Goal: Task Accomplishment & Management: Use online tool/utility

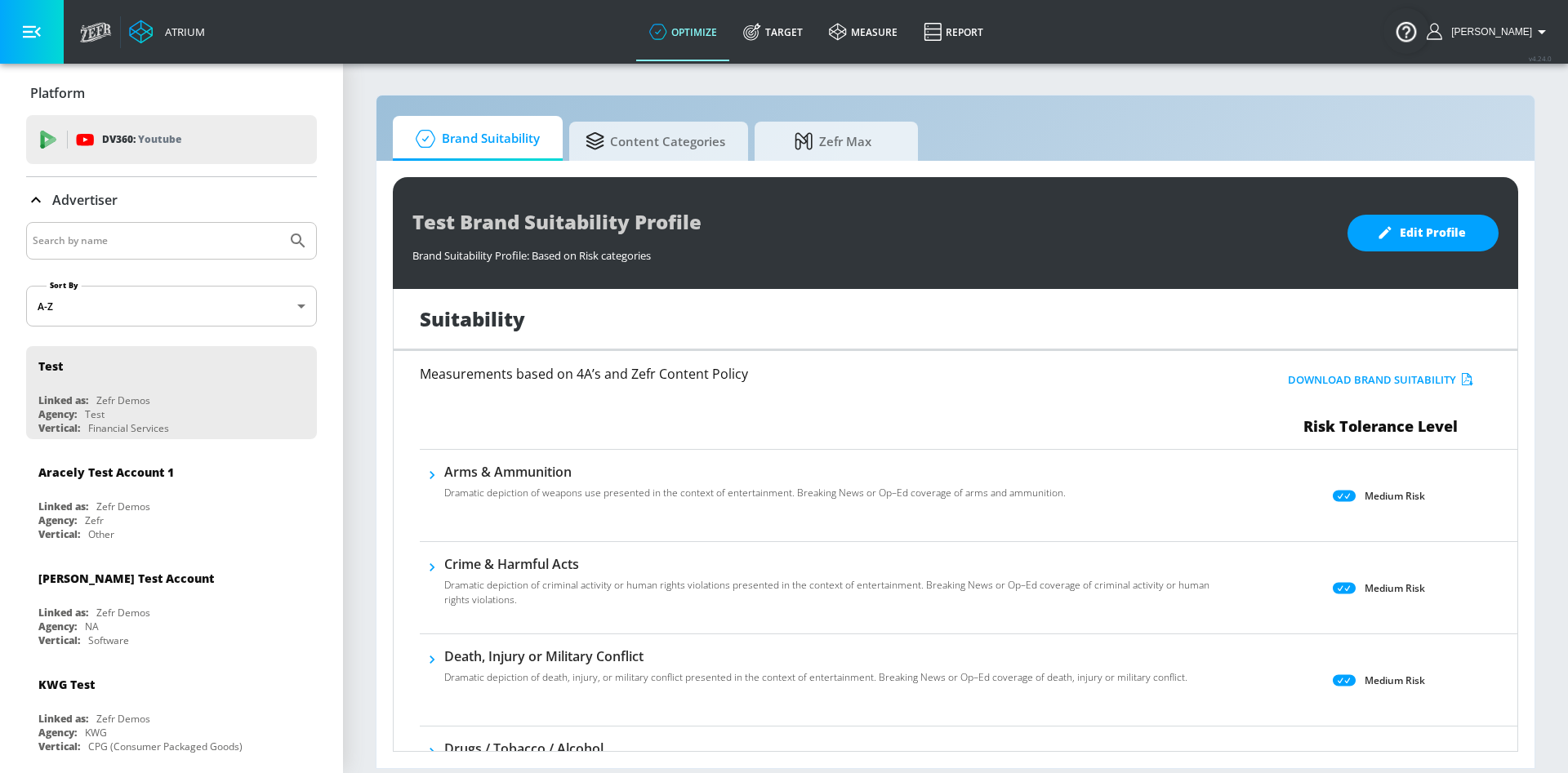
click at [149, 233] on input "Search by name" at bounding box center [156, 241] width 248 height 22
type input "otsuka"
click at [280, 223] on button "Submit Search" at bounding box center [298, 241] width 36 height 36
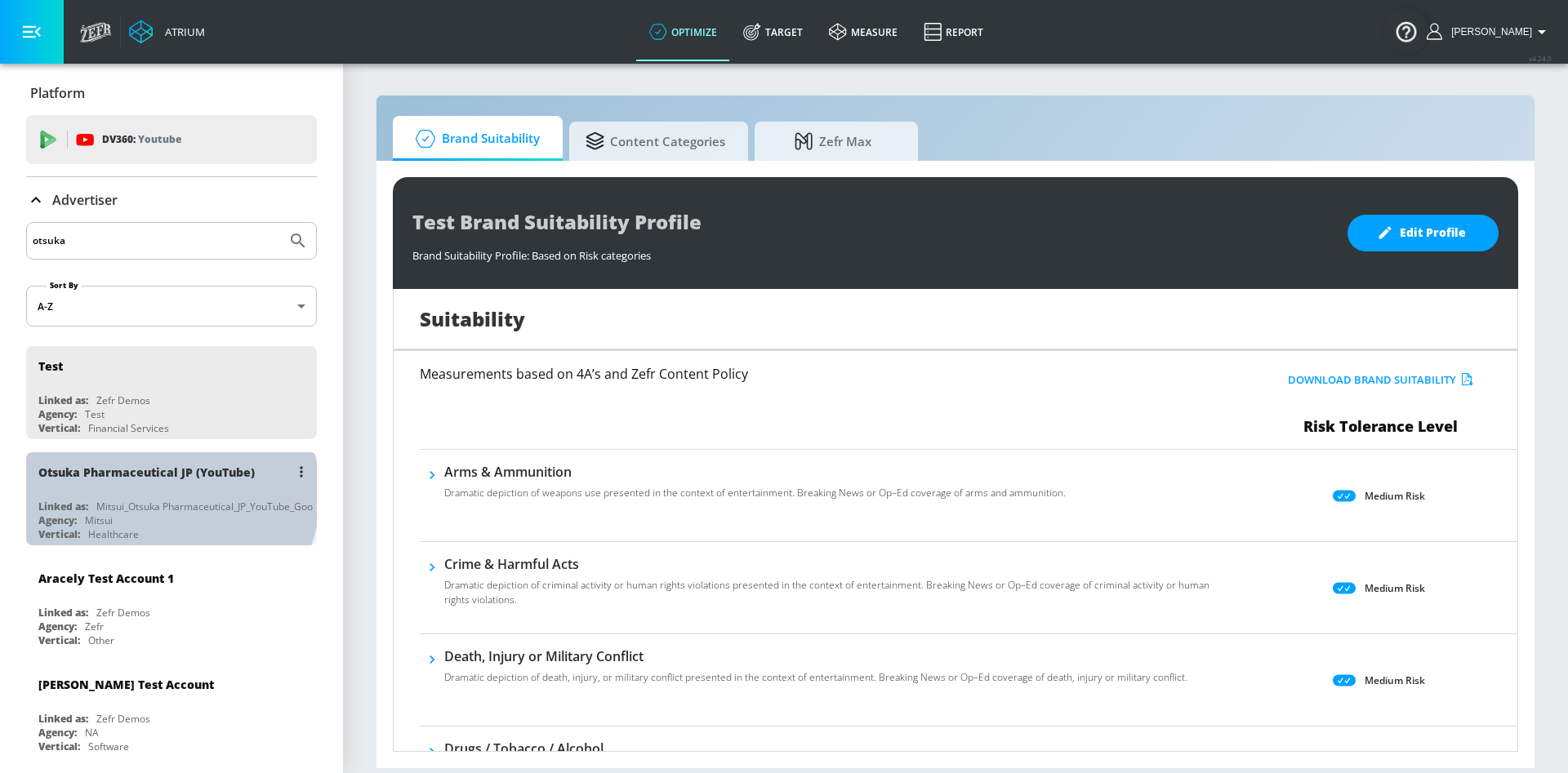
click at [169, 494] on div "Otsuka Pharmaceutical JP (YouTube) Linked as: Mitsui_Otsuka Pharmaceutical_JP_Y…" at bounding box center [172, 499] width 291 height 93
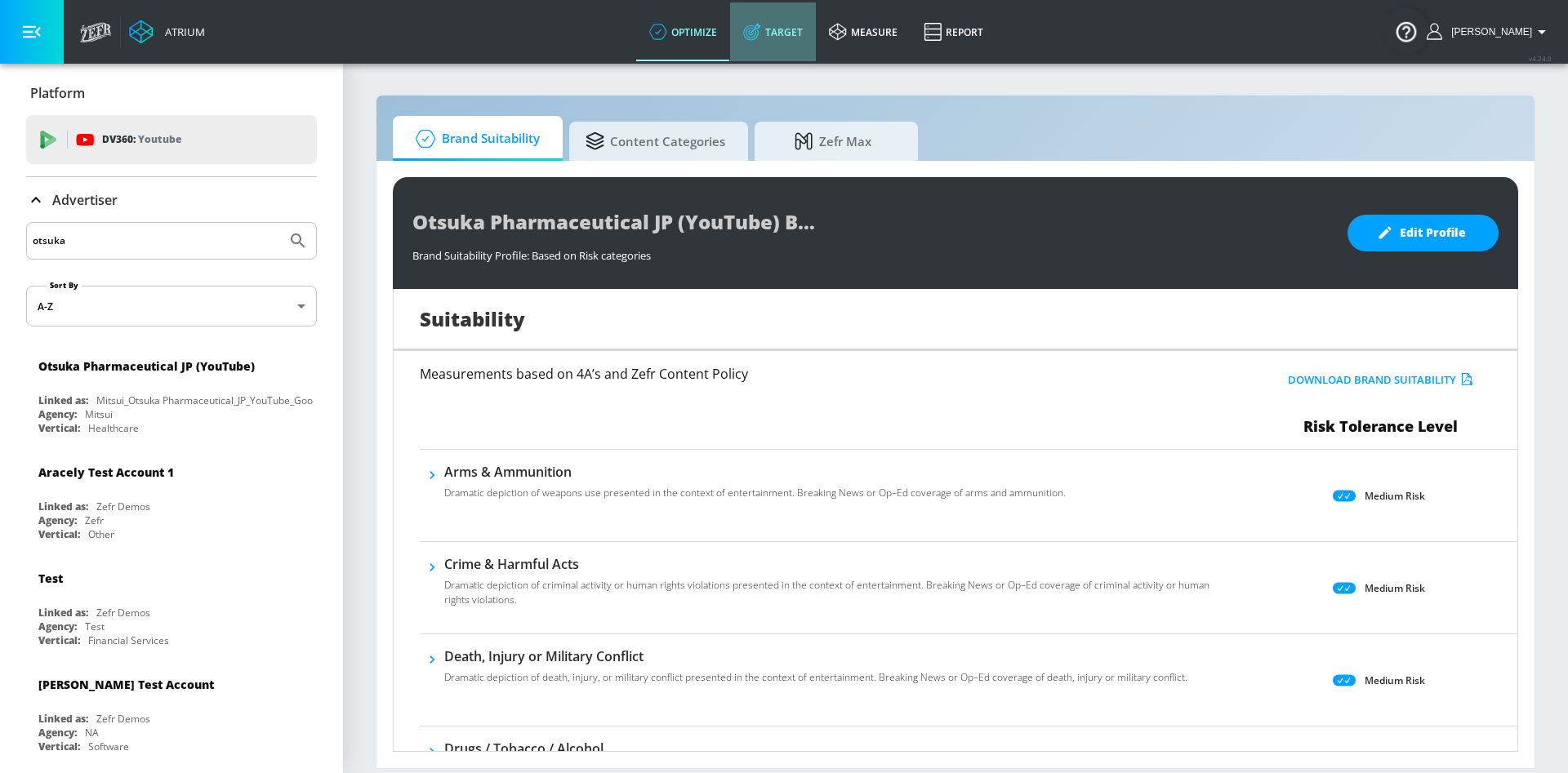
click at [816, 24] on link "Target" at bounding box center [773, 32] width 86 height 59
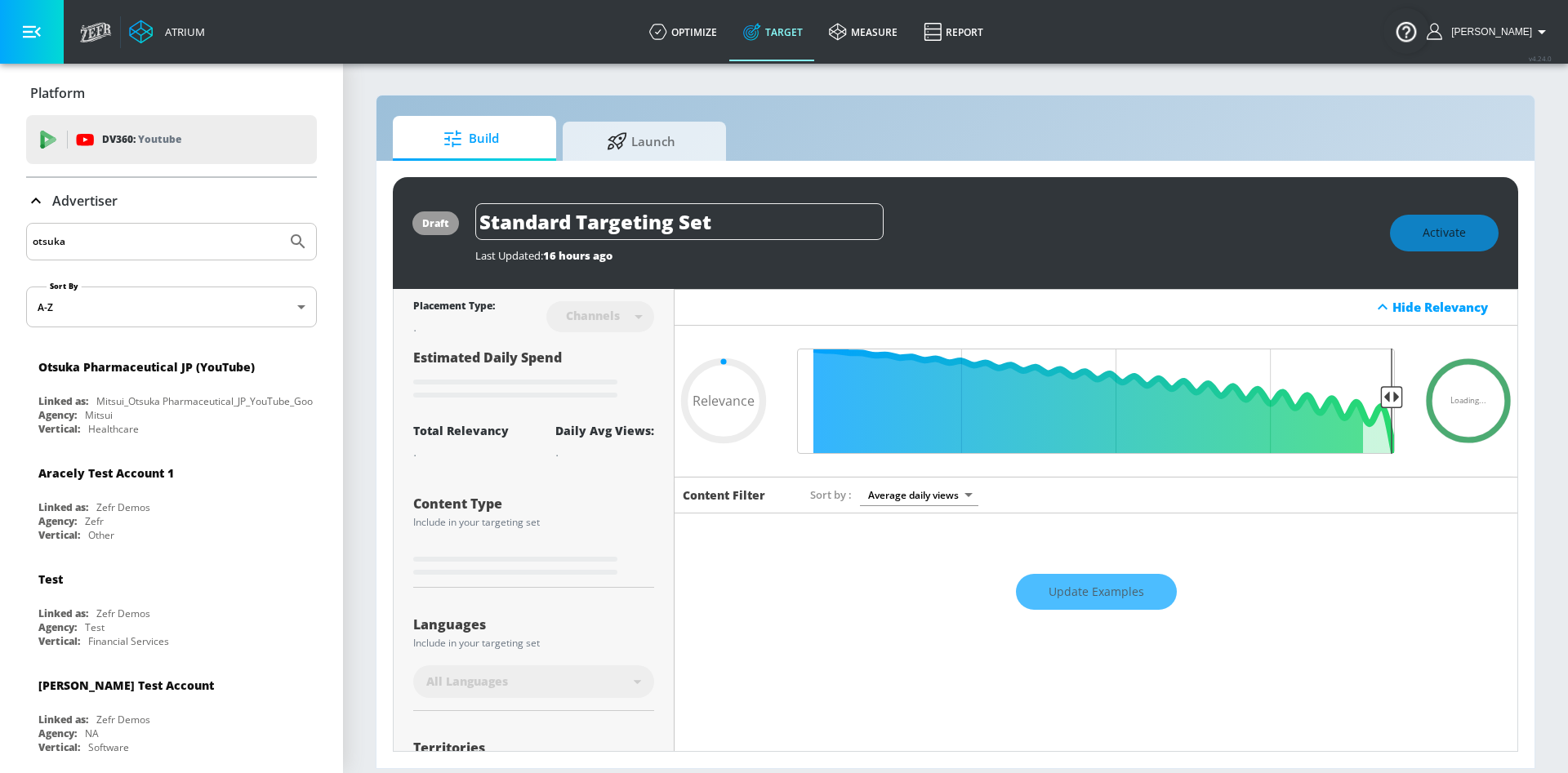
type input "0.6"
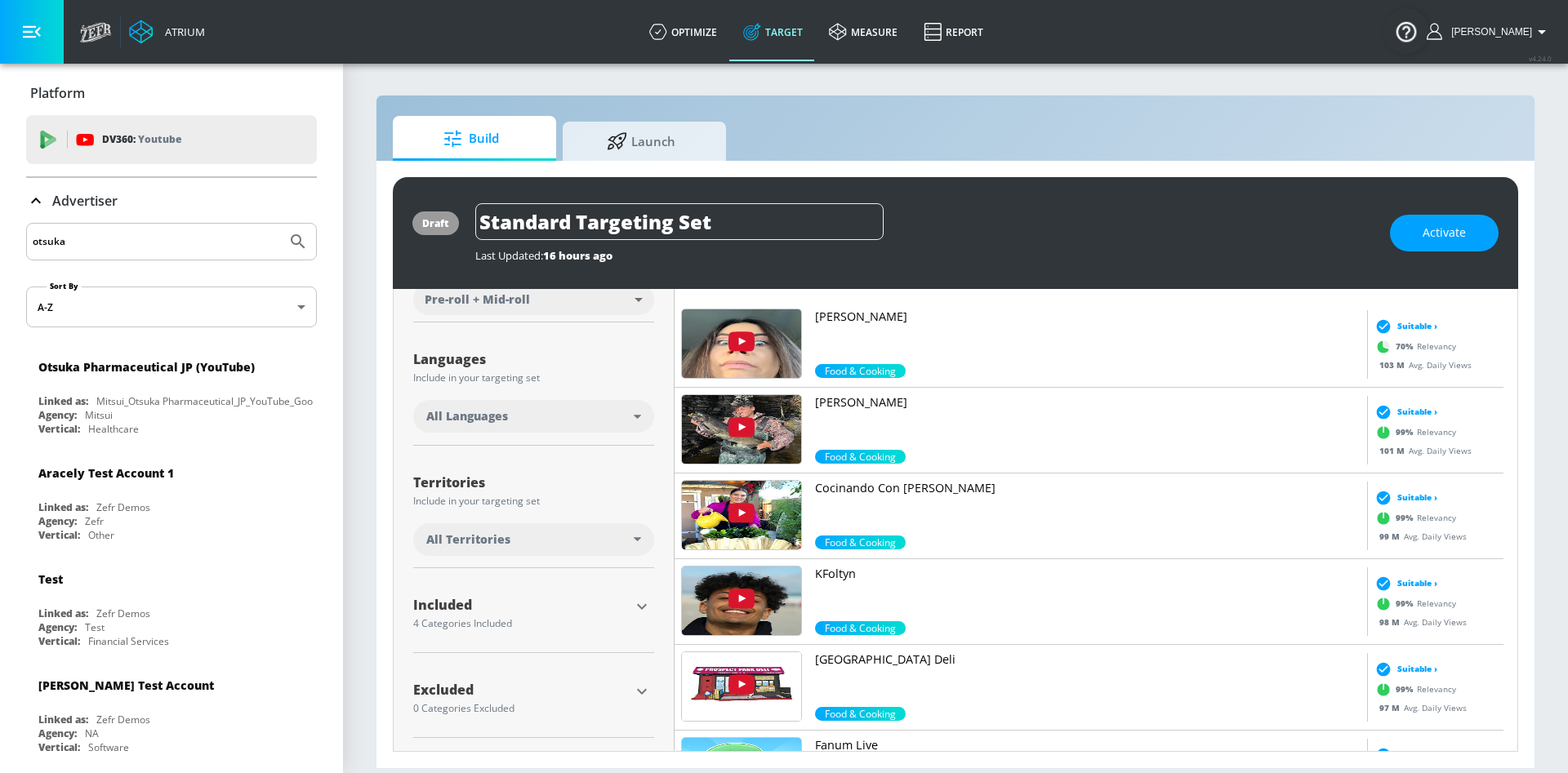
scroll to position [1954, 0]
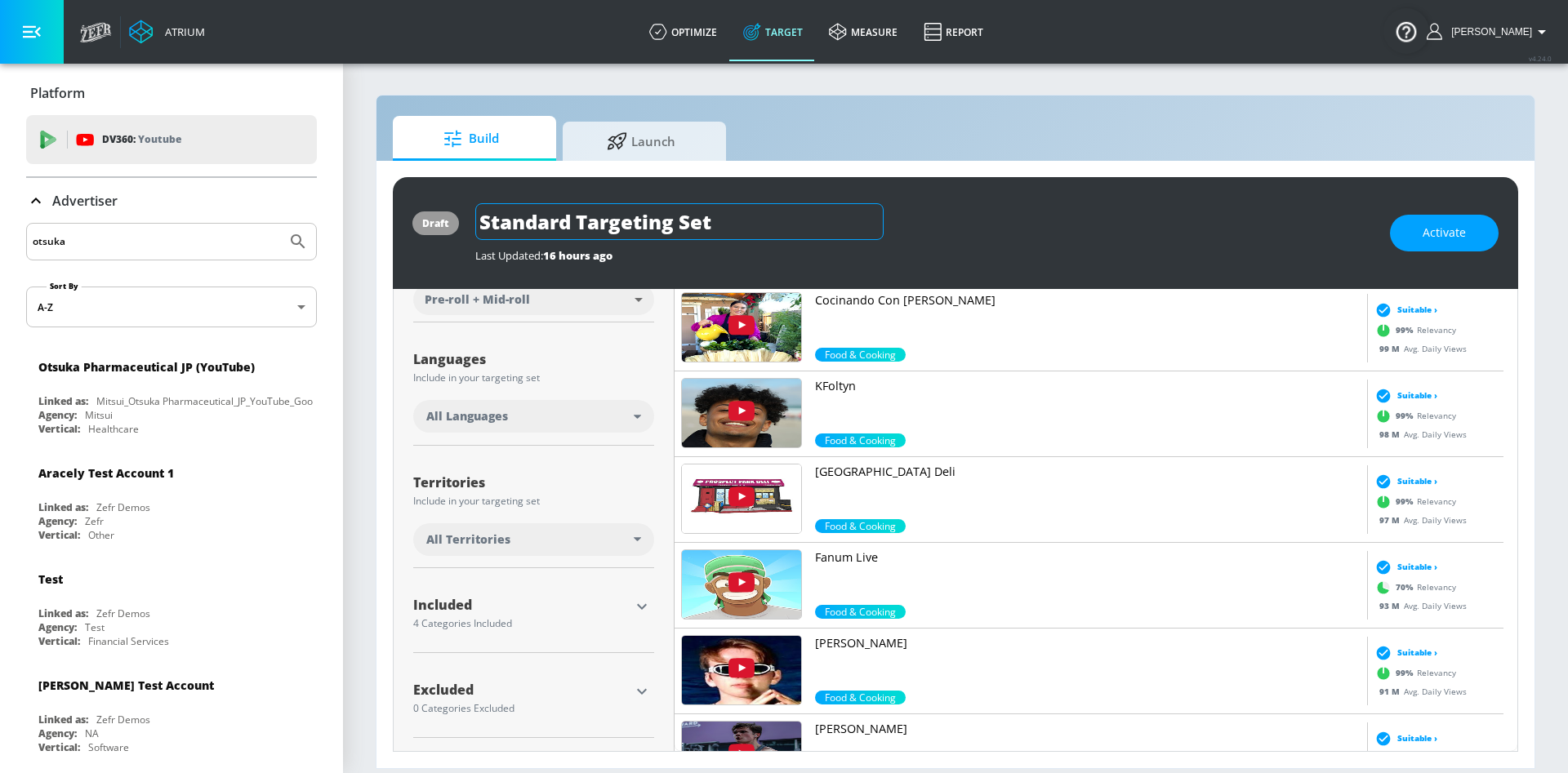
click at [592, 233] on input "Standard Targeting Set" at bounding box center [679, 222] width 409 height 37
drag, startPoint x: 739, startPoint y: 218, endPoint x: 478, endPoint y: 222, distance: 261.0
click at [478, 222] on input "Standard Targeting Set" at bounding box center [679, 222] width 409 height 37
type input "カロリーメイト0820"
click at [1101, 236] on div "カロリーメイト0820" at bounding box center [924, 222] width 899 height 37
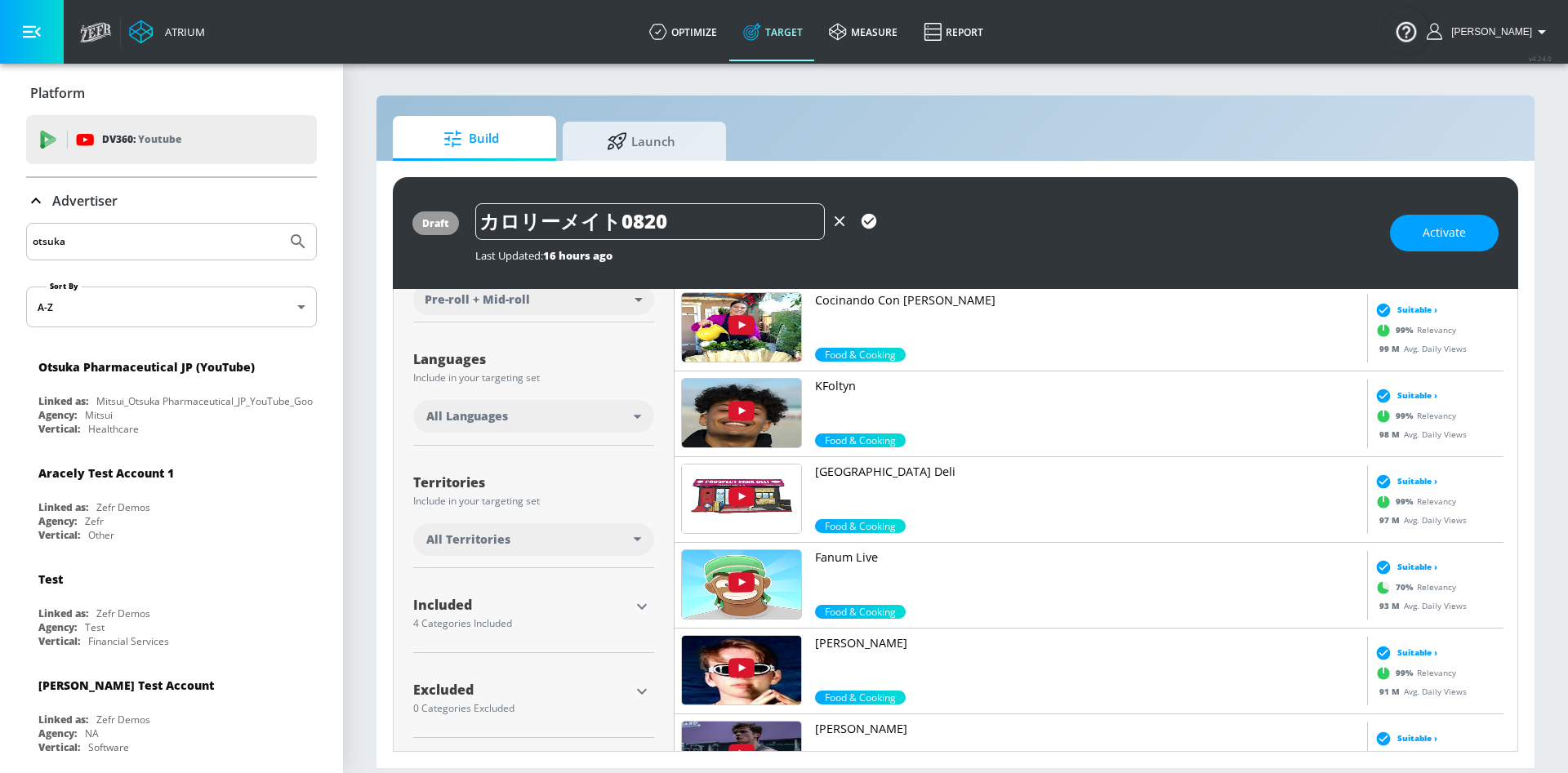
click at [1082, 267] on div "draft カロリーメイト0820 Last Updated: 16 hours ago Activate" at bounding box center [956, 233] width 1125 height 112
click at [983, 246] on div "Last Updated: 16 hours ago" at bounding box center [924, 251] width 899 height 23
click at [867, 218] on icon "button" at bounding box center [868, 220] width 15 height 15
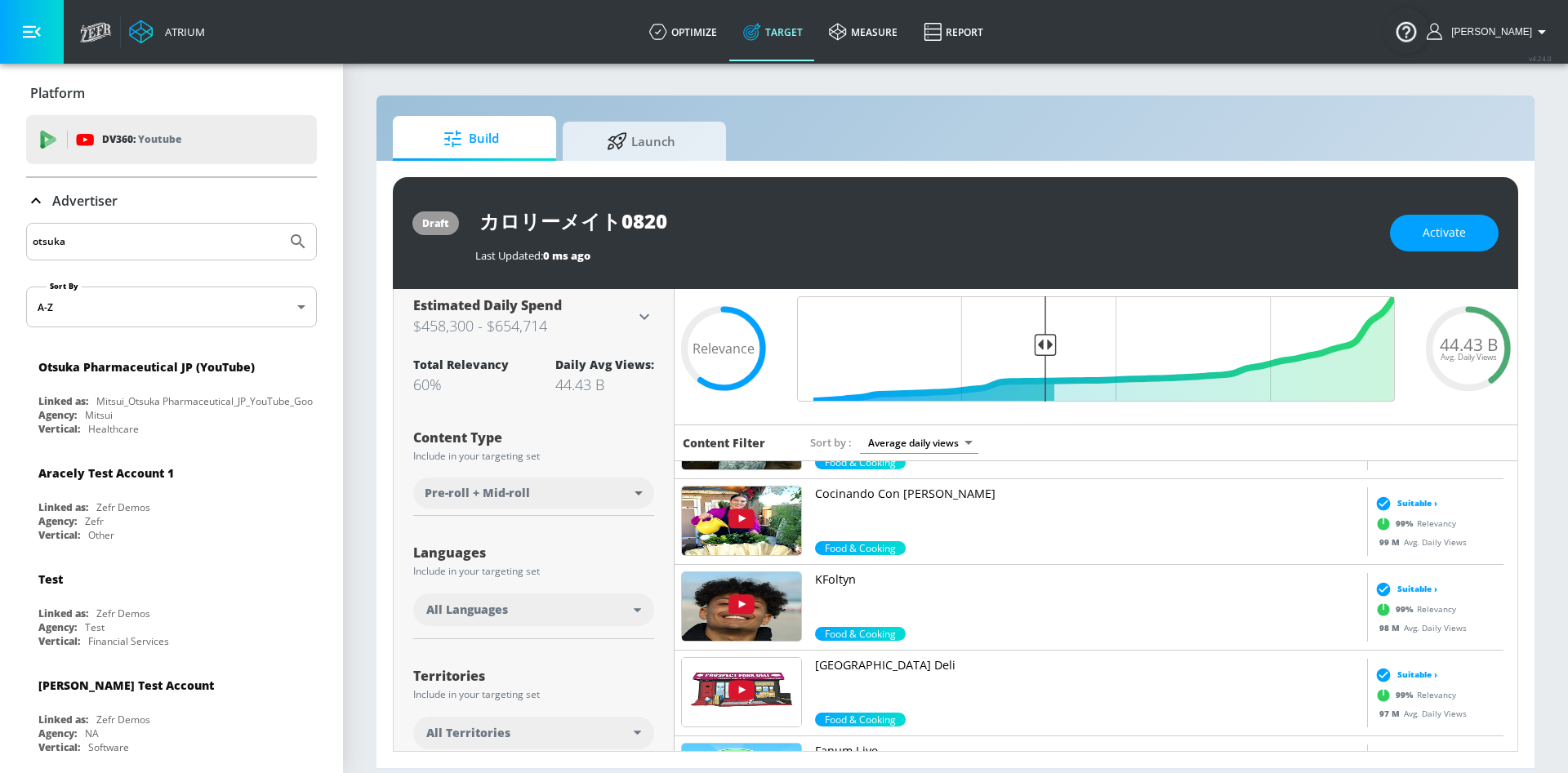
scroll to position [0, 0]
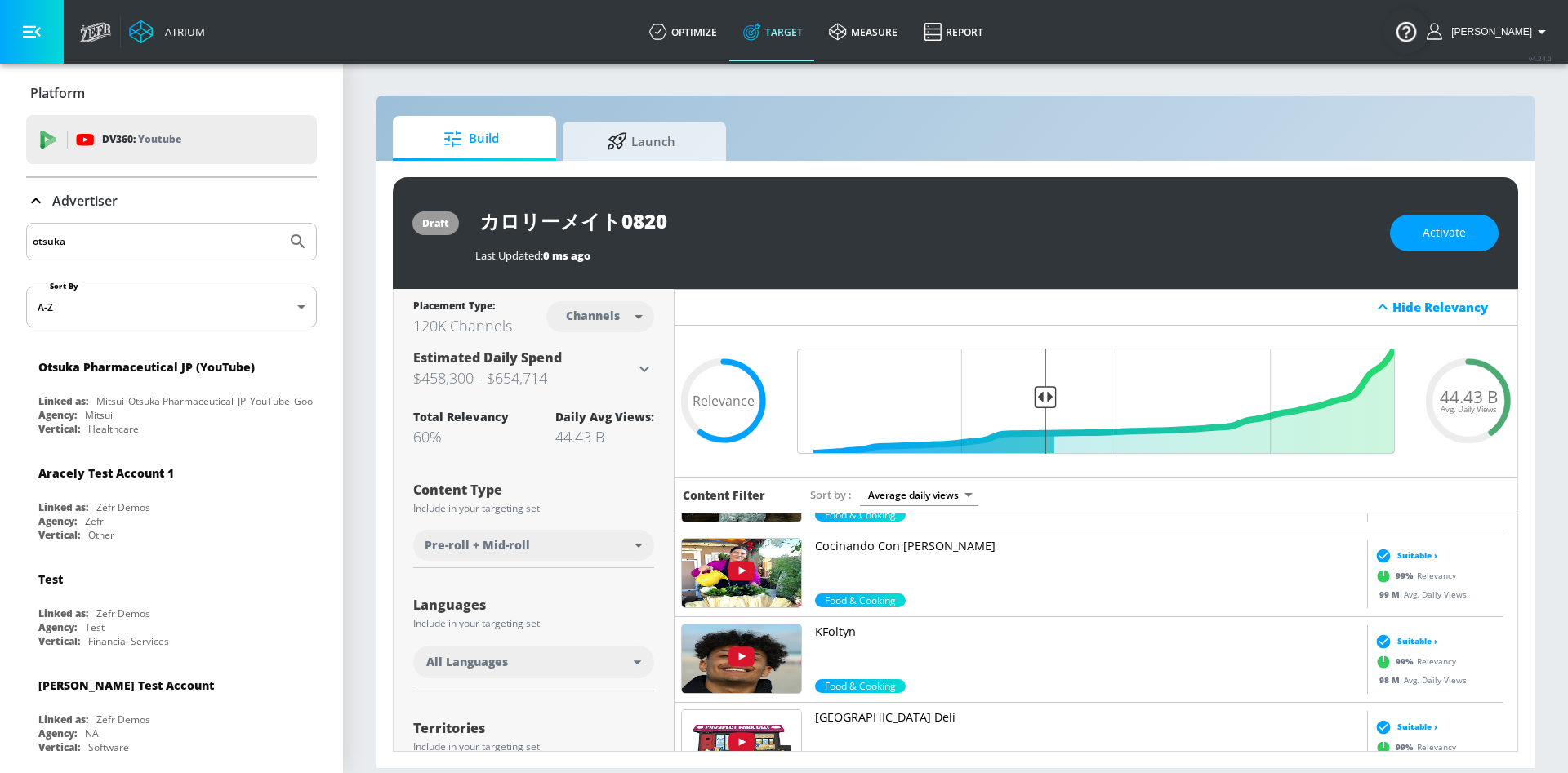
click at [621, 324] on body "Atrium optimize Target measure Report optimize Target measure Report v 4.24.0 静…" at bounding box center [784, 386] width 1568 height 773
click at [608, 381] on div "Videos" at bounding box center [590, 379] width 47 height 18
type input "videos"
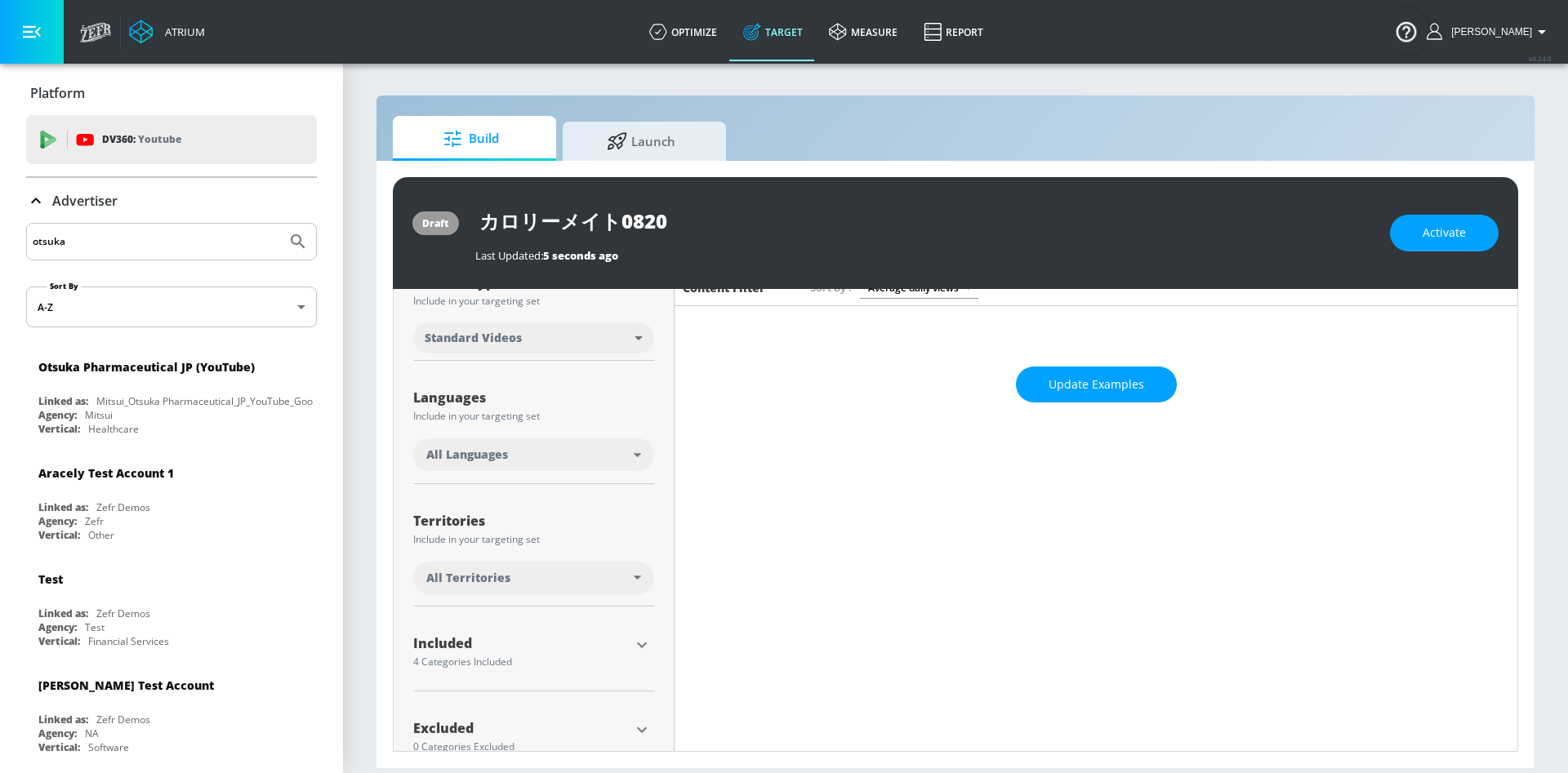
scroll to position [245, 0]
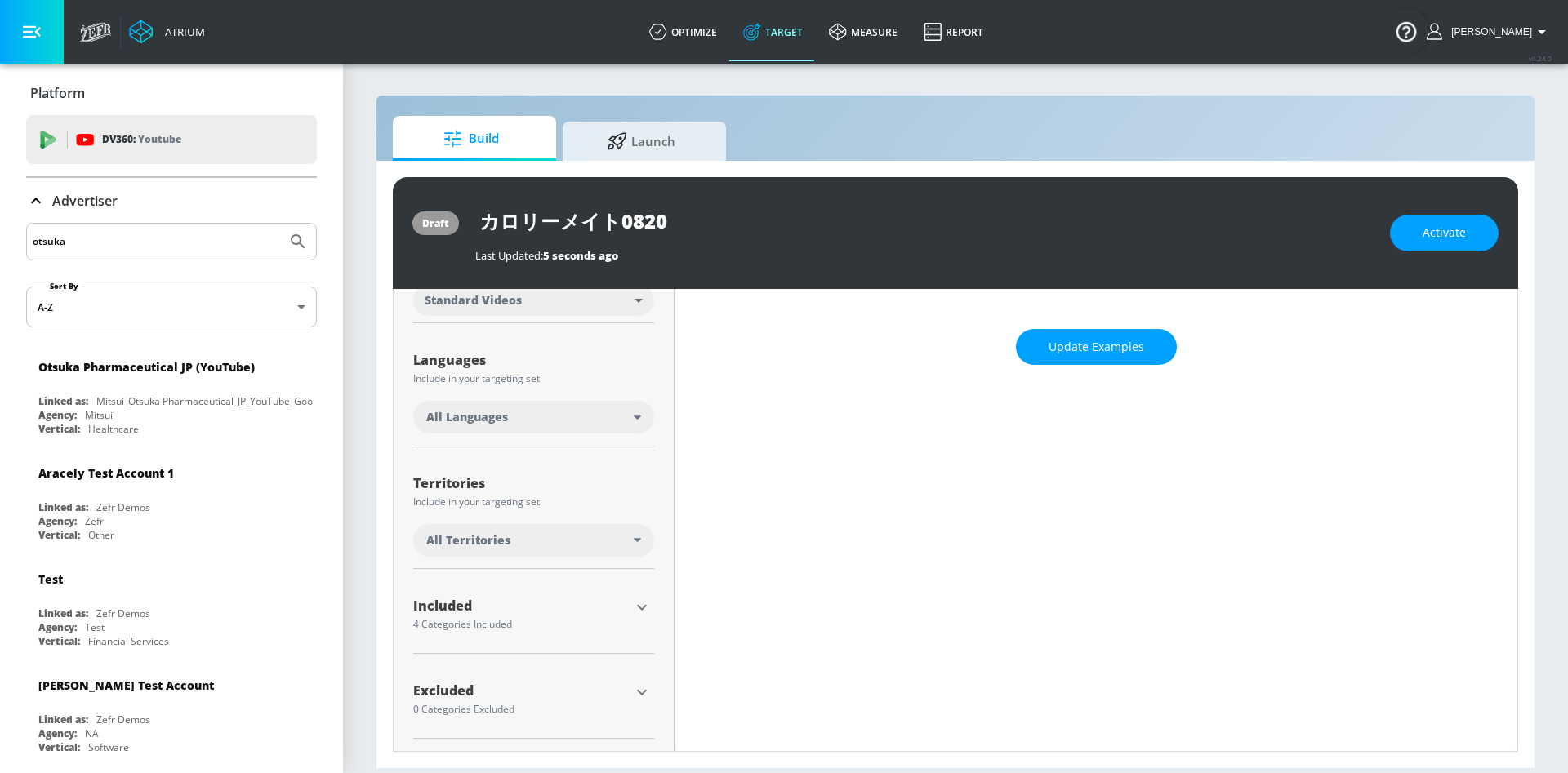
click at [516, 430] on div "All Languages" at bounding box center [534, 416] width 241 height 32
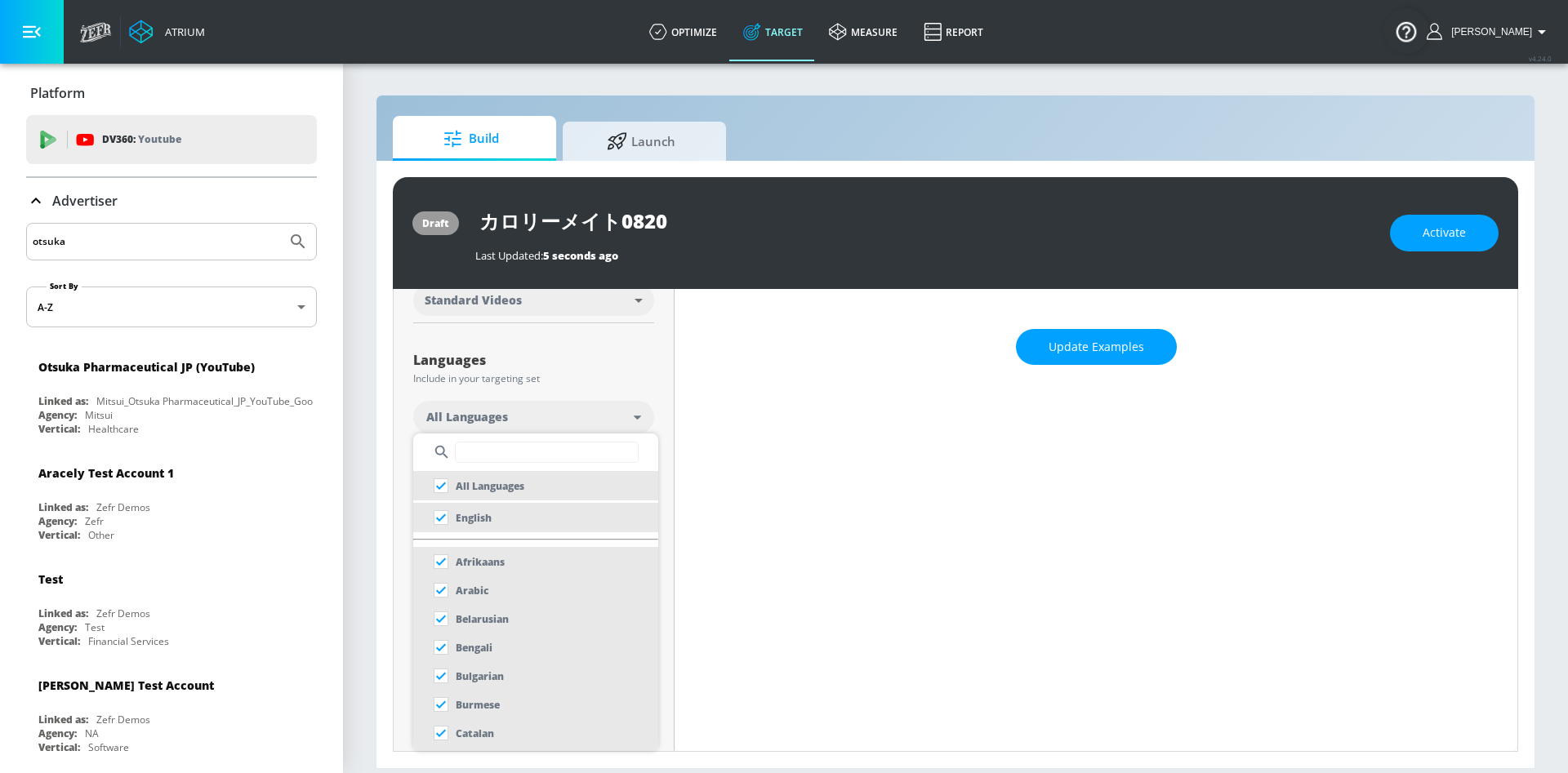
click at [521, 459] on input "text" at bounding box center [547, 453] width 184 height 22
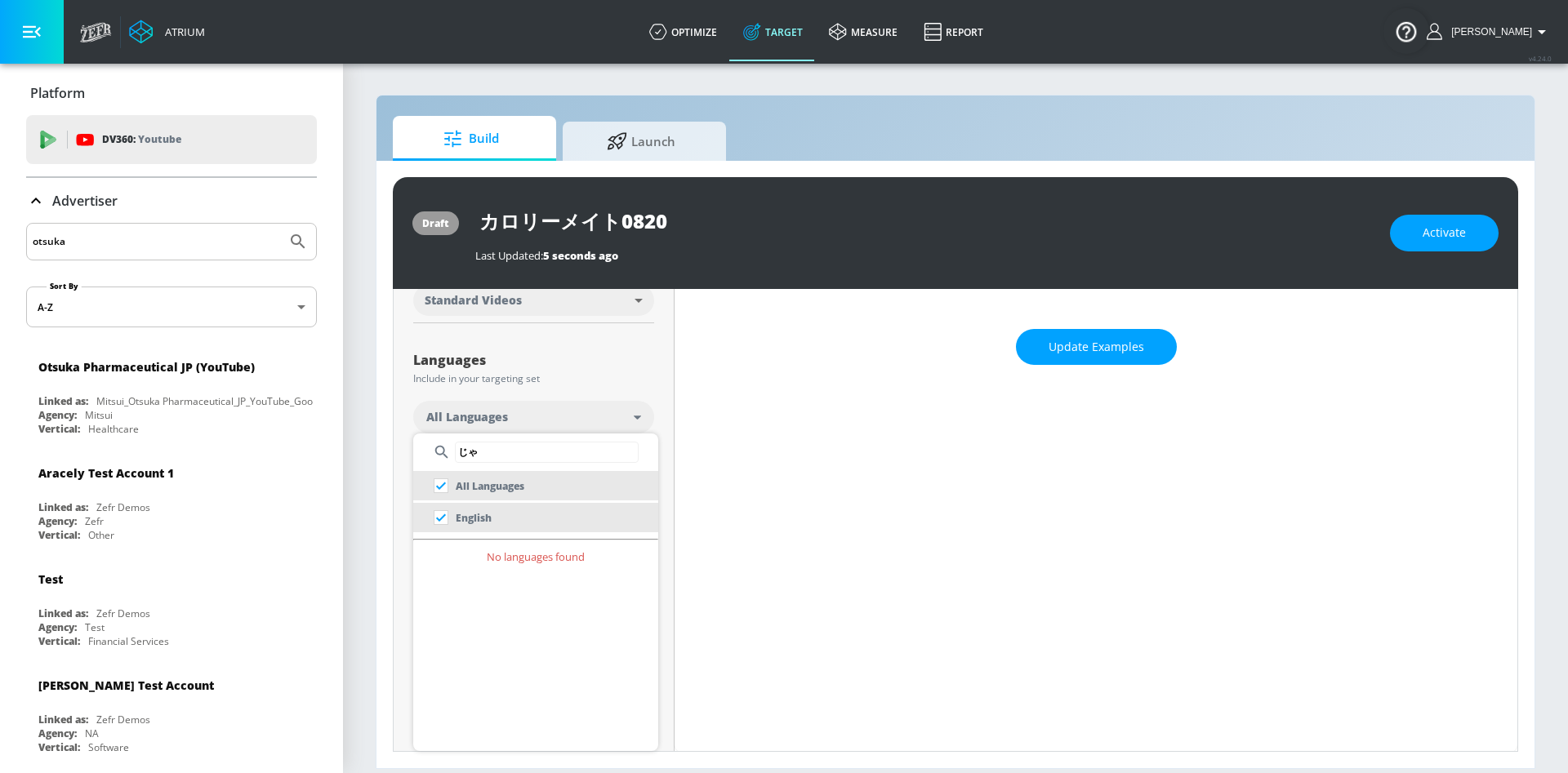
type input "じ"
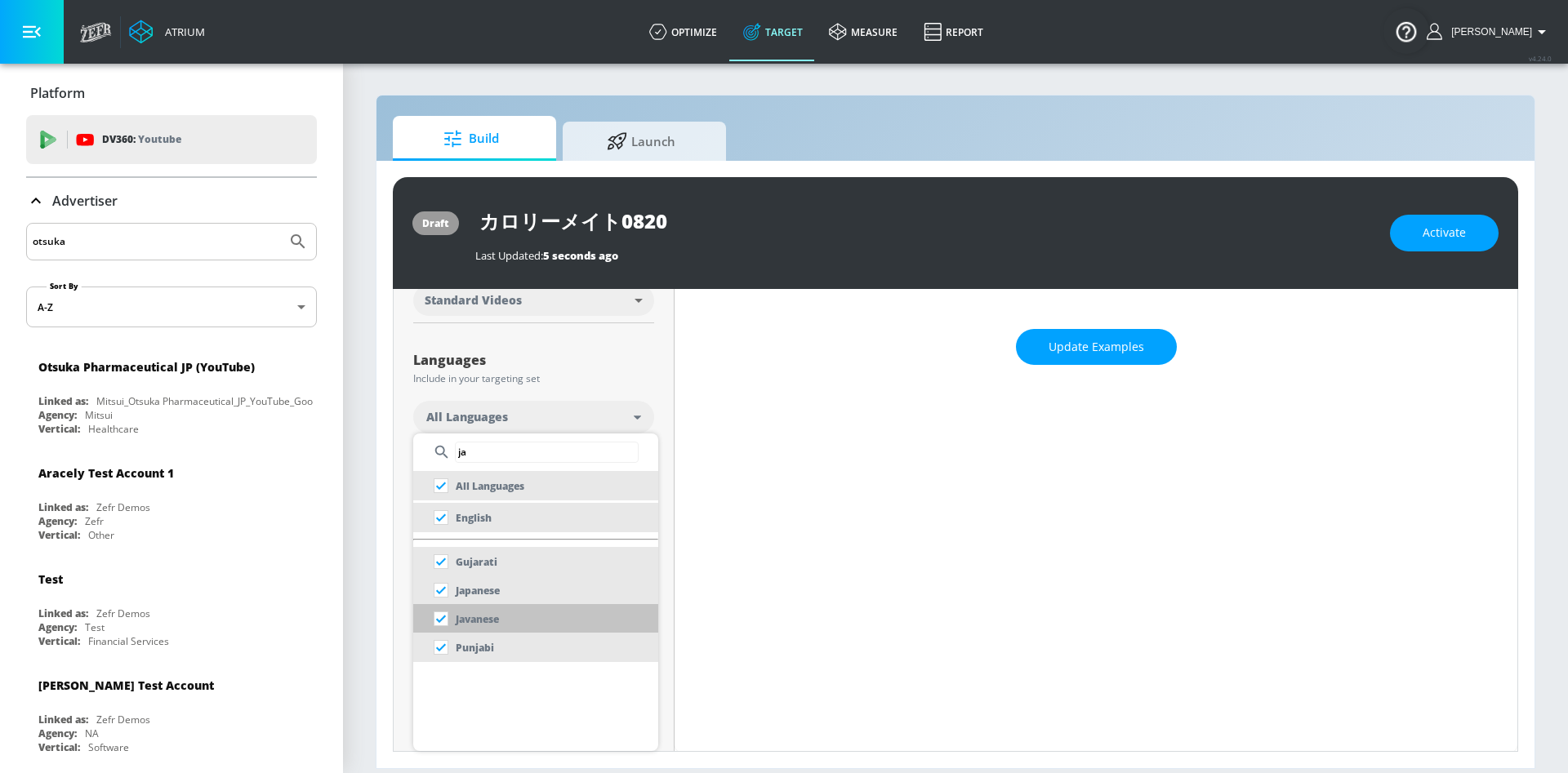
type input "ja"
click at [517, 625] on li "Javanese" at bounding box center [536, 619] width 245 height 29
checkbox input "false"
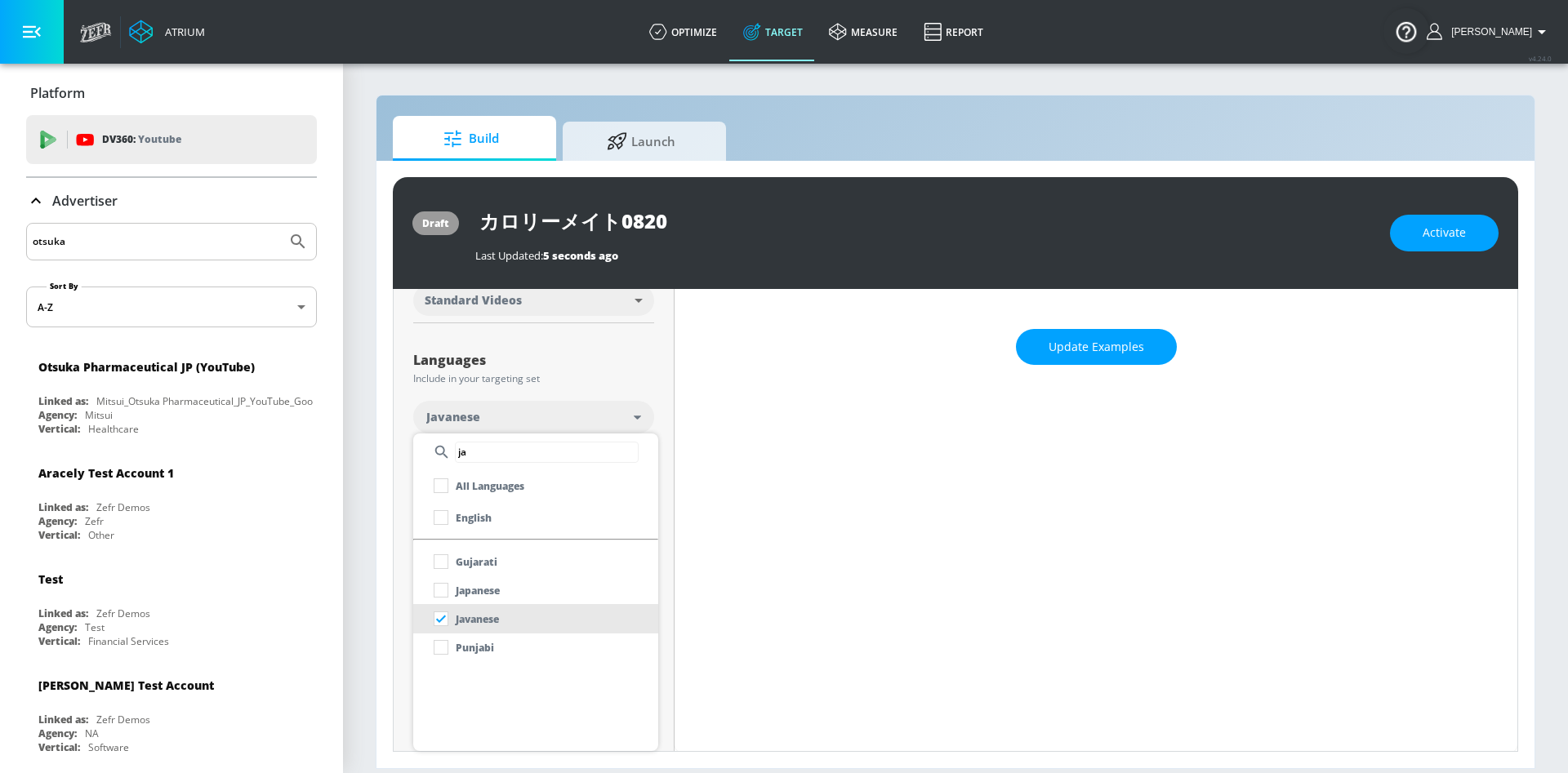
scroll to position [259, 0]
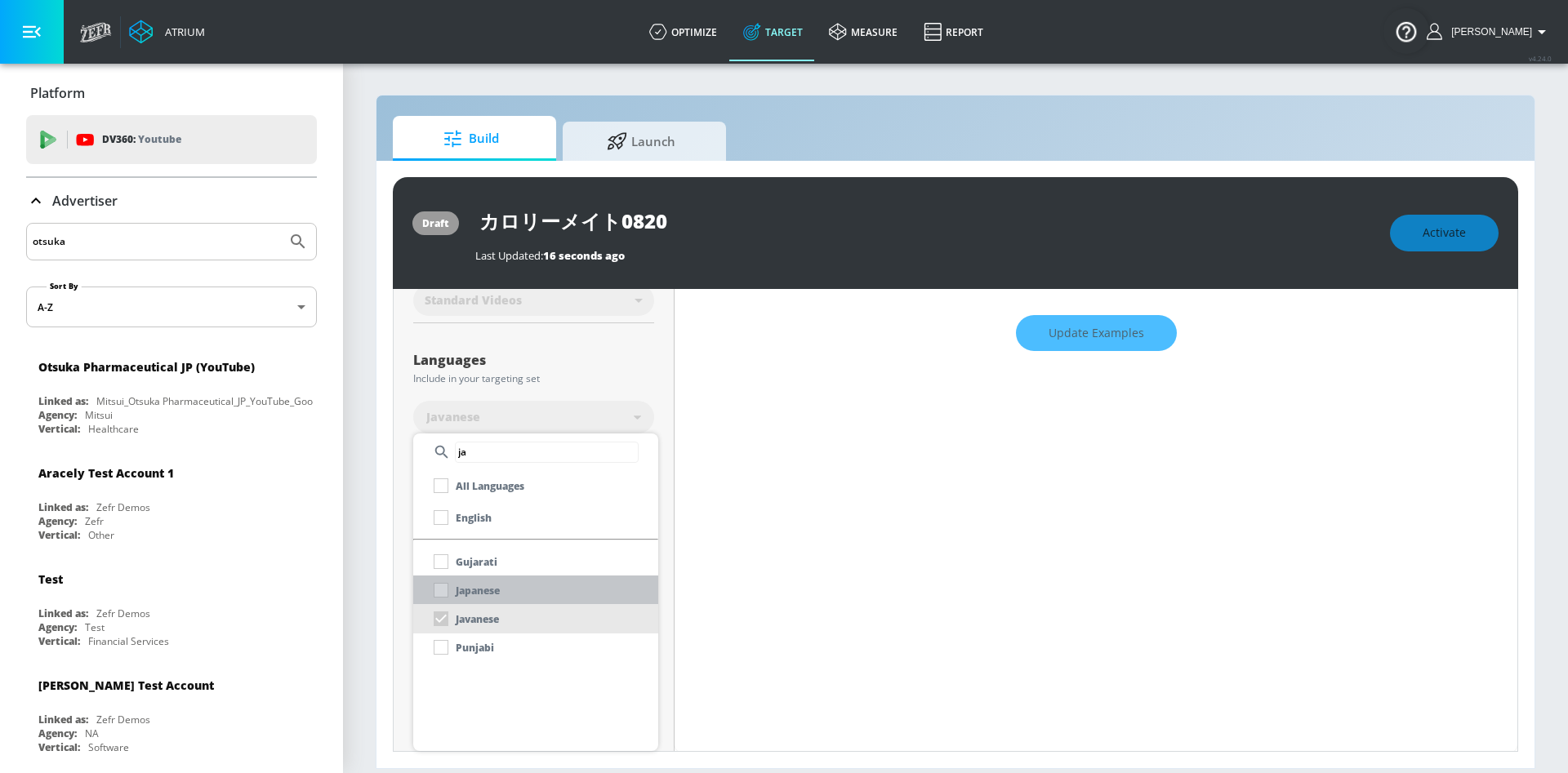
click at [530, 595] on li "Japanese" at bounding box center [536, 591] width 245 height 29
click at [448, 620] on div "Javanese" at bounding box center [463, 619] width 73 height 29
click at [487, 448] on input "ja" at bounding box center [547, 453] width 184 height 22
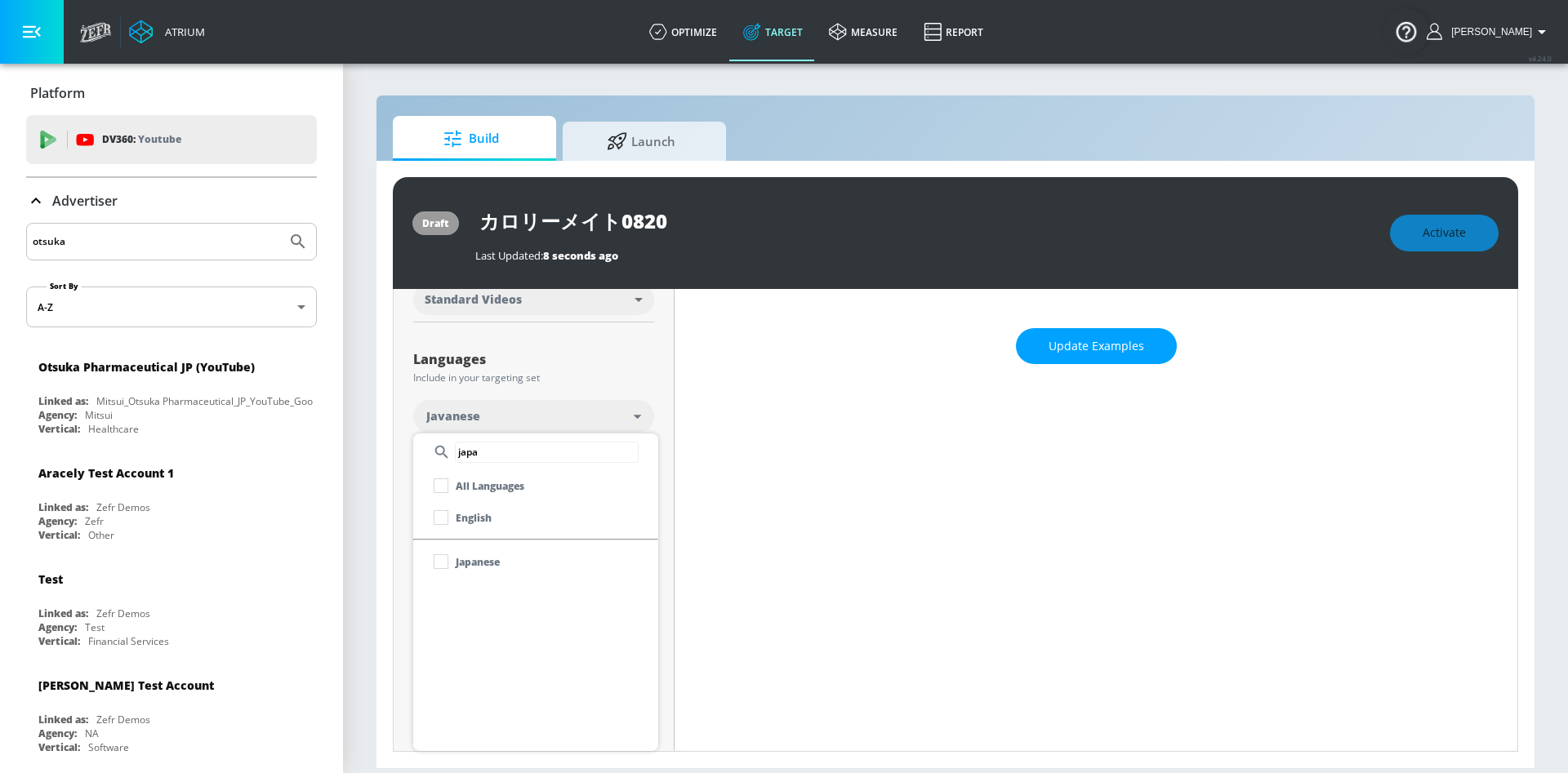
scroll to position [245, 0]
type input "japa"
click at [484, 565] on p "Japanese" at bounding box center [477, 562] width 44 height 18
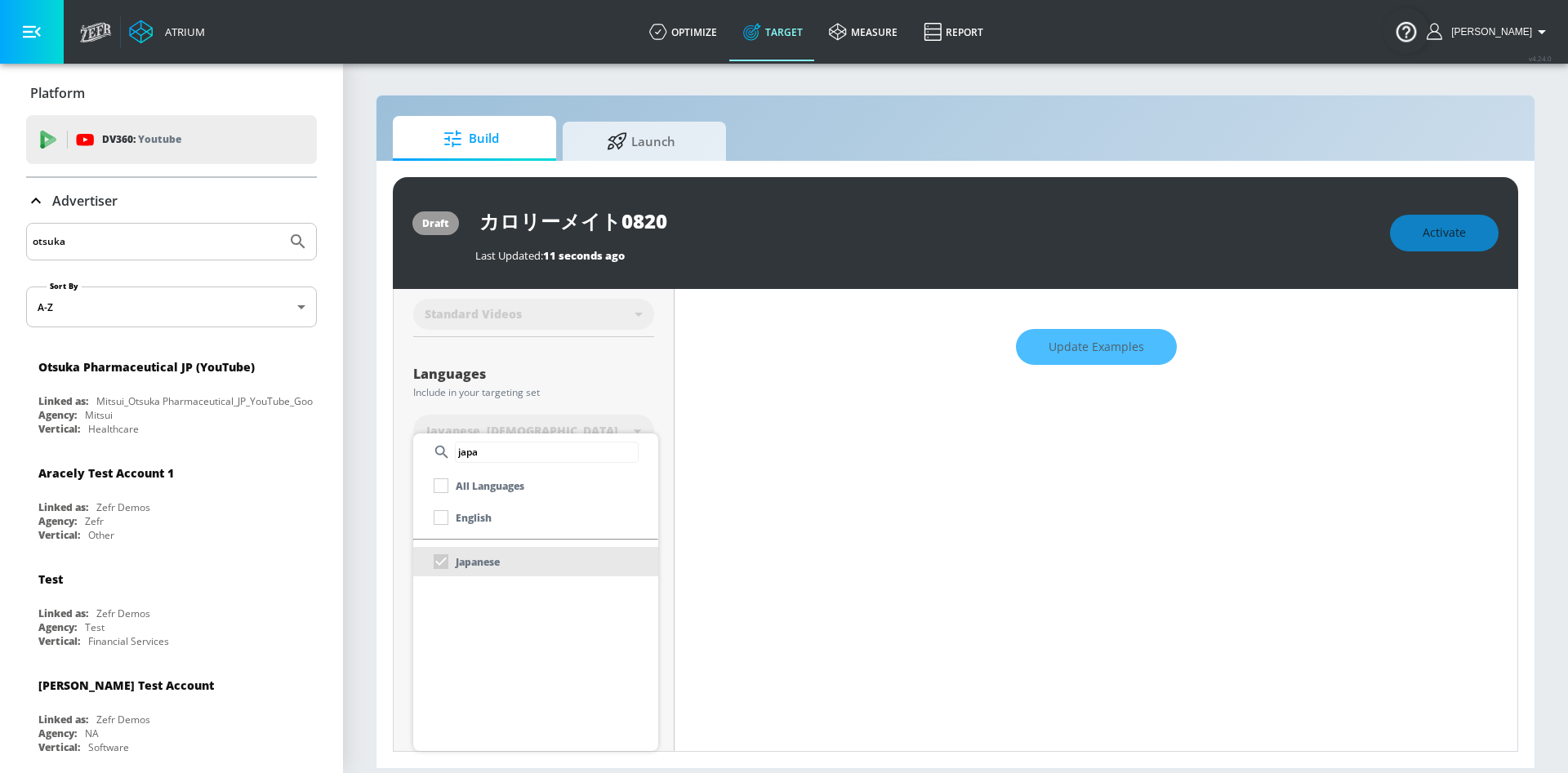
scroll to position [259, 0]
click at [709, 586] on div at bounding box center [784, 386] width 1568 height 773
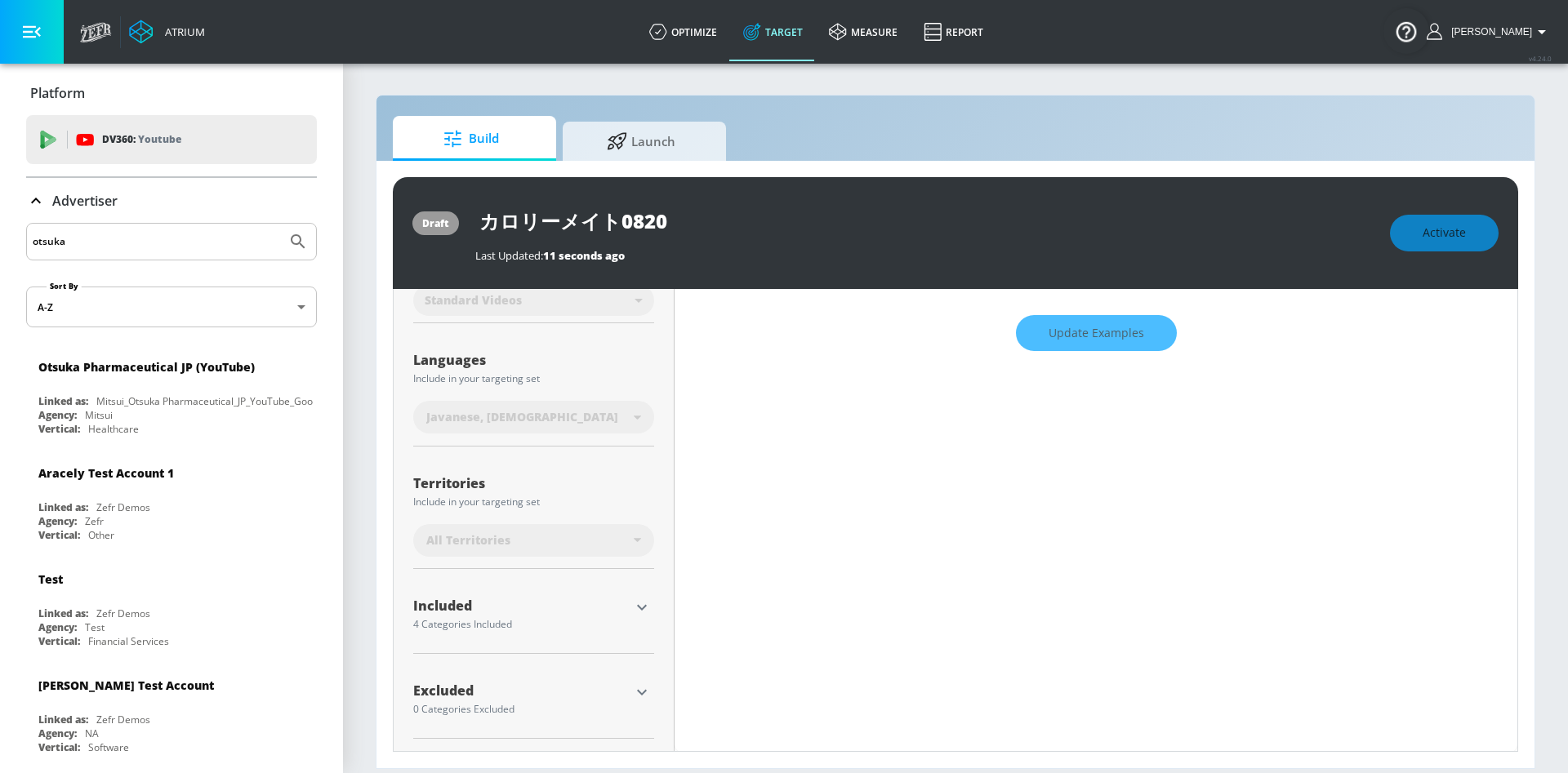
click at [578, 416] on div "Javanese, Japanese" at bounding box center [530, 417] width 208 height 17
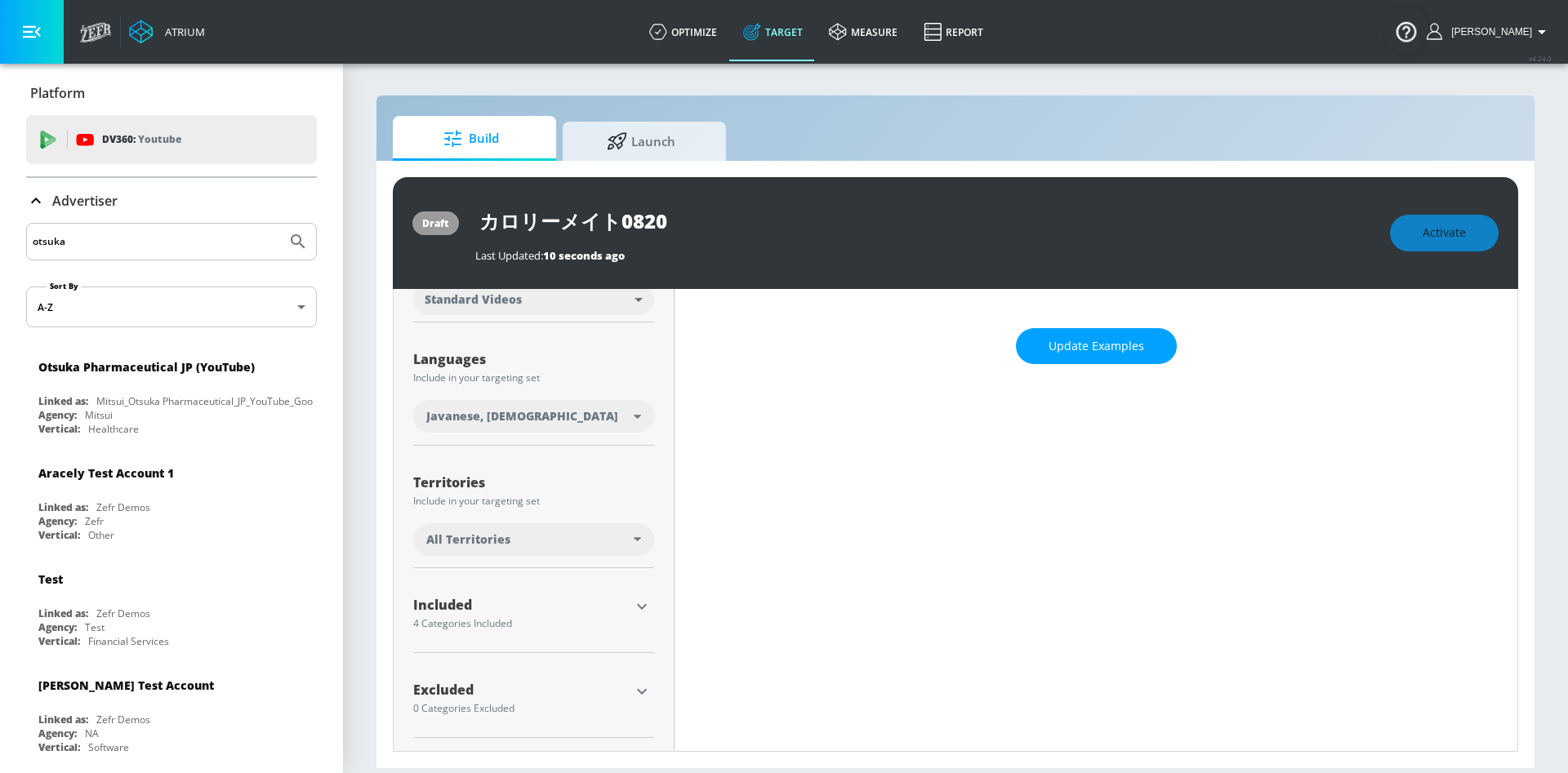
scroll to position [245, 0]
click at [586, 420] on div "Javanese, Japanese" at bounding box center [530, 417] width 208 height 17
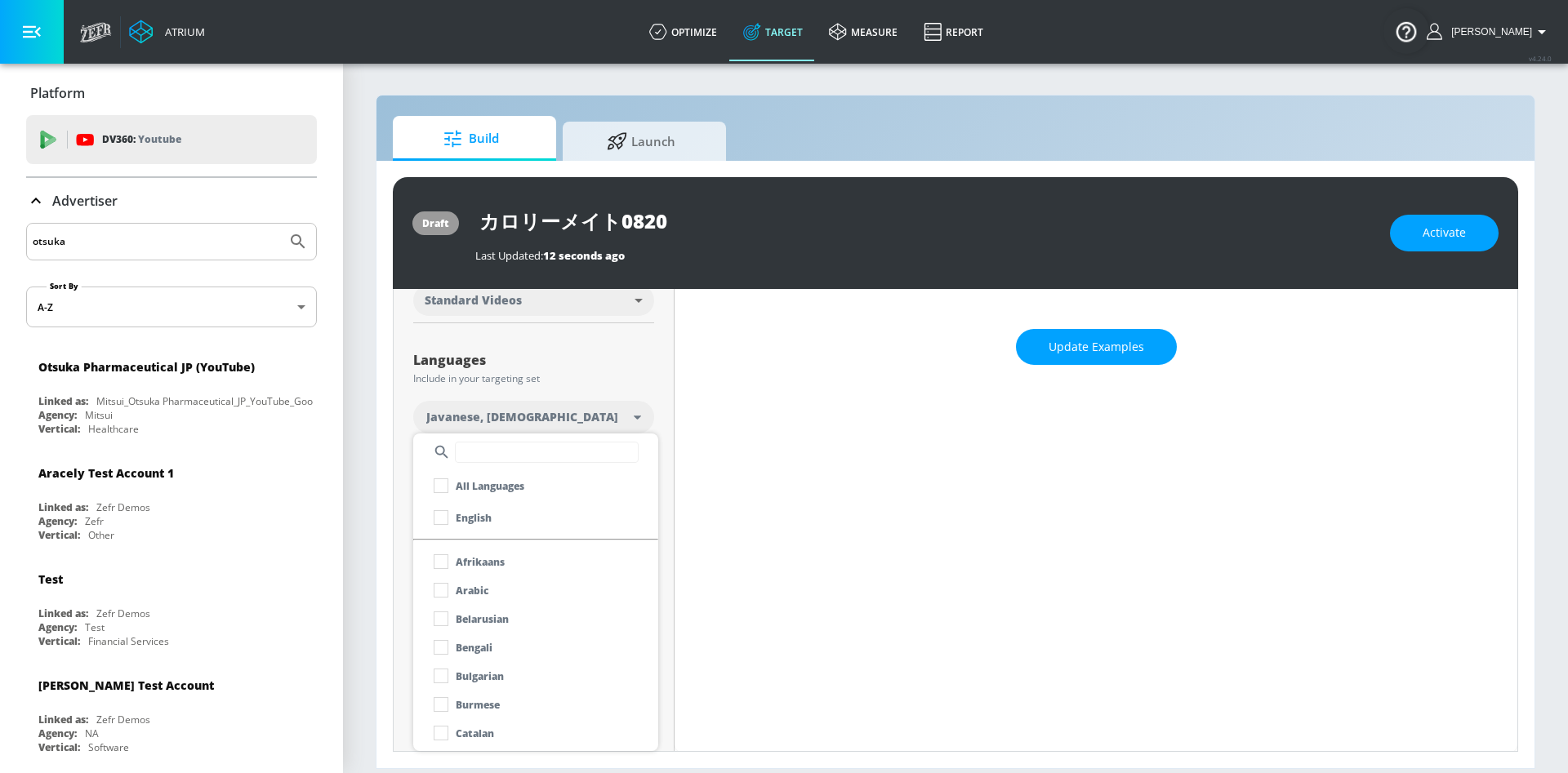
click at [513, 451] on input "text" at bounding box center [547, 453] width 184 height 22
click at [522, 573] on li "Japanese" at bounding box center [536, 561] width 245 height 29
click at [532, 565] on li "Japanese" at bounding box center [536, 561] width 245 height 29
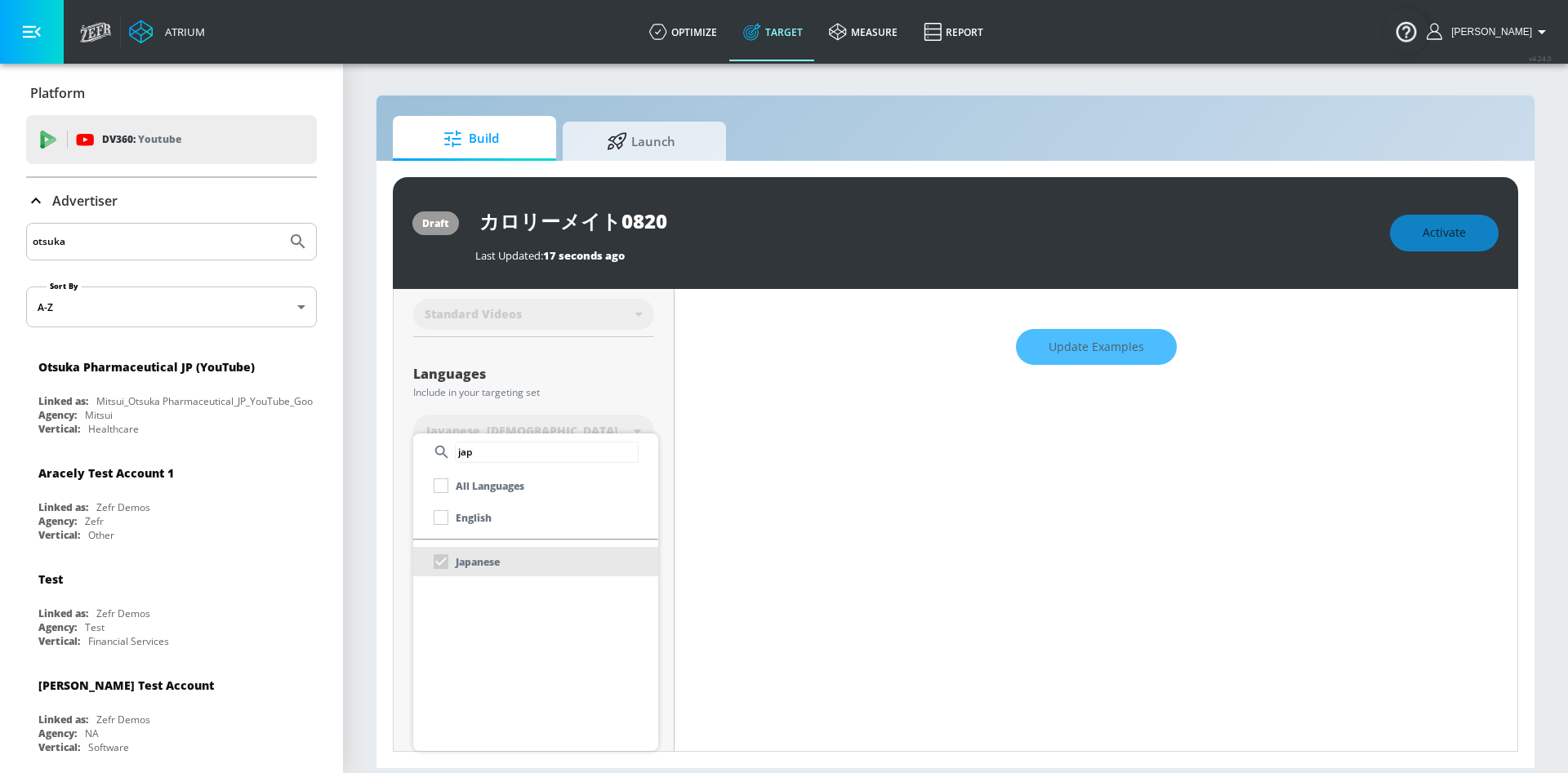
click at [531, 451] on input "jap" at bounding box center [547, 453] width 184 height 22
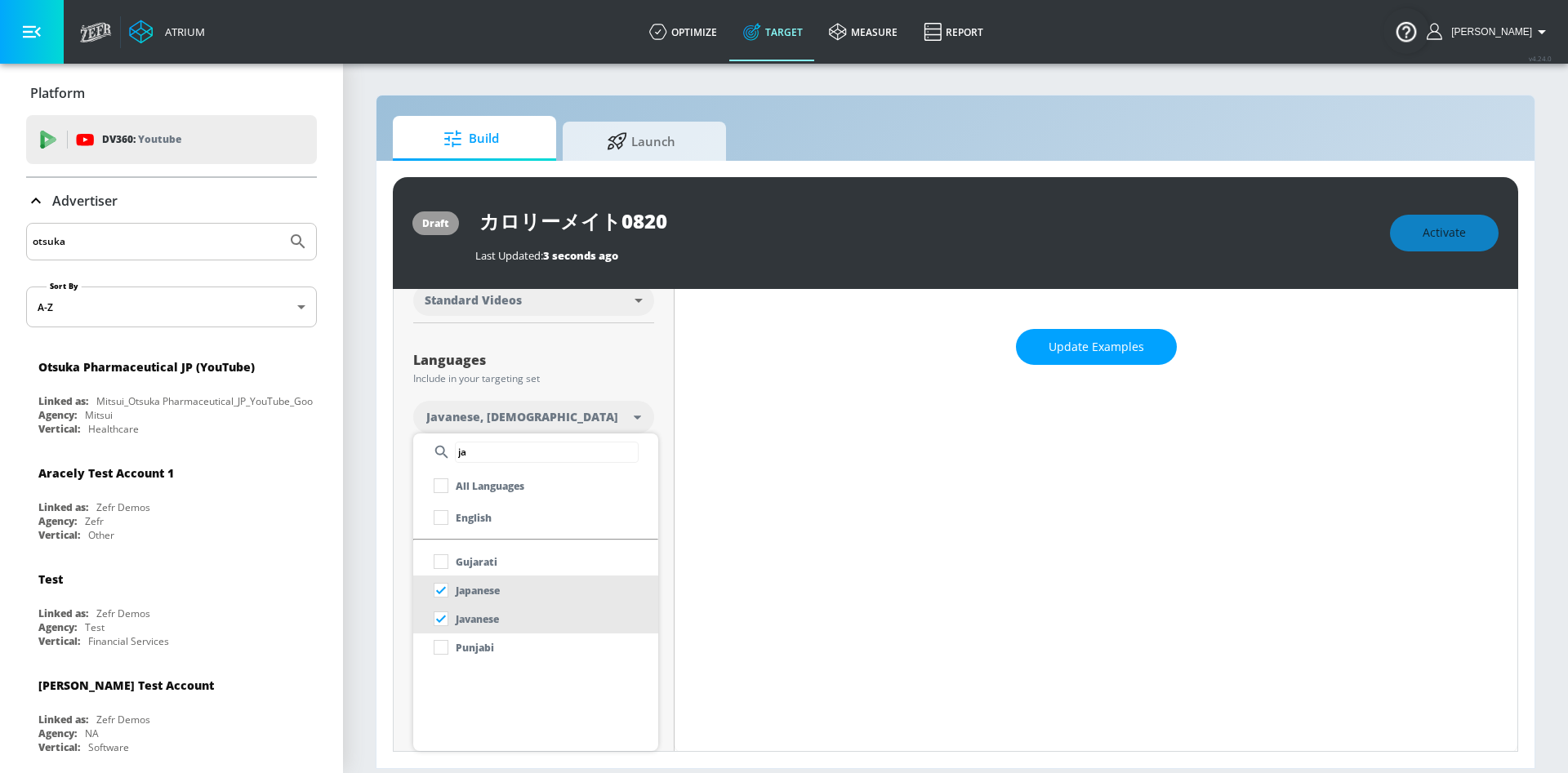
type input "ja"
click at [446, 622] on input "checkbox" at bounding box center [441, 619] width 29 height 29
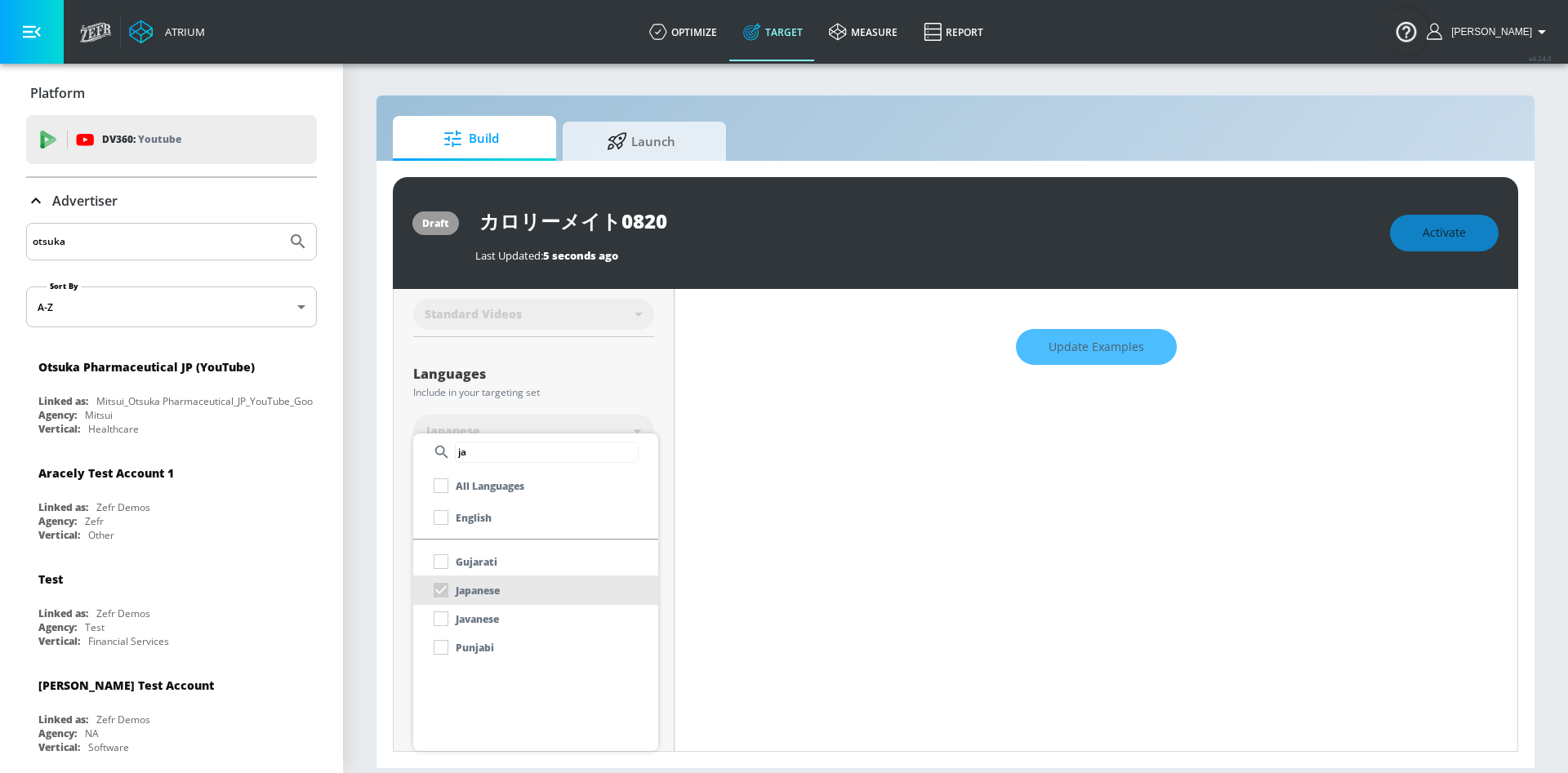
scroll to position [259, 0]
click at [745, 586] on div at bounding box center [784, 386] width 1568 height 773
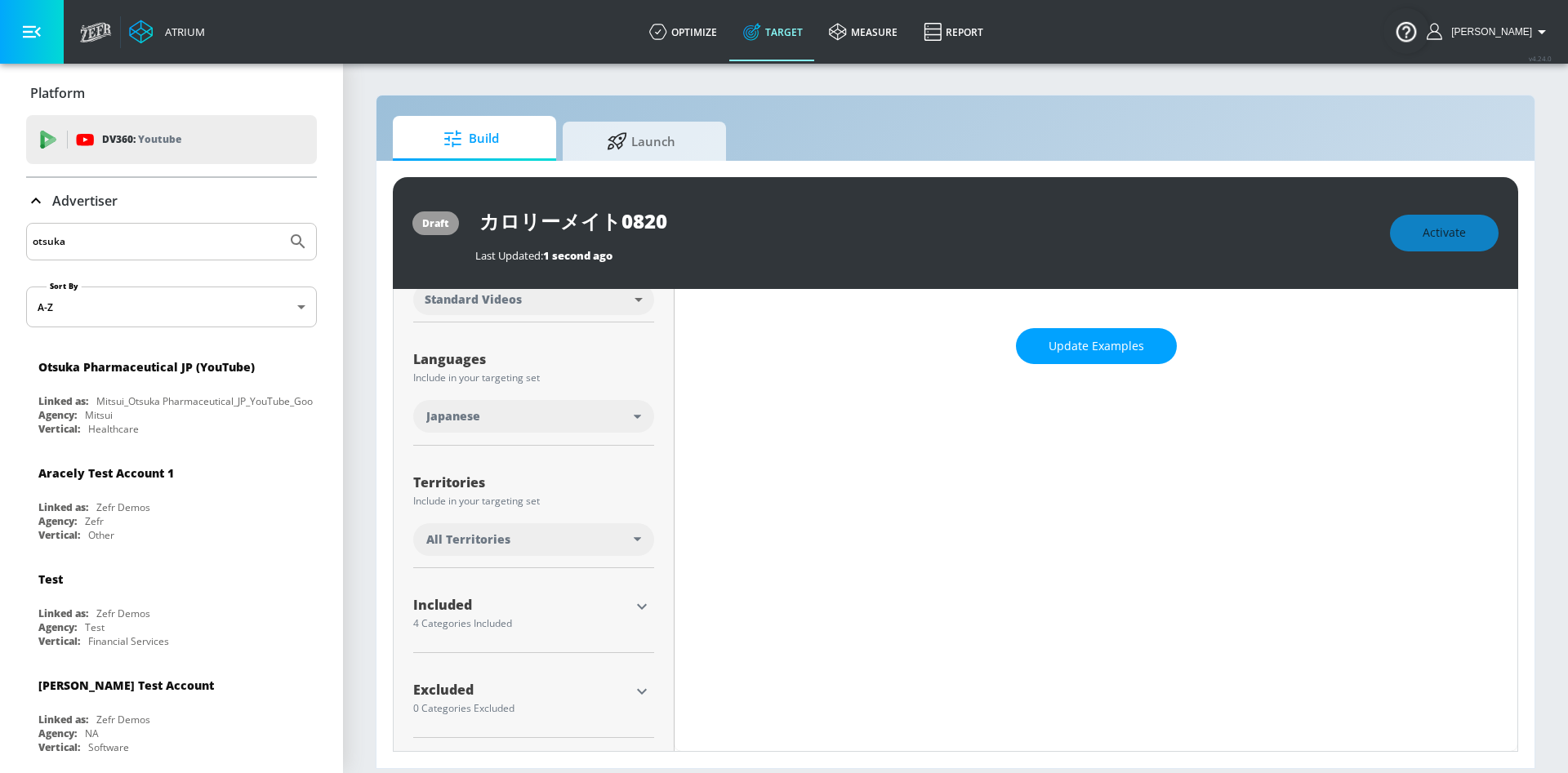
scroll to position [245, 0]
click at [587, 540] on div "All Territories" at bounding box center [530, 540] width 208 height 17
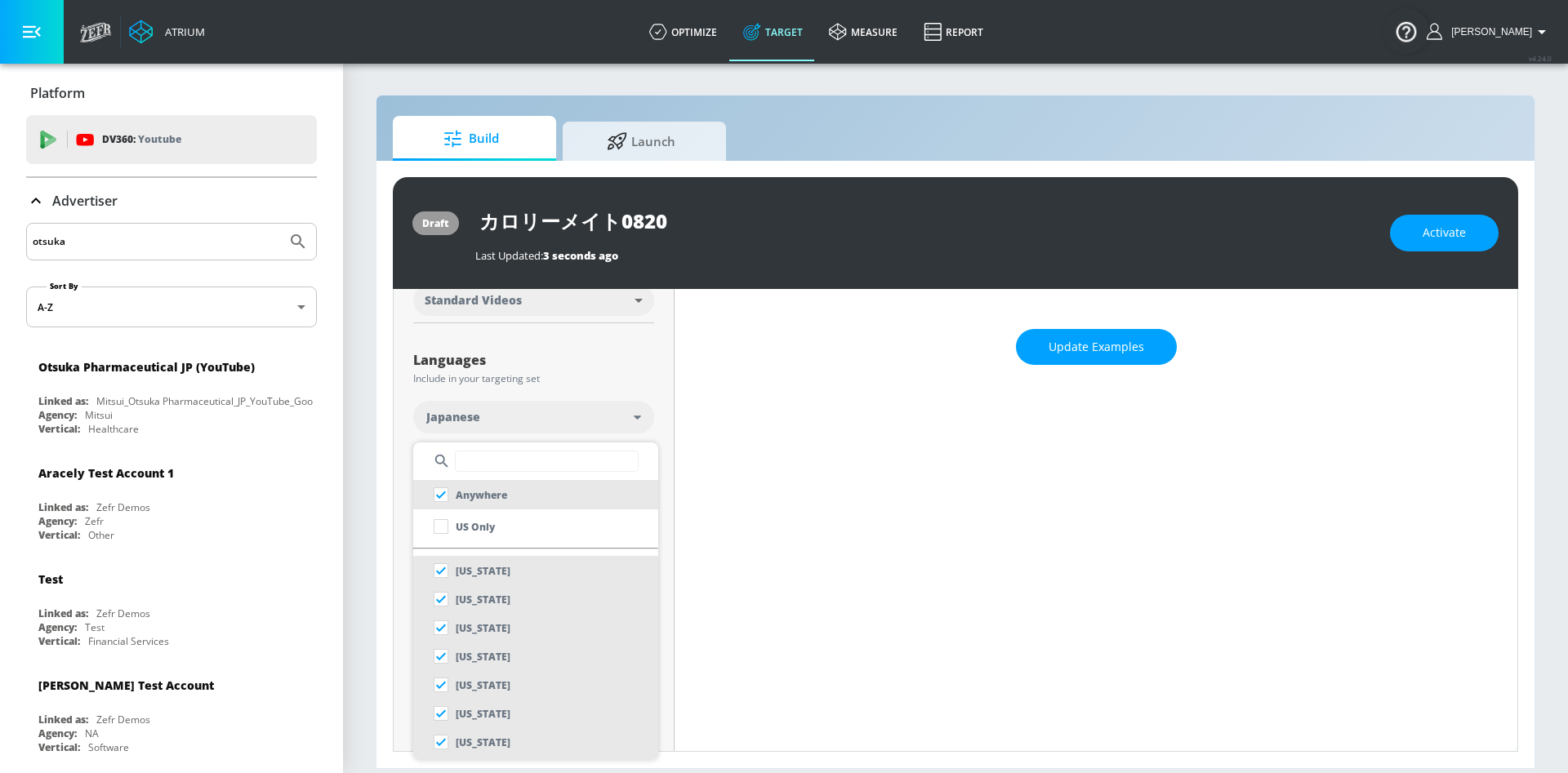
click at [531, 459] on input "text" at bounding box center [547, 461] width 184 height 22
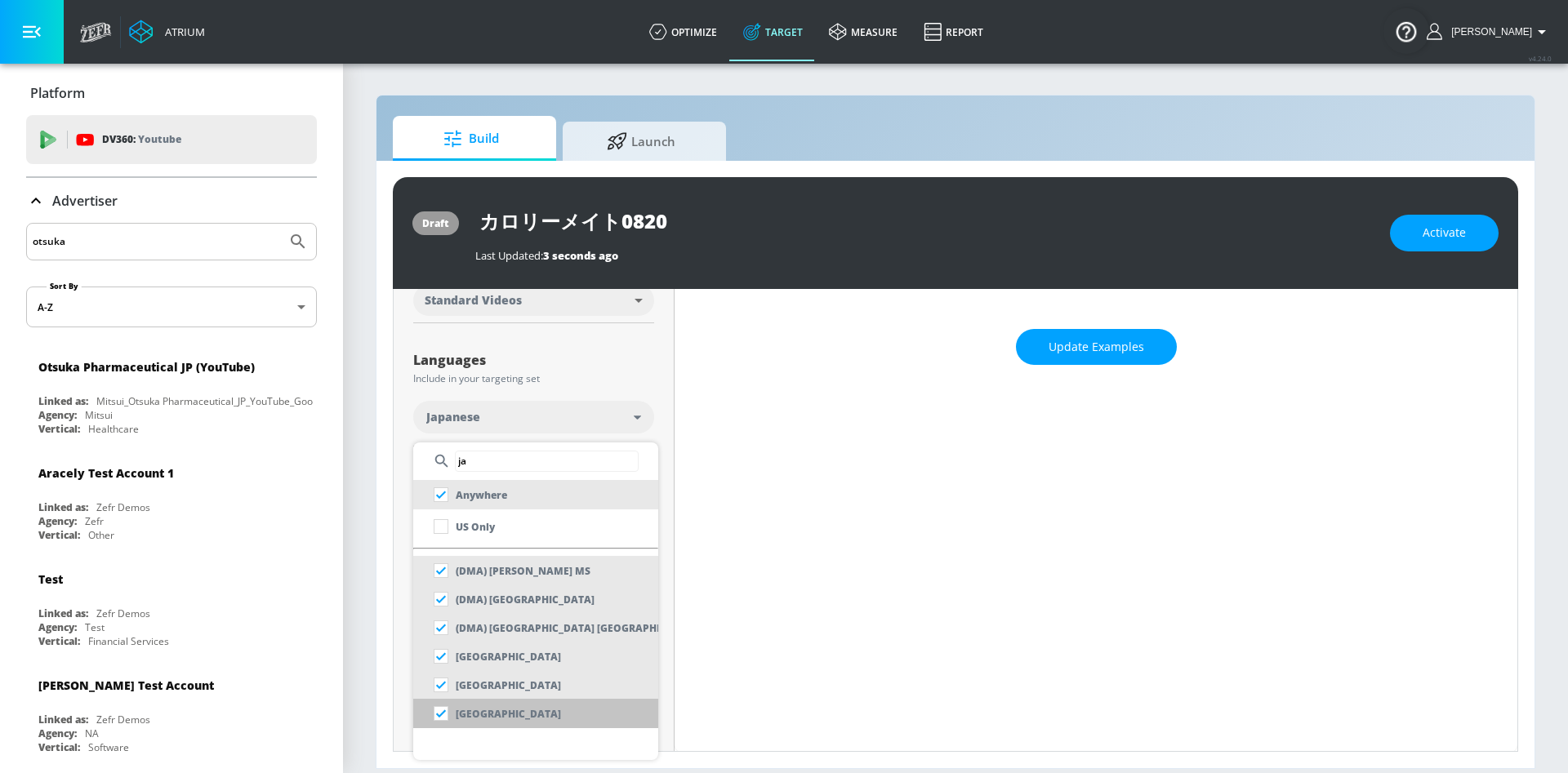
type input "ja"
click at [497, 719] on li "[GEOGRAPHIC_DATA]" at bounding box center [536, 713] width 245 height 29
checkbox input "false"
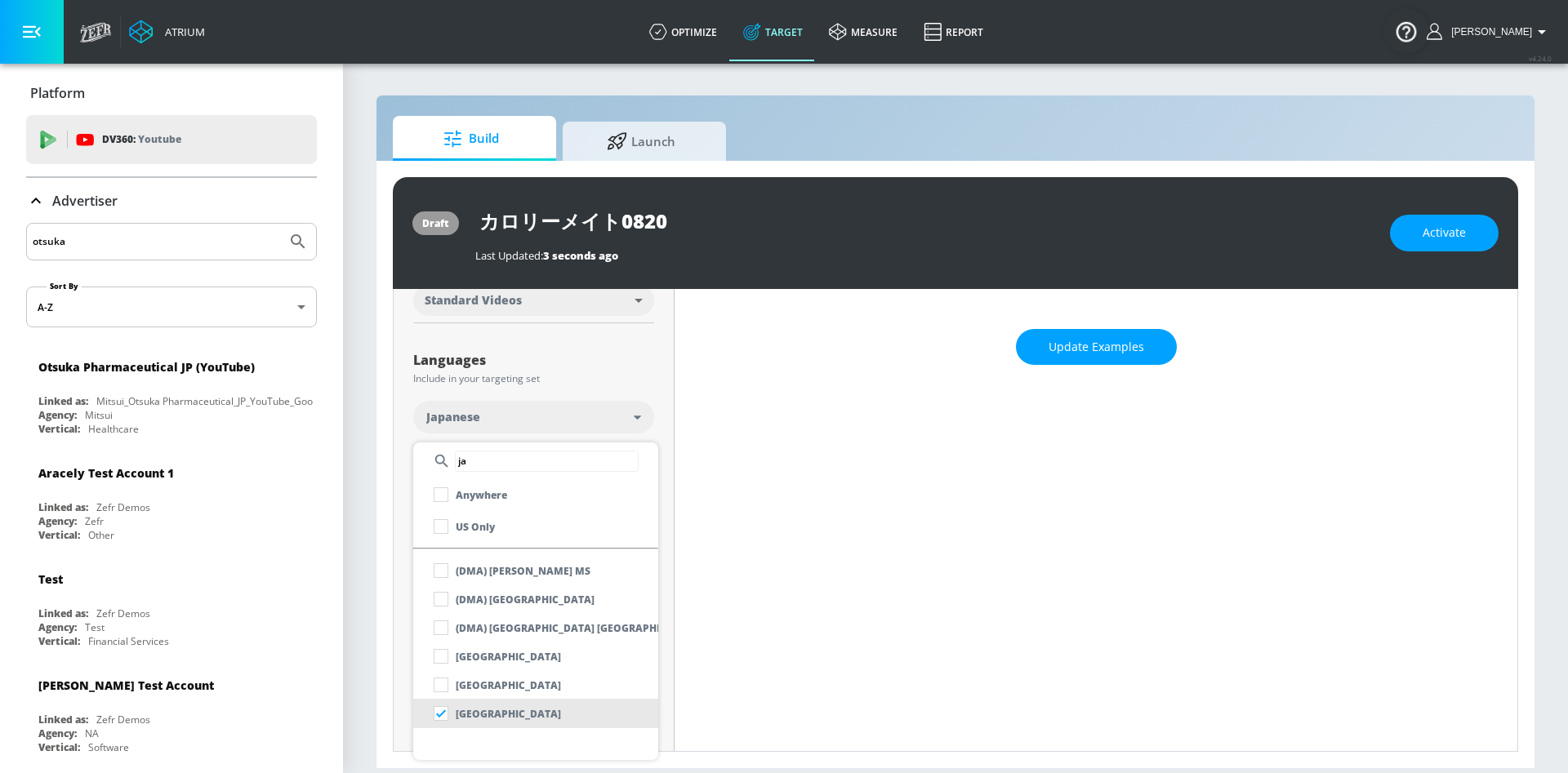
click at [740, 636] on div at bounding box center [784, 386] width 1568 height 773
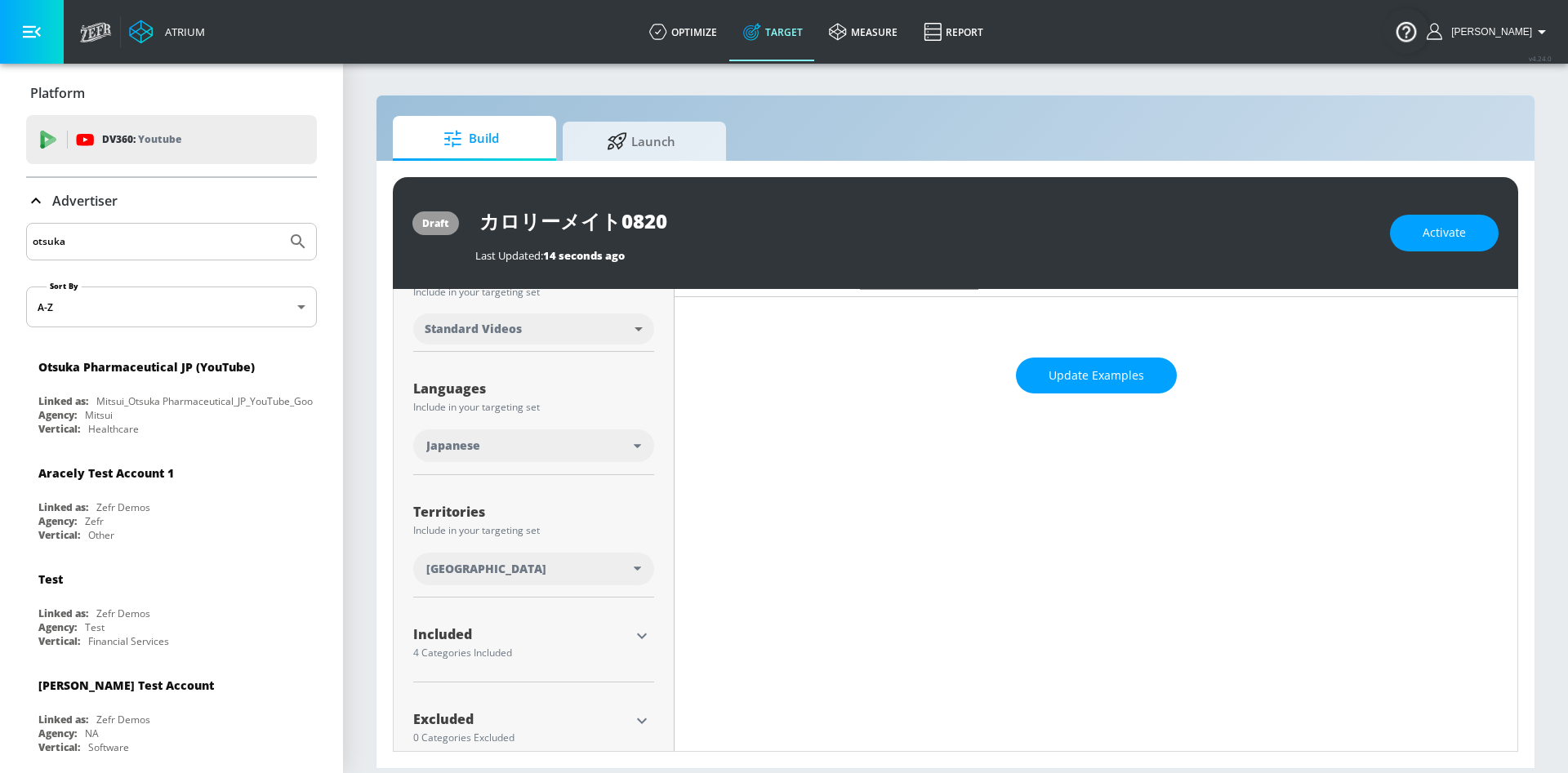
scroll to position [246, 0]
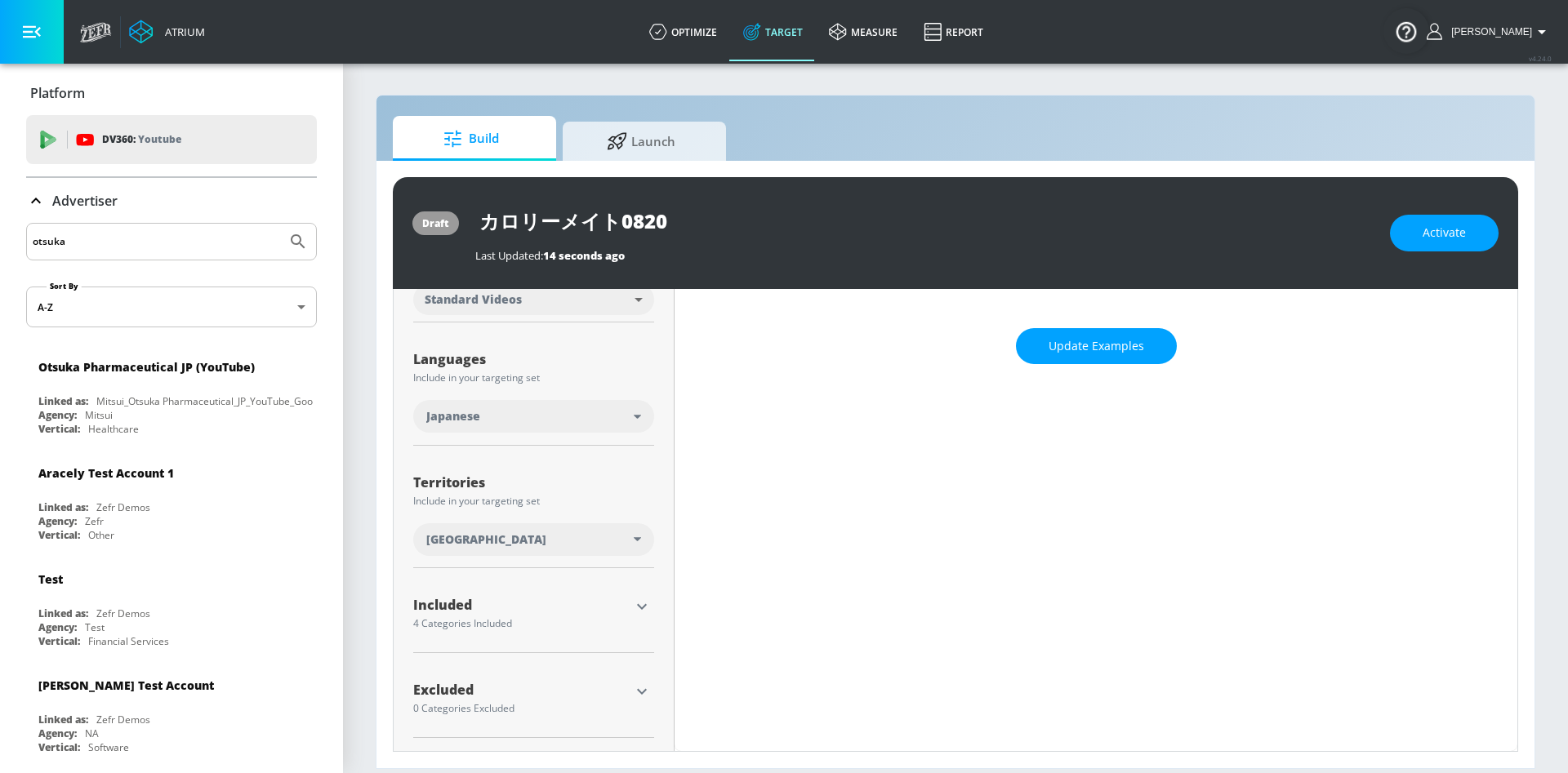
click at [554, 609] on div "Included" at bounding box center [521, 604] width 217 height 13
click at [640, 605] on icon "button" at bounding box center [642, 606] width 20 height 20
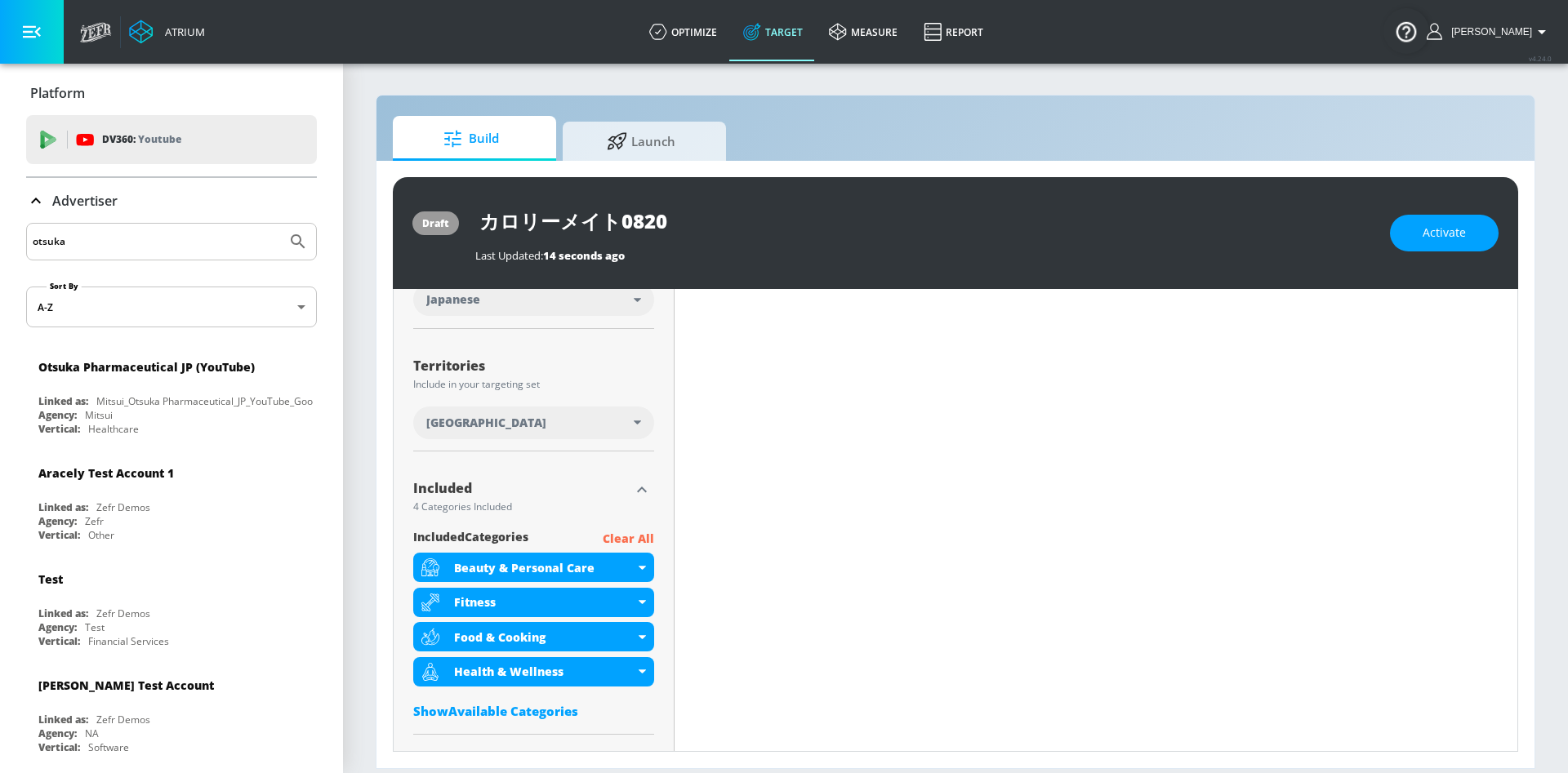
scroll to position [444, 0]
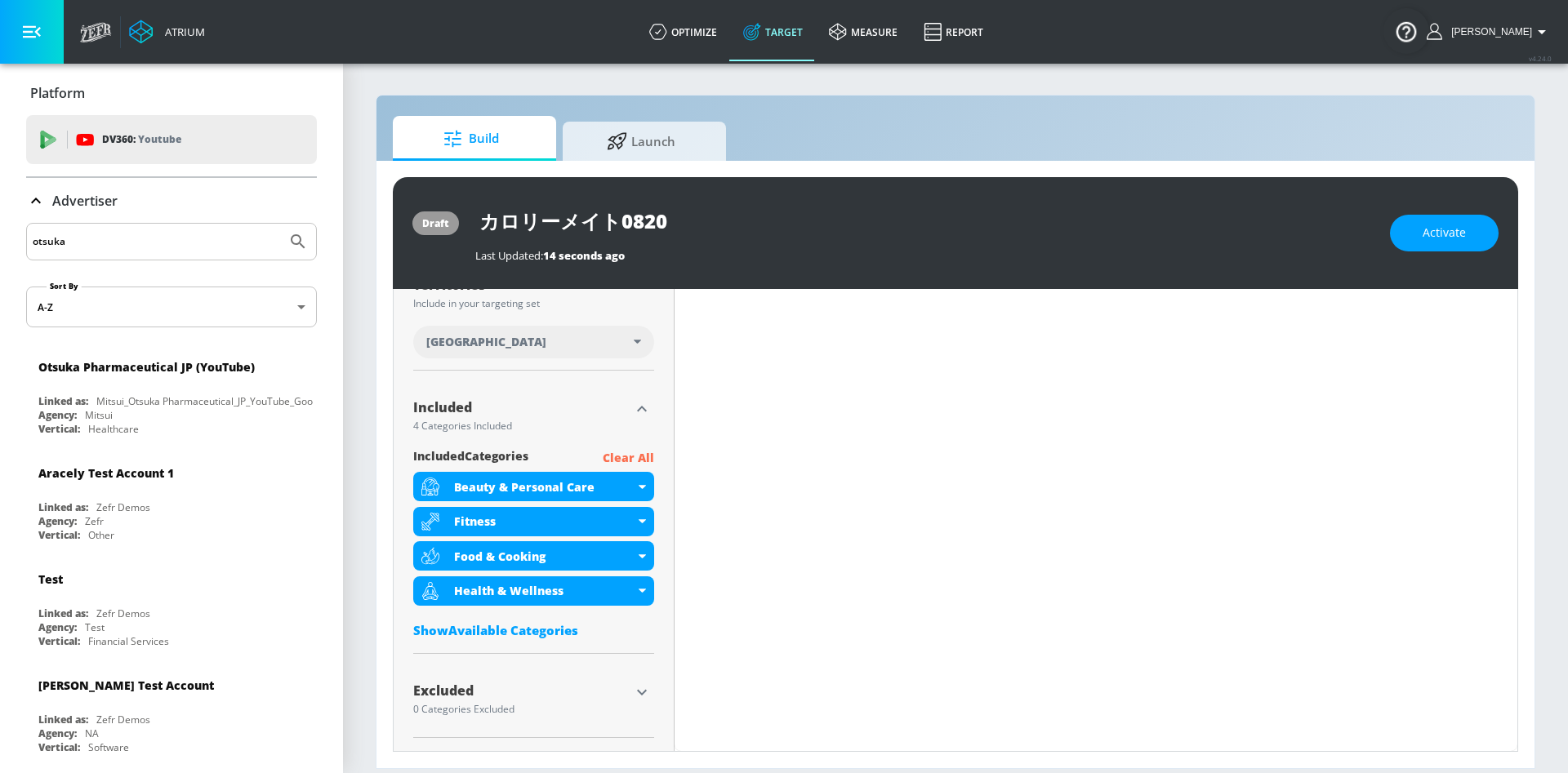
click at [618, 459] on p "Clear All" at bounding box center [628, 459] width 52 height 21
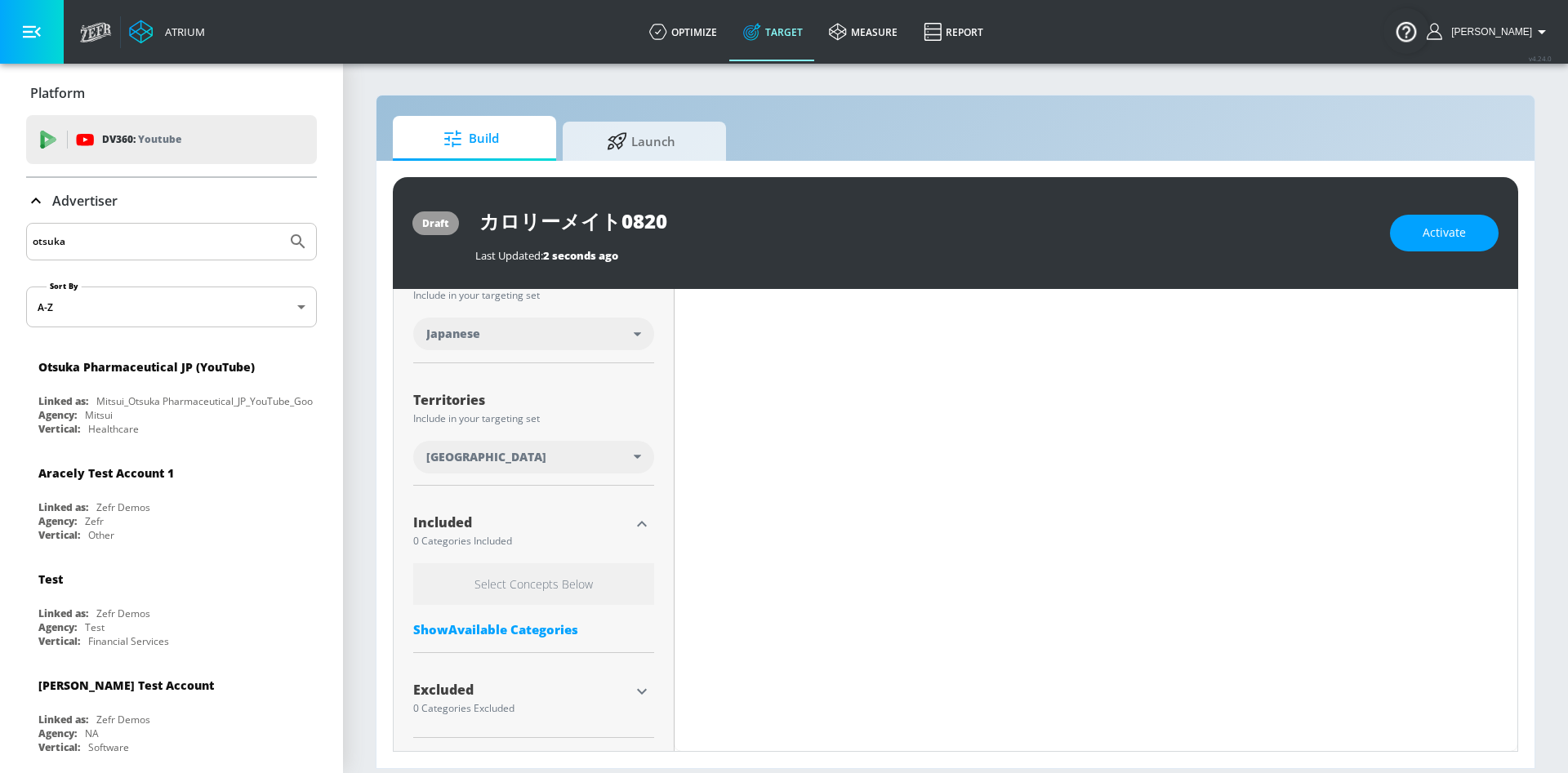
scroll to position [328, 0]
click at [528, 635] on div "Show Available Categories" at bounding box center [534, 629] width 241 height 17
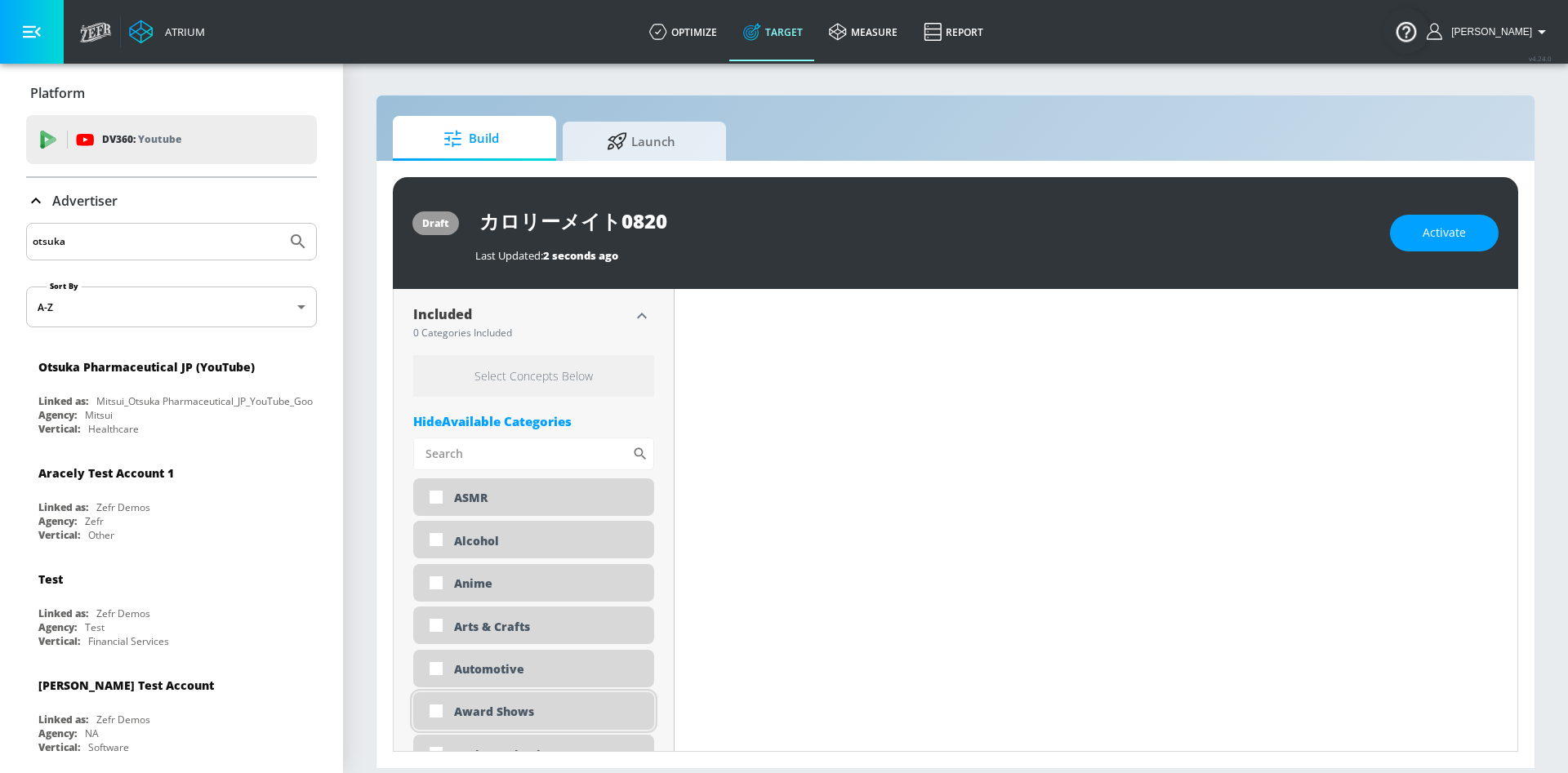
scroll to position [696, 0]
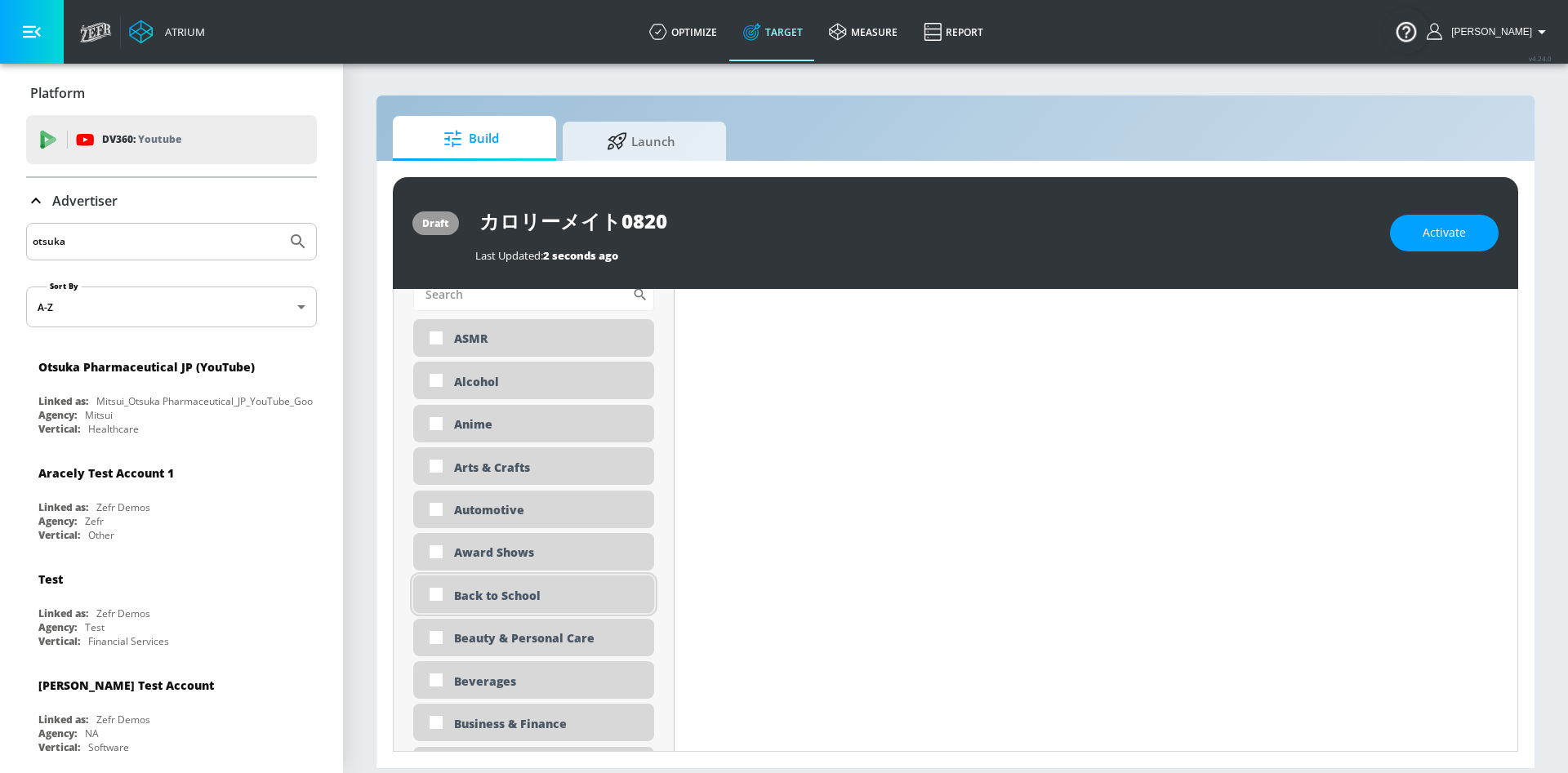
click at [559, 603] on div "Back to School" at bounding box center [548, 596] width 188 height 16
checkbox input "true"
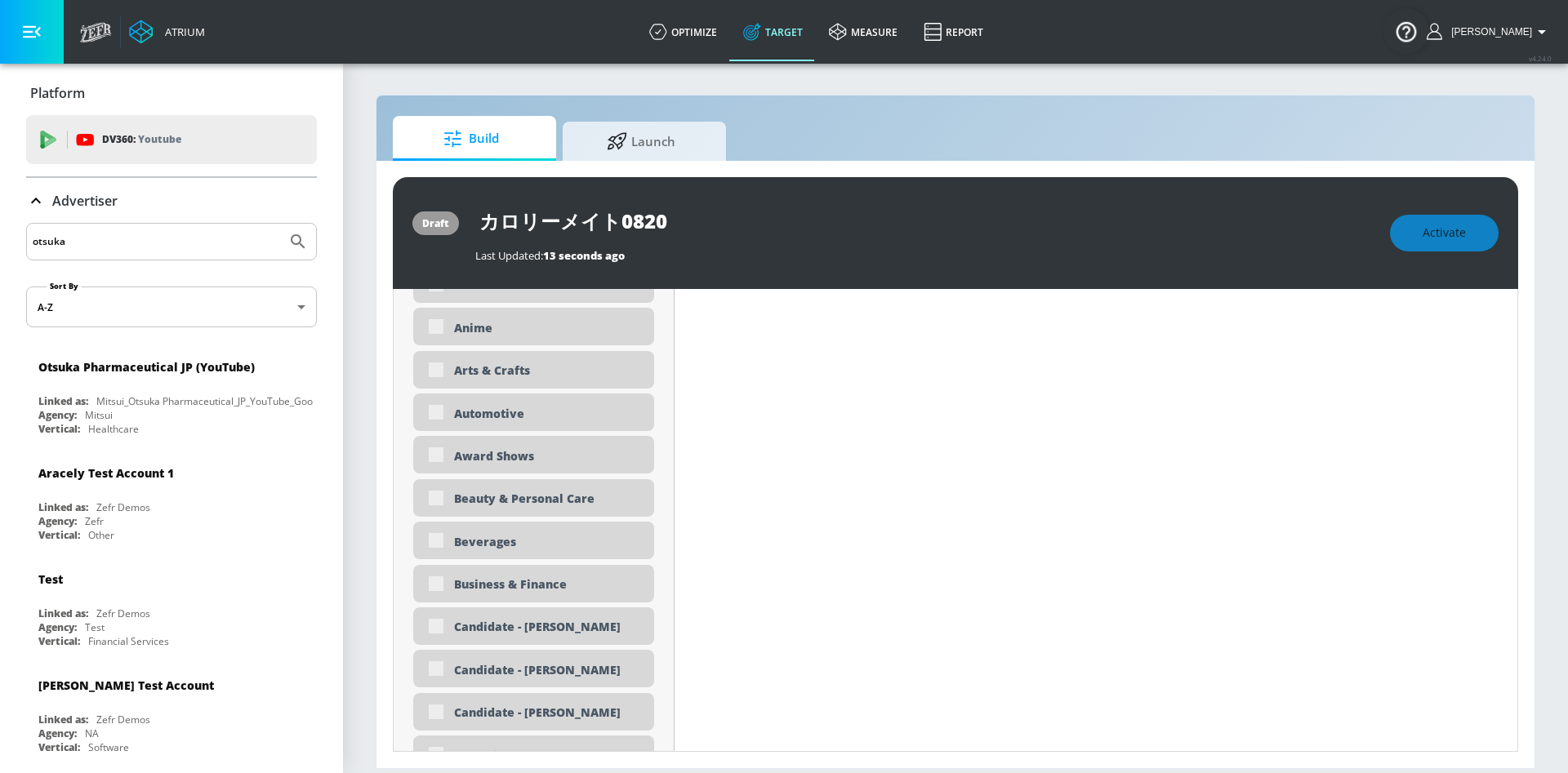
scroll to position [832, 0]
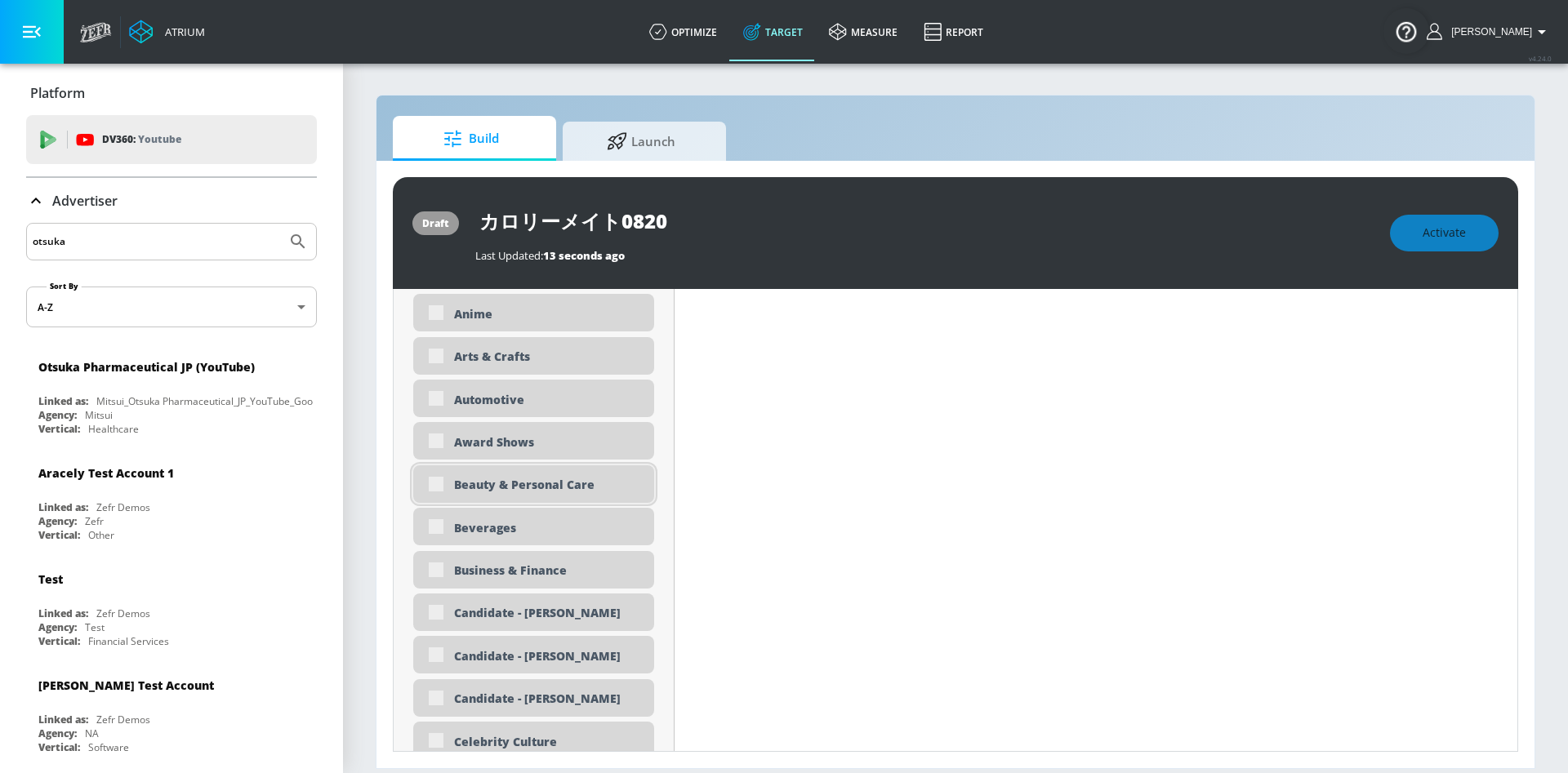
click at [439, 480] on div "Beauty & Personal Care" at bounding box center [534, 484] width 241 height 37
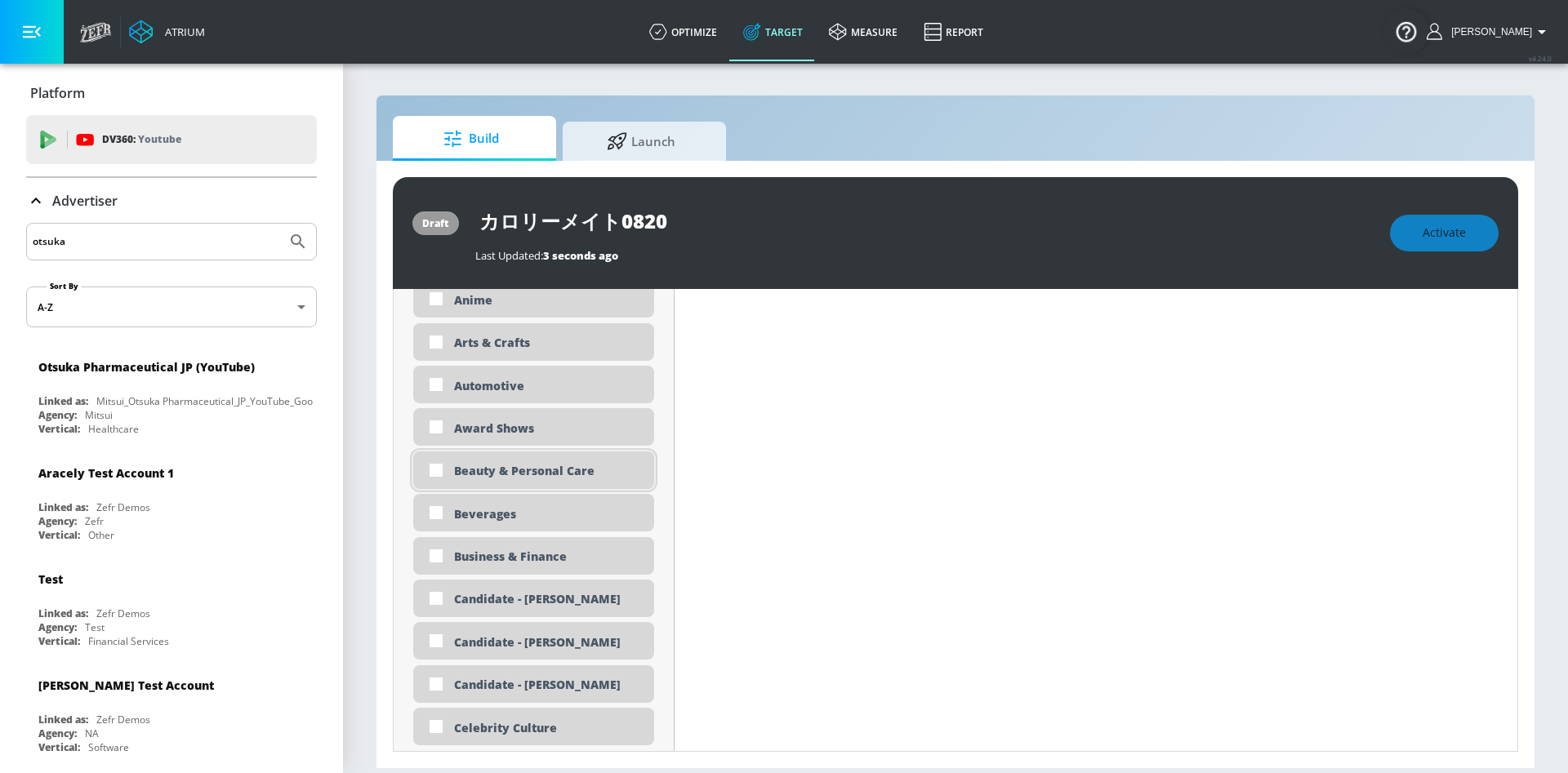
scroll to position [818, 0]
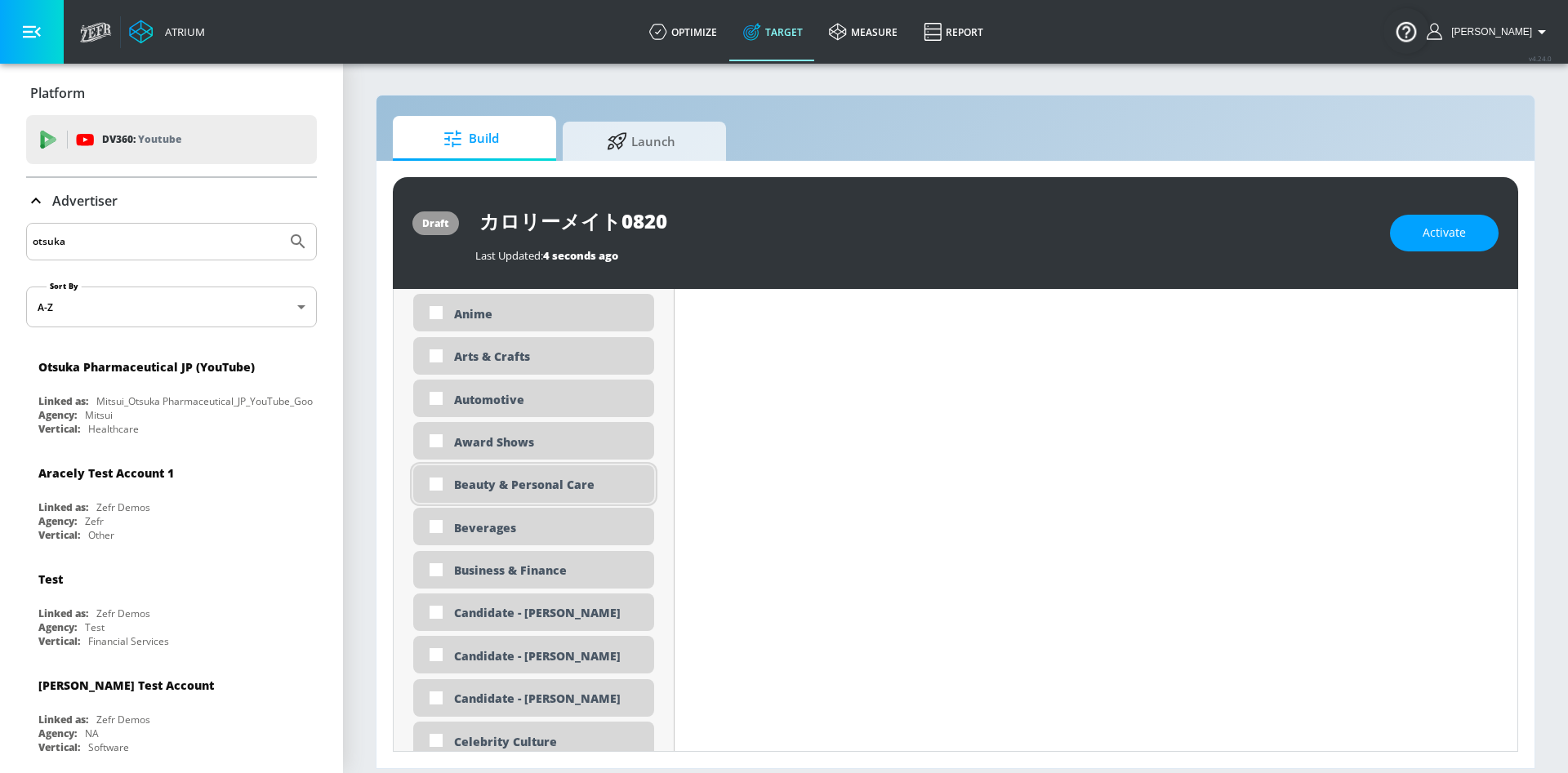
click at [537, 488] on div "Beauty & Personal Care" at bounding box center [548, 485] width 188 height 16
checkbox input "true"
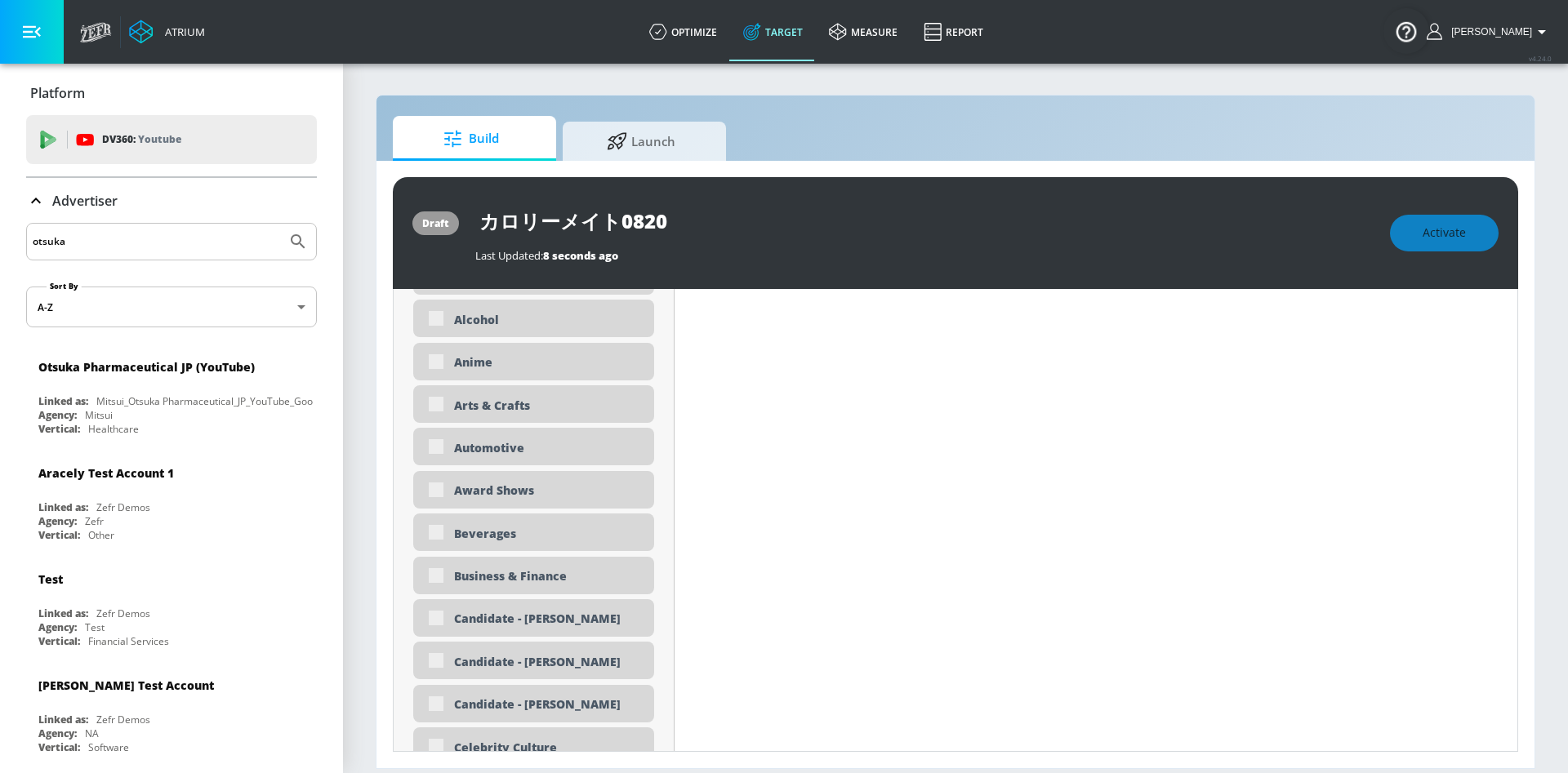
scroll to position [832, 0]
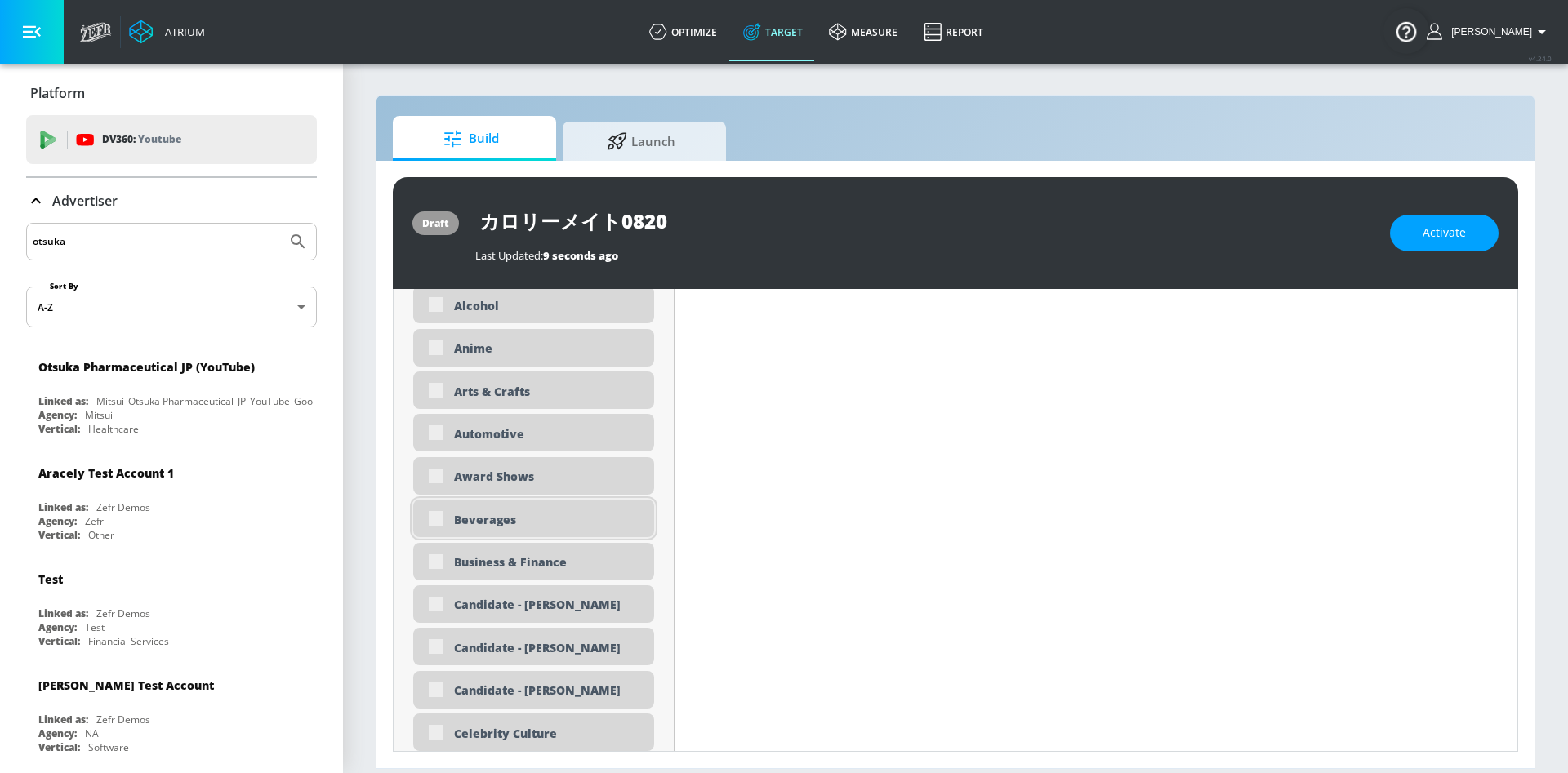
click at [435, 517] on div "Beverages" at bounding box center [534, 518] width 241 height 37
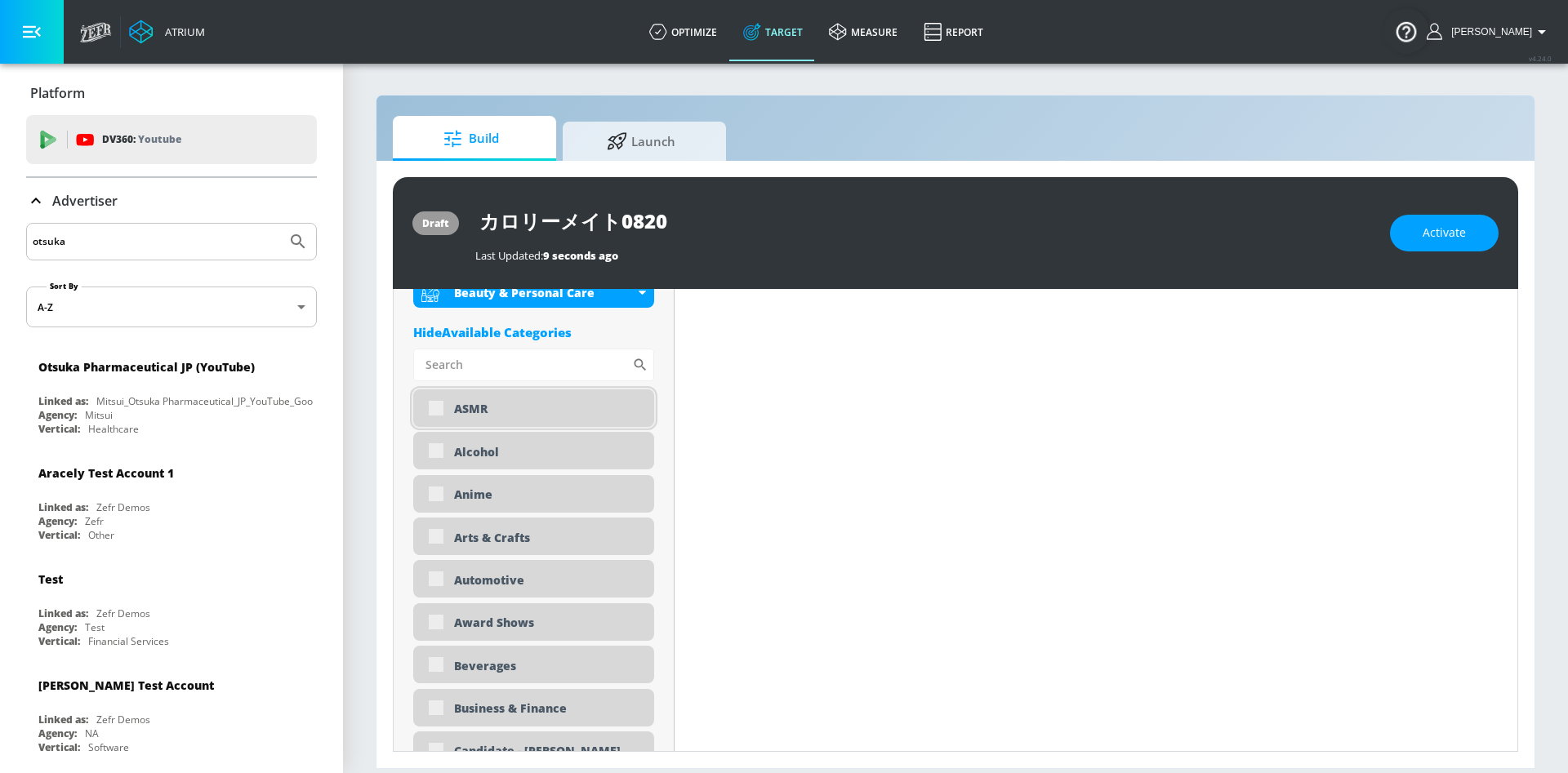
scroll to position [709, 0]
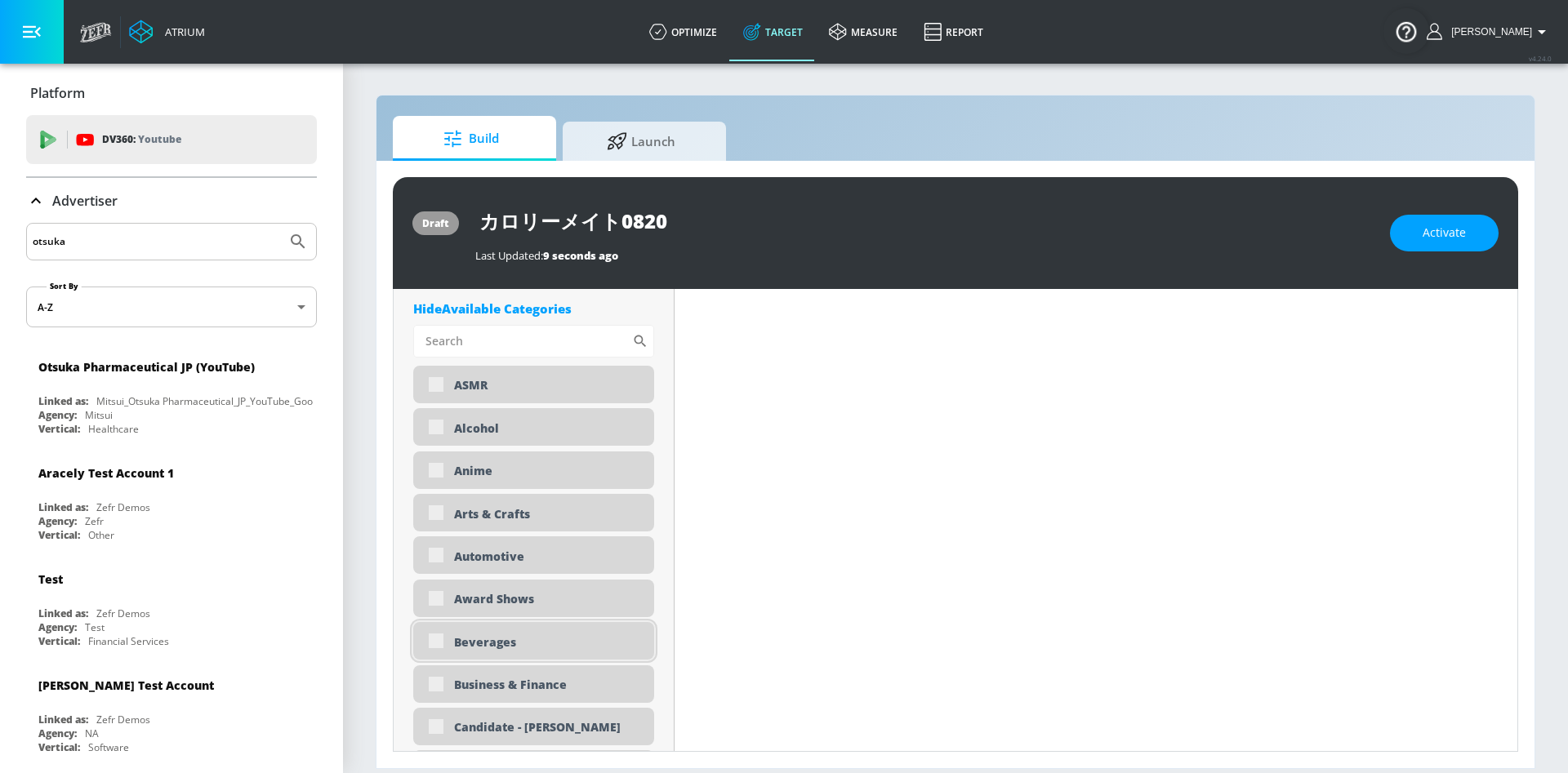
click at [426, 636] on div "Beverages" at bounding box center [534, 641] width 241 height 37
click at [455, 641] on div "Beverages" at bounding box center [548, 643] width 188 height 16
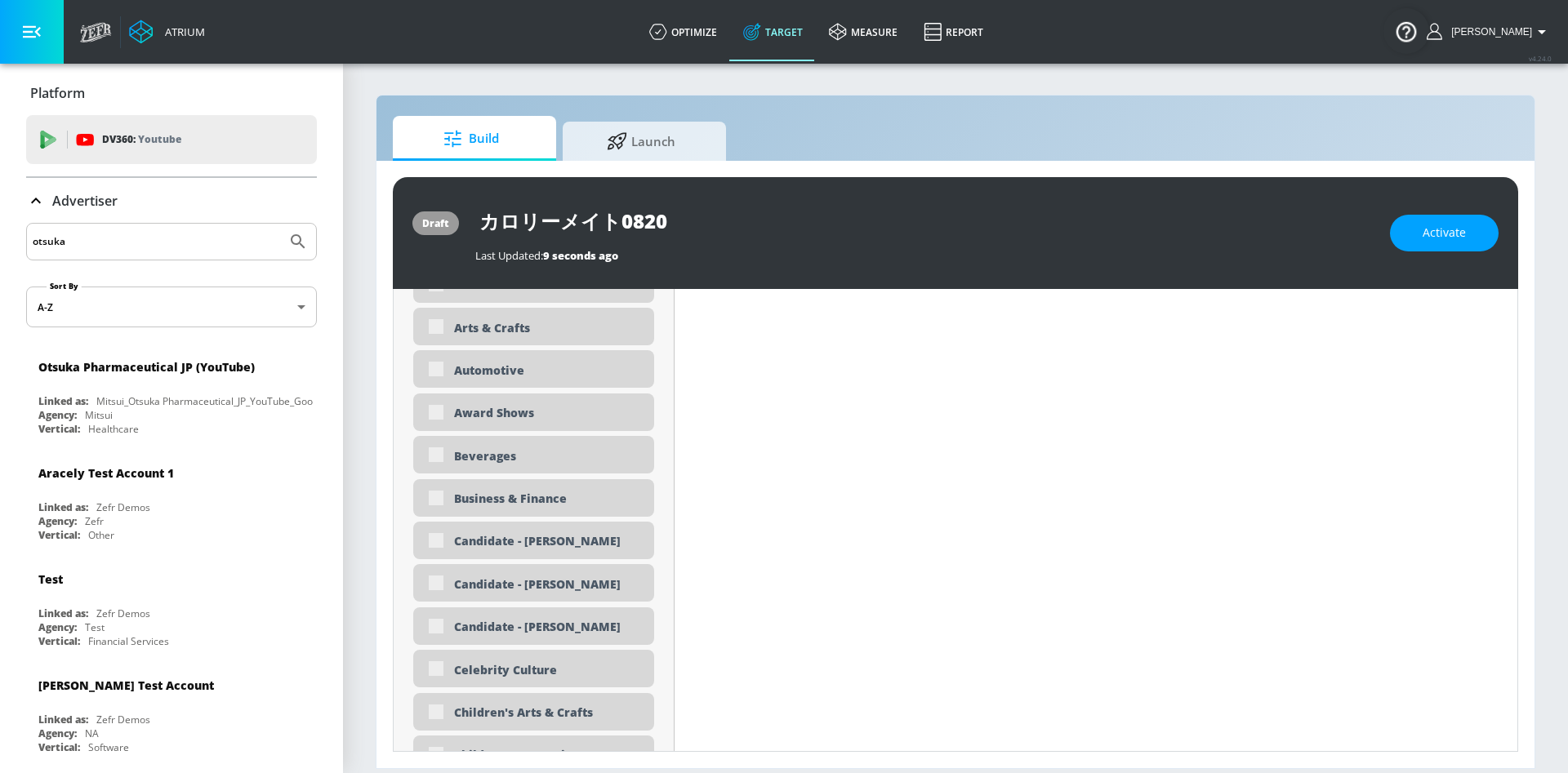
scroll to position [980, 0]
click at [435, 367] on div "Beverages" at bounding box center [534, 370] width 241 height 37
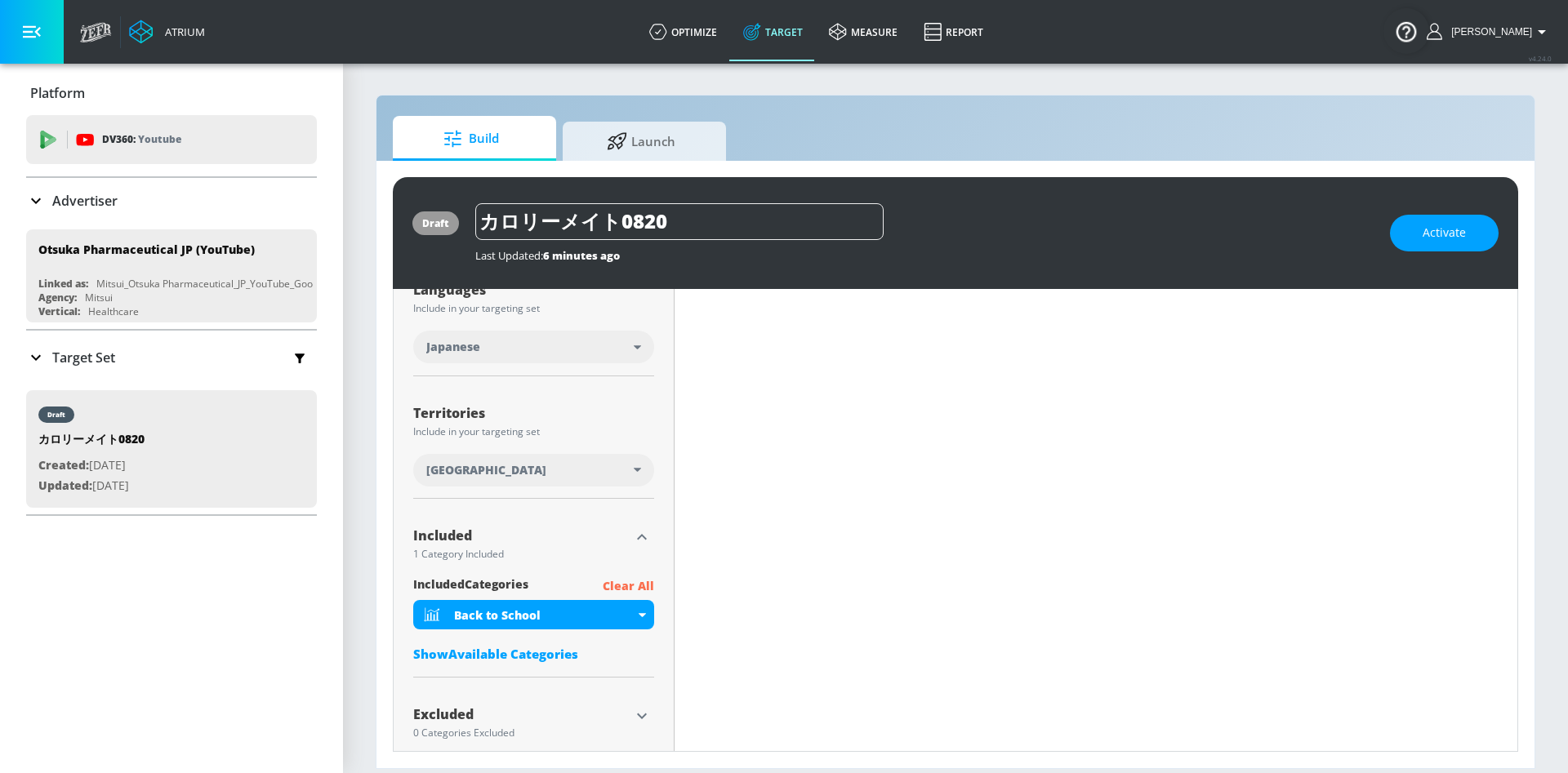
scroll to position [340, 0]
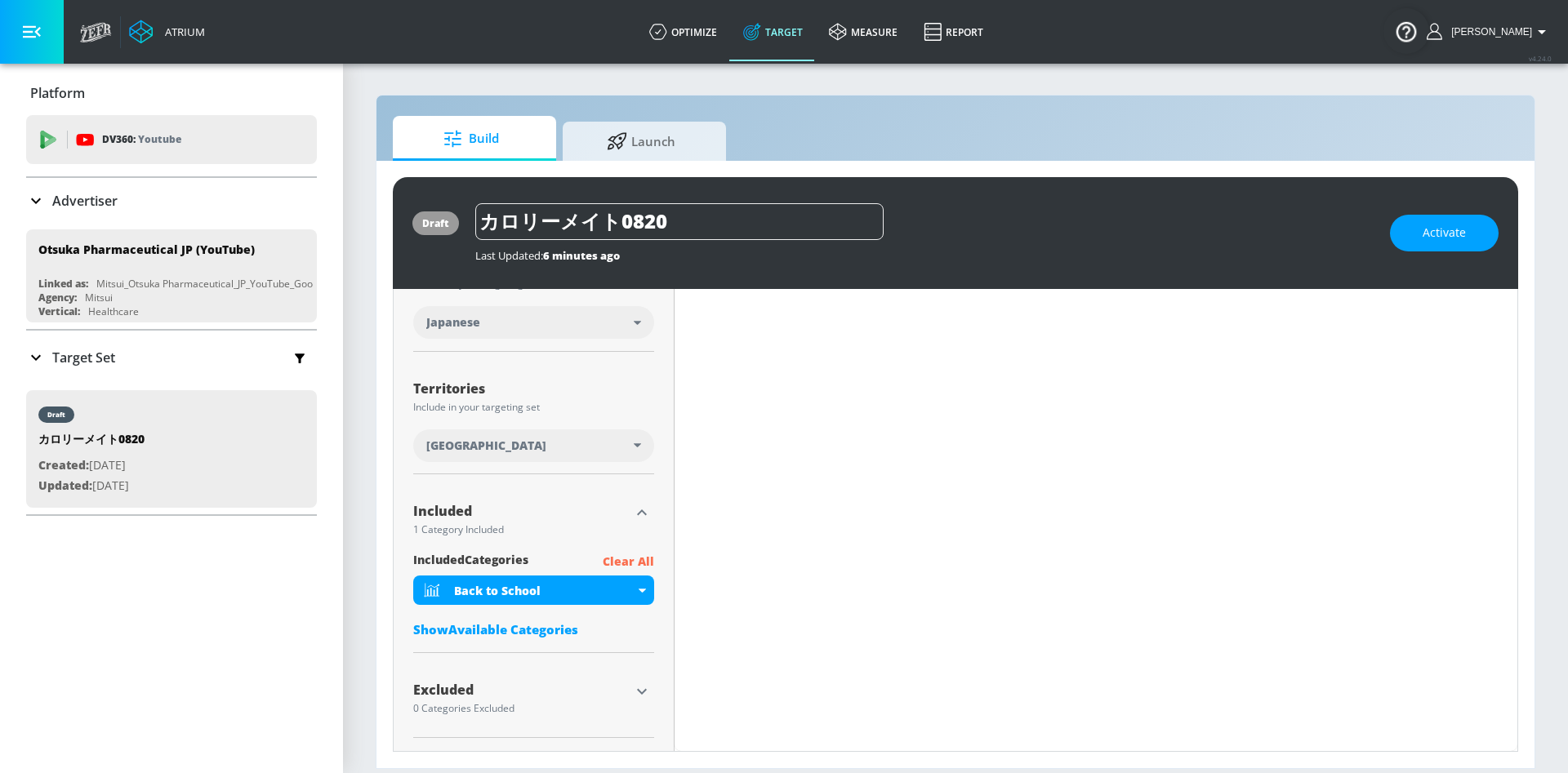
click at [544, 626] on div "Show Available Categories" at bounding box center [534, 629] width 241 height 17
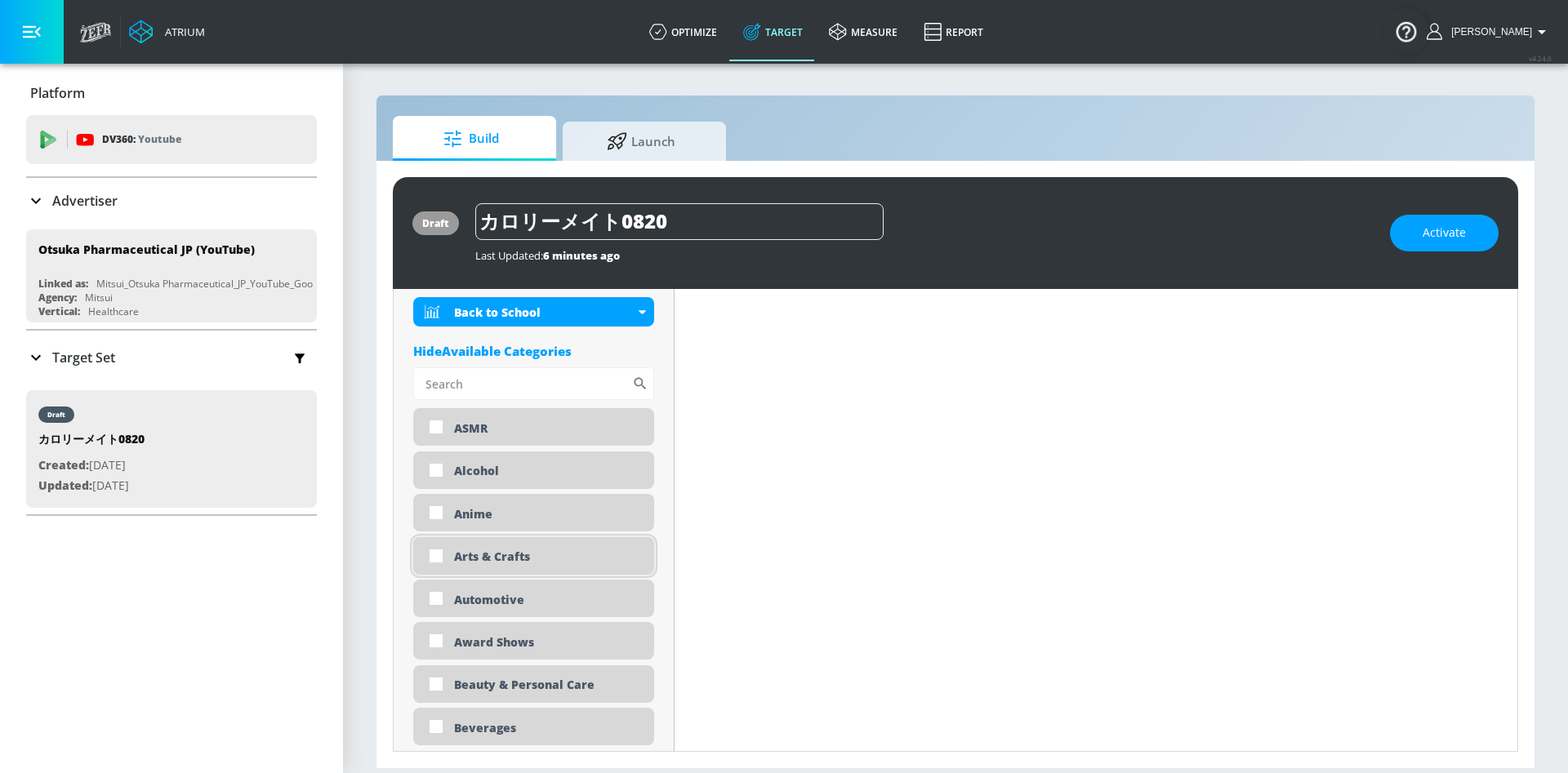
scroll to position [707, 0]
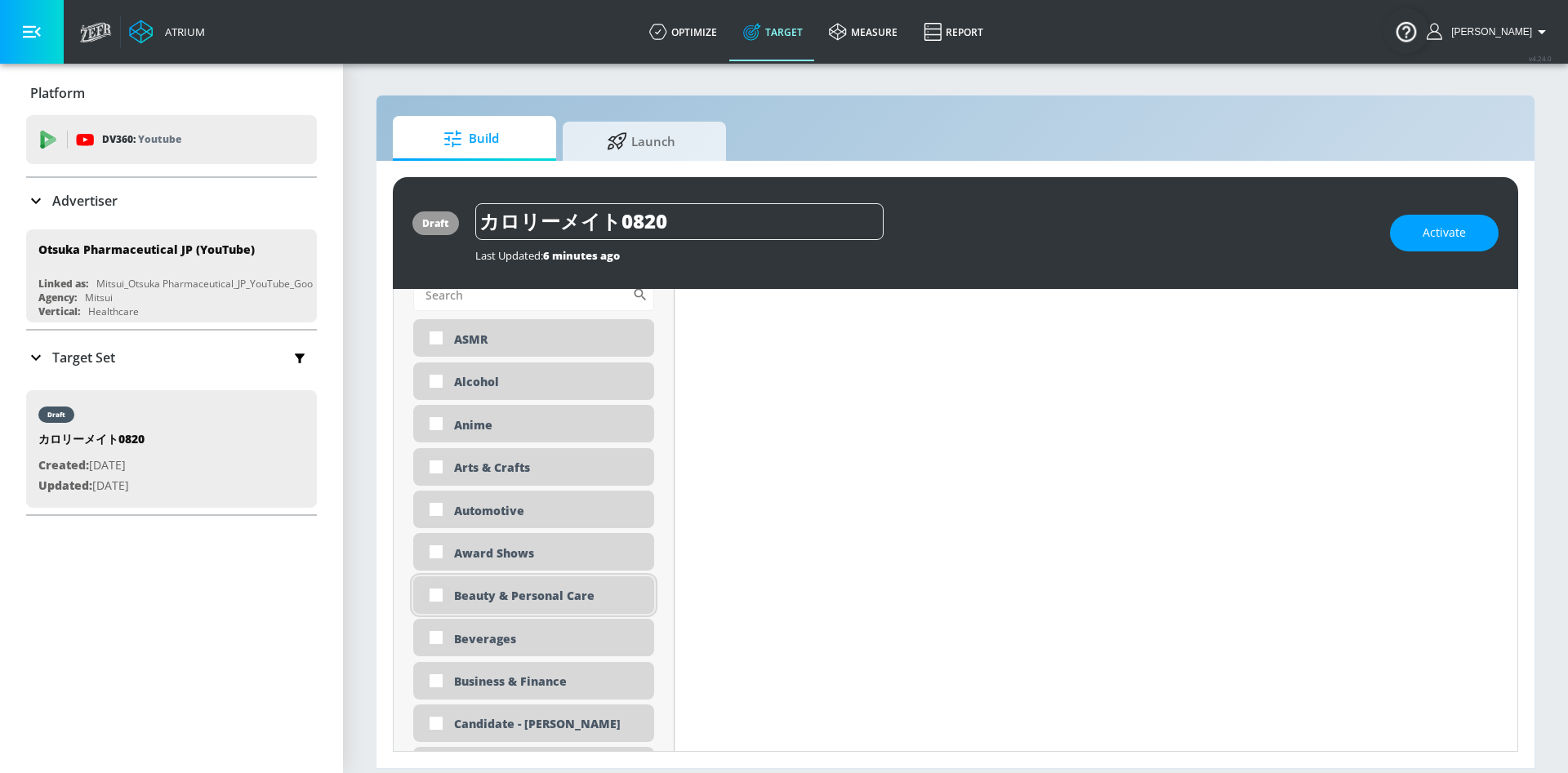
click at [438, 601] on input "checkbox" at bounding box center [436, 596] width 29 height 29
checkbox input "true"
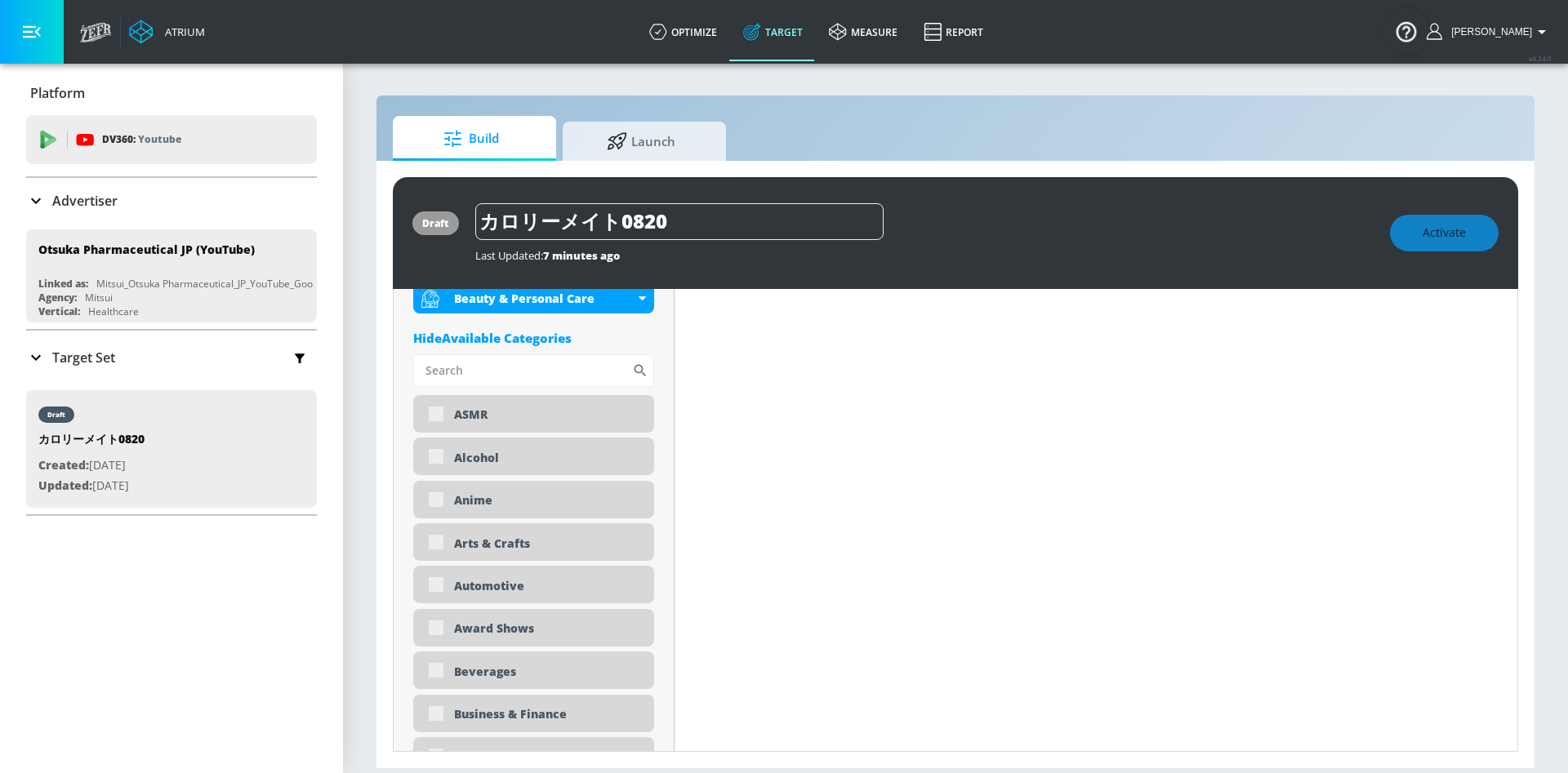
scroll to position [735, 0]
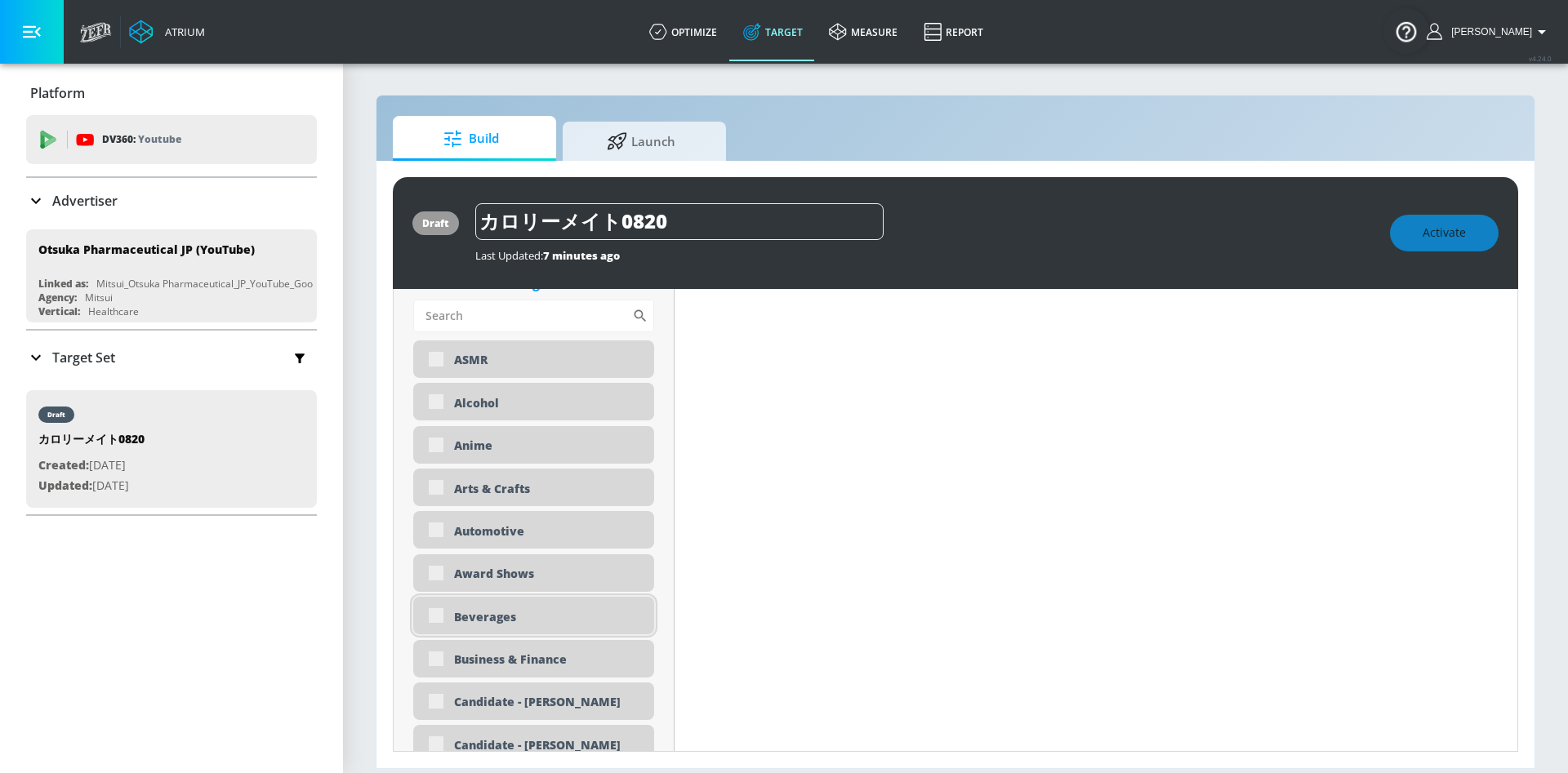
click at [435, 616] on div "Beverages" at bounding box center [534, 615] width 241 height 37
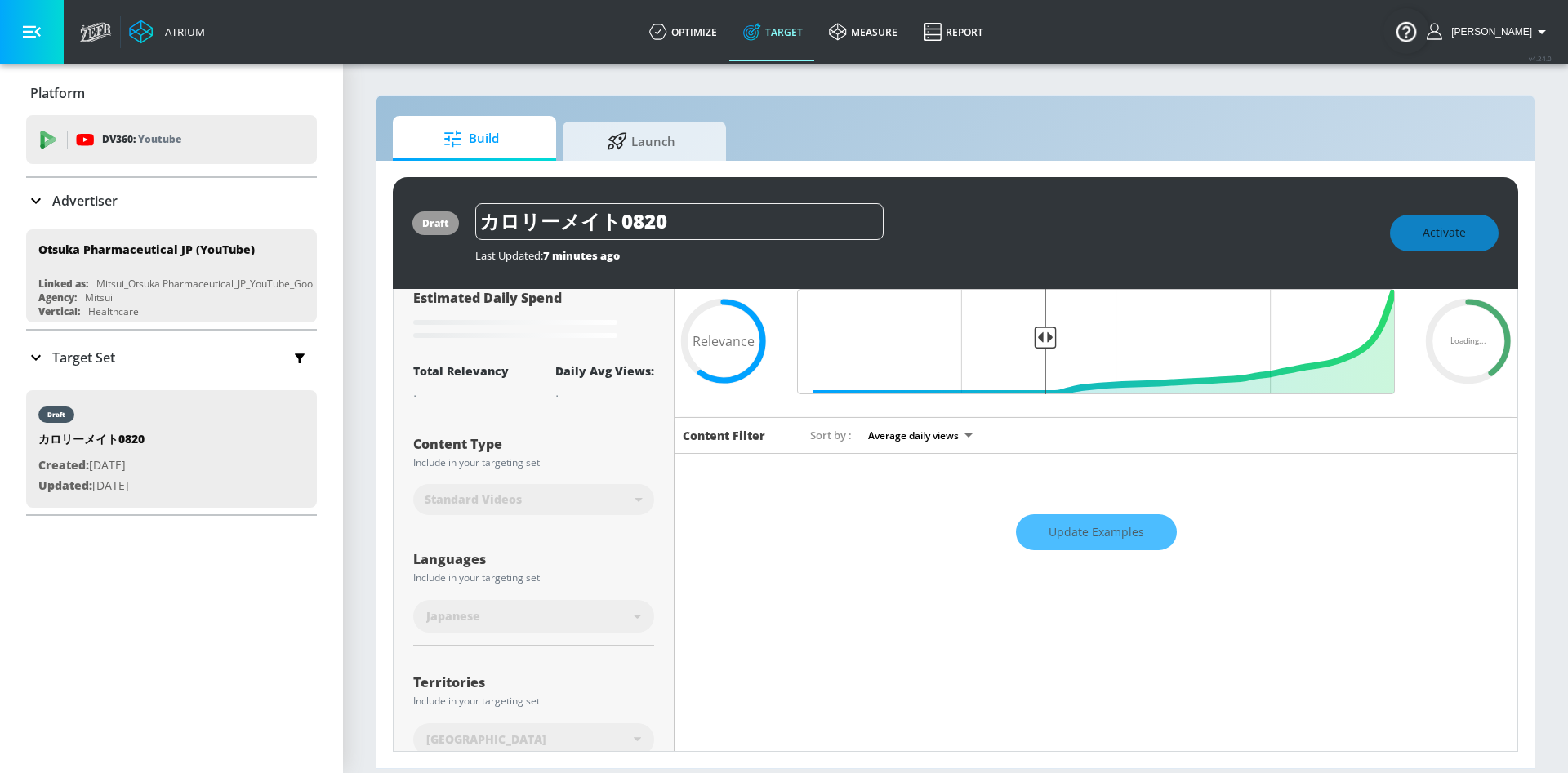
scroll to position [0, 0]
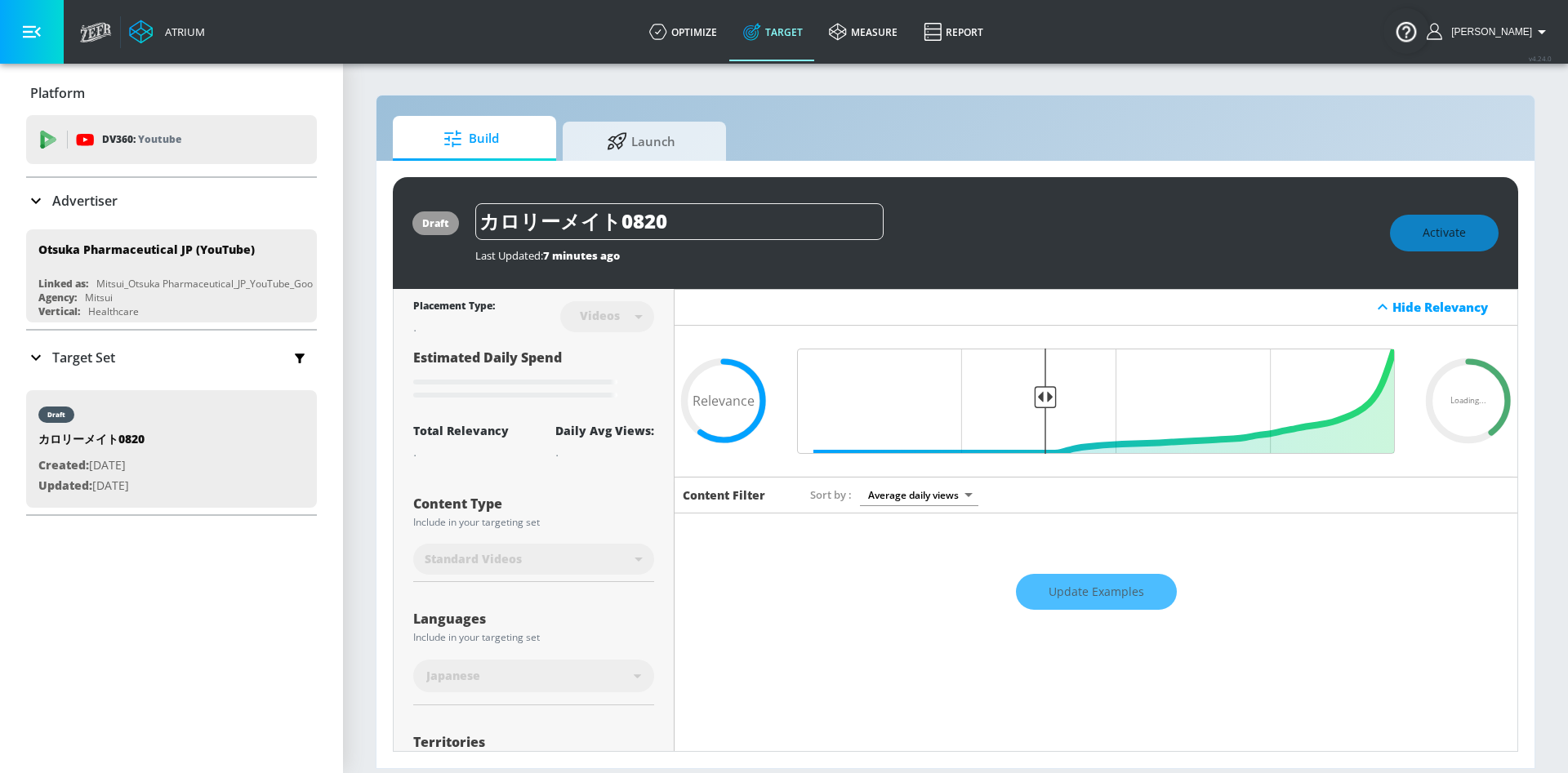
click at [792, 243] on div "Last Updated: 7 minutes ago" at bounding box center [924, 251] width 899 height 23
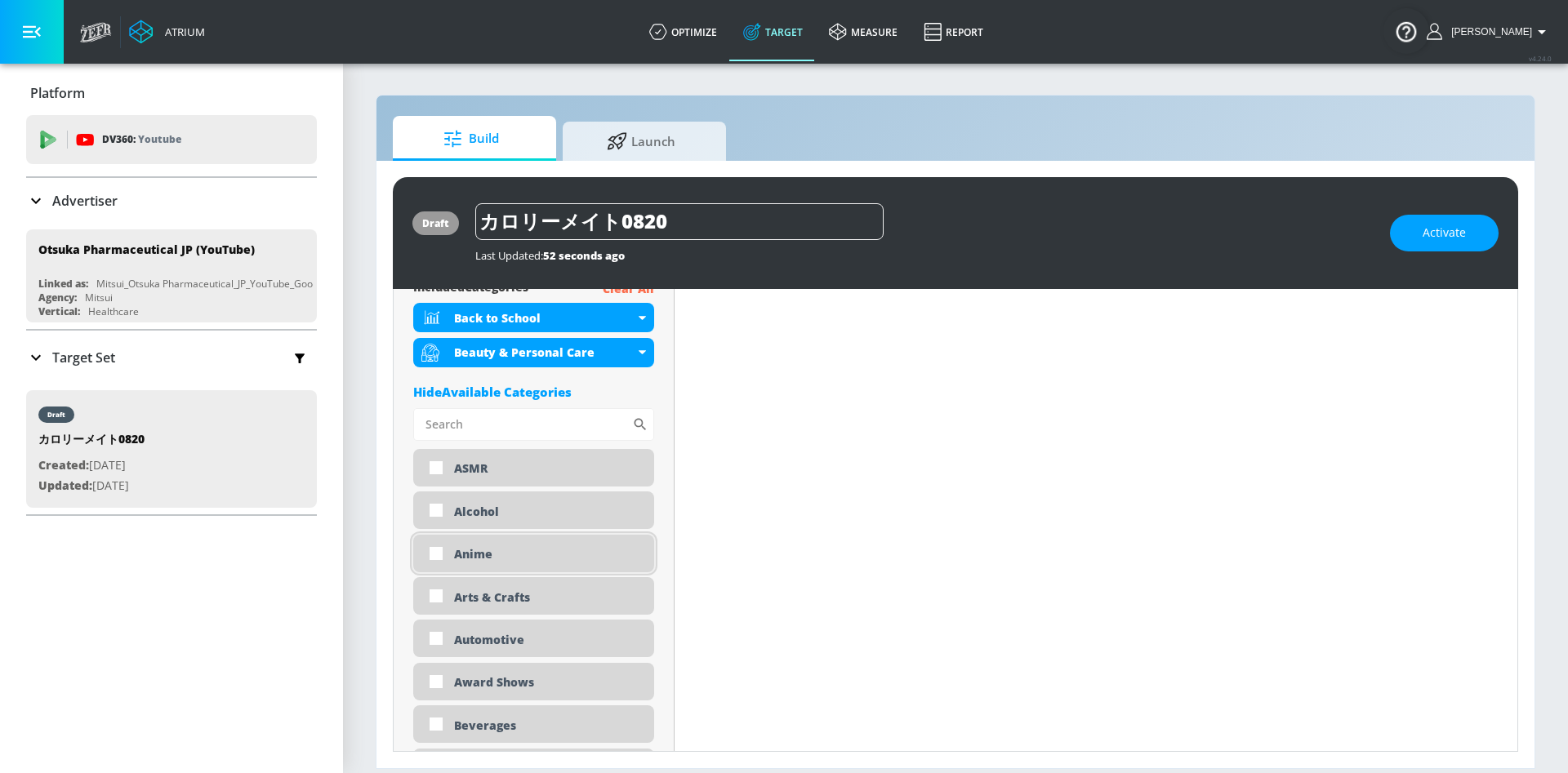
scroll to position [735, 0]
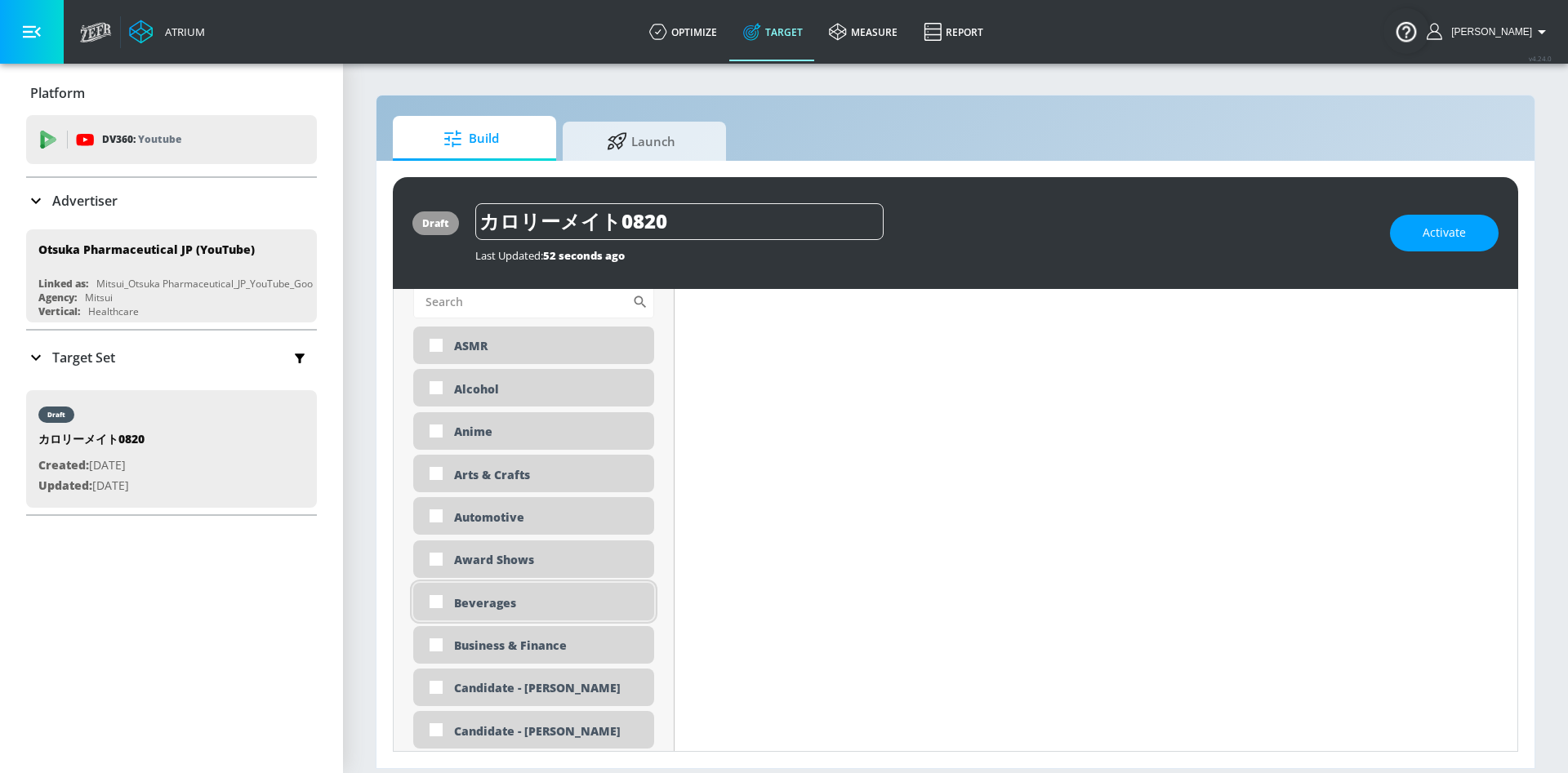
click at [471, 603] on div "Beverages" at bounding box center [548, 604] width 188 height 16
checkbox input "true"
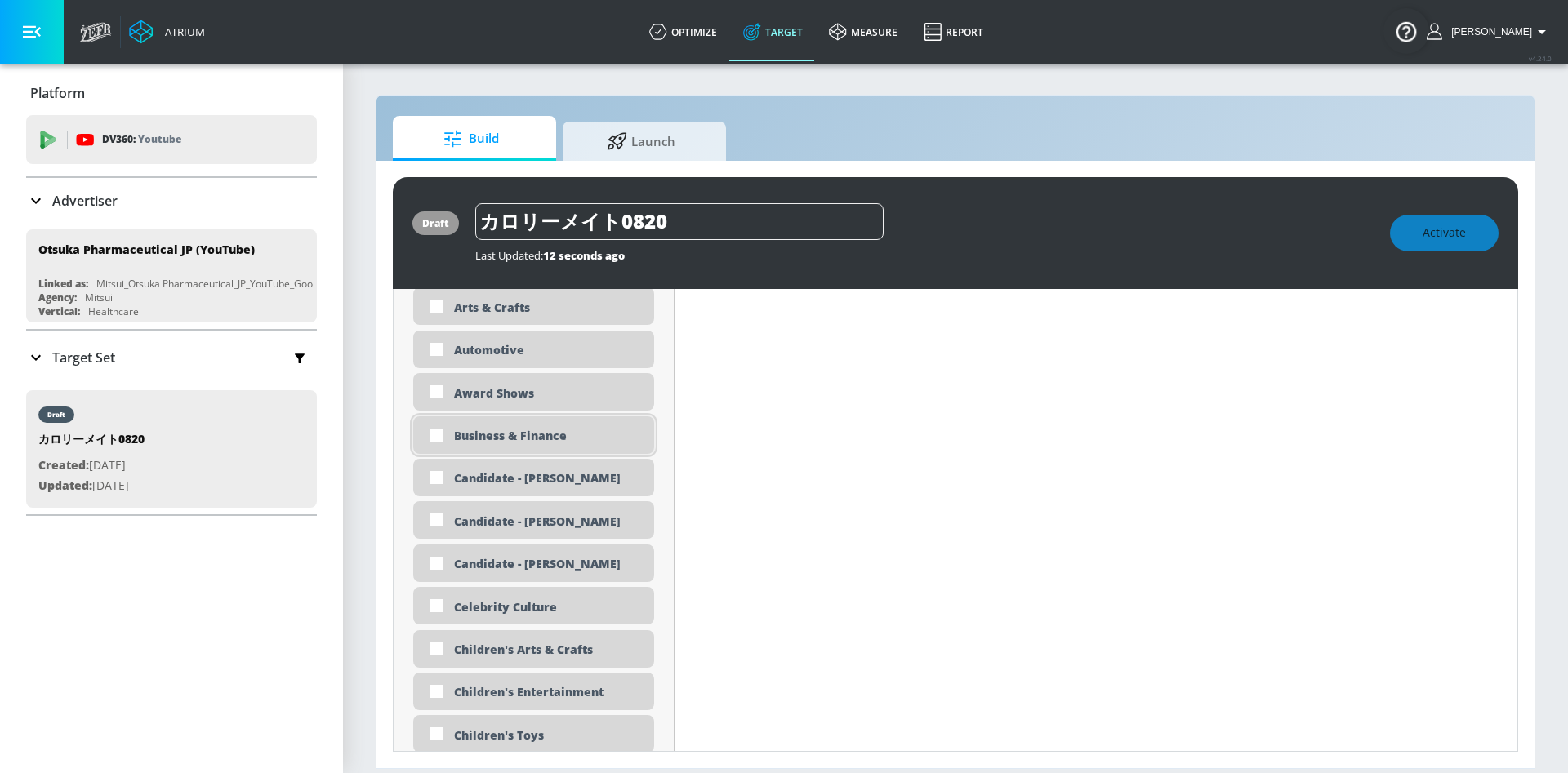
scroll to position [1102, 0]
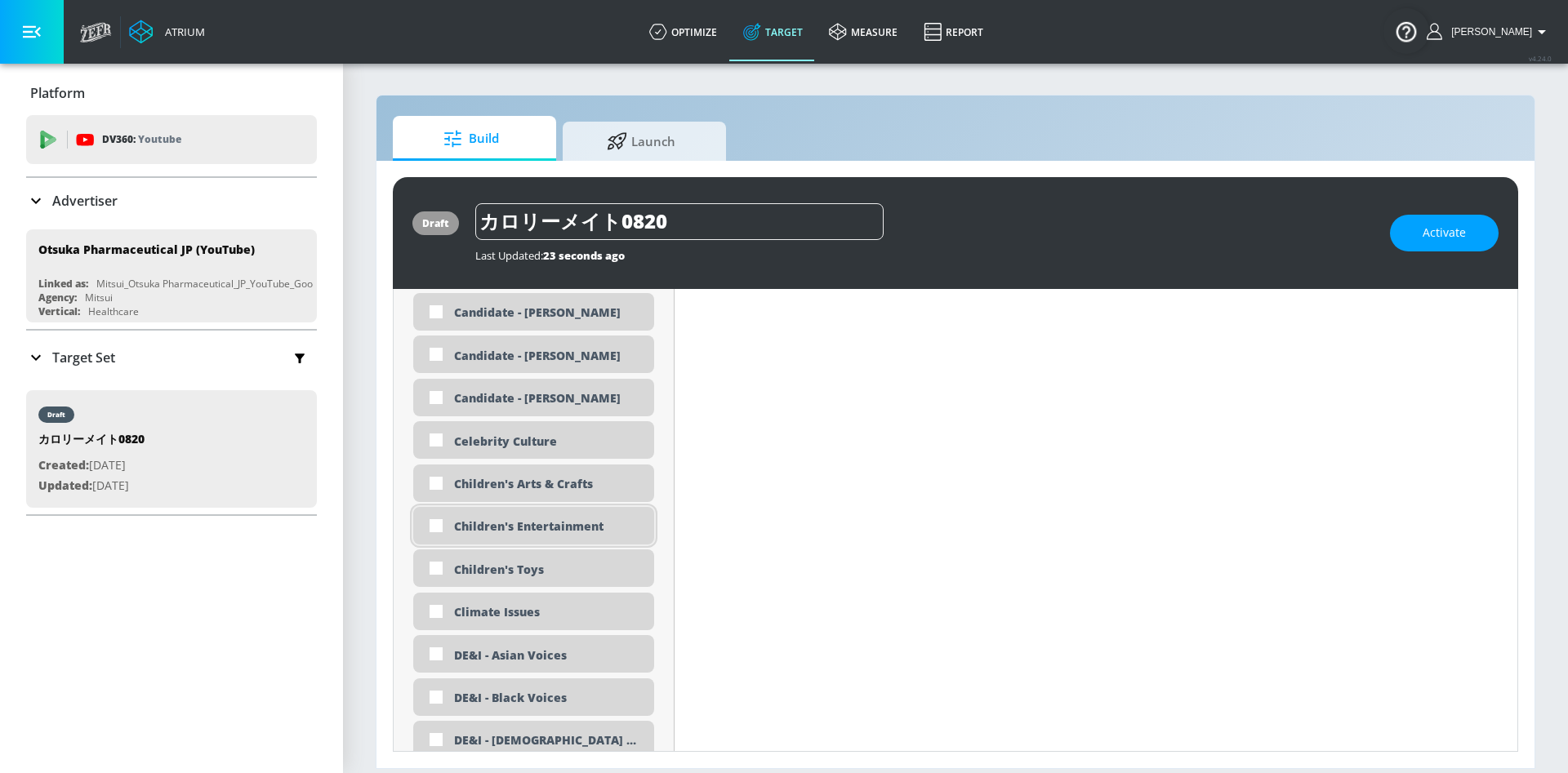
click at [546, 521] on div "Children's Entertainment" at bounding box center [548, 526] width 188 height 16
checkbox input "true"
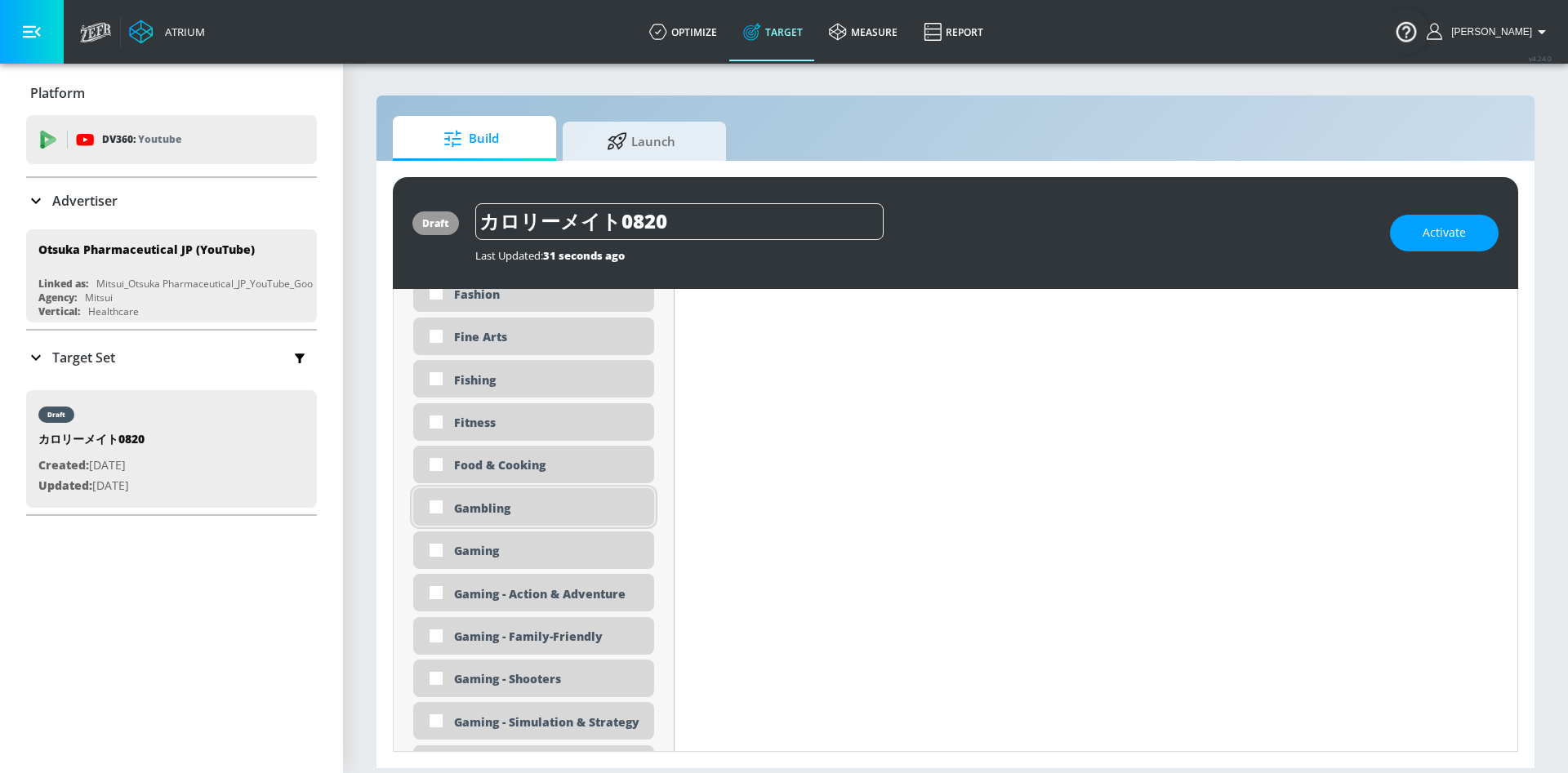
scroll to position [1959, 0]
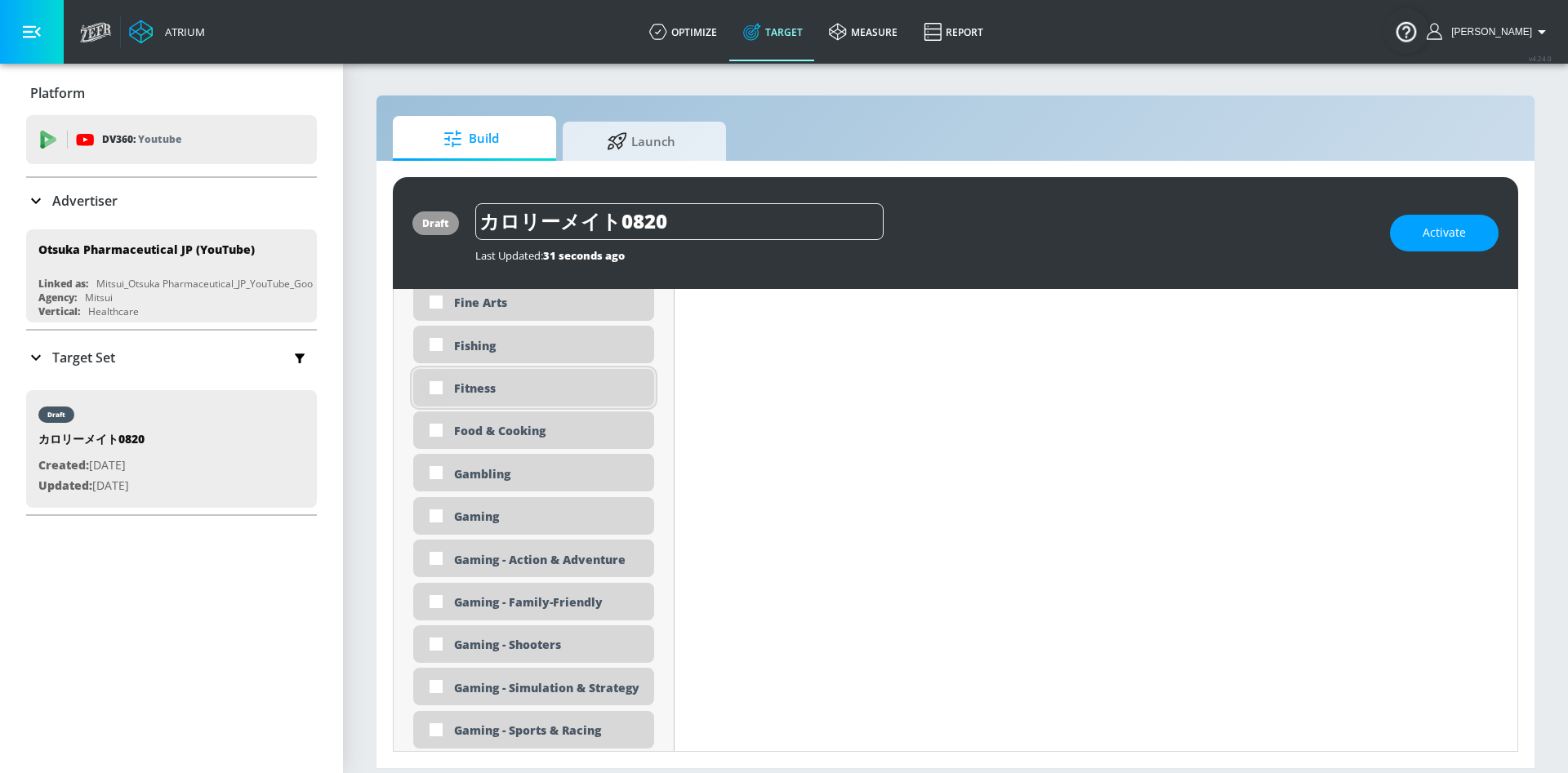
click at [431, 383] on input "checkbox" at bounding box center [436, 388] width 29 height 29
checkbox input "true"
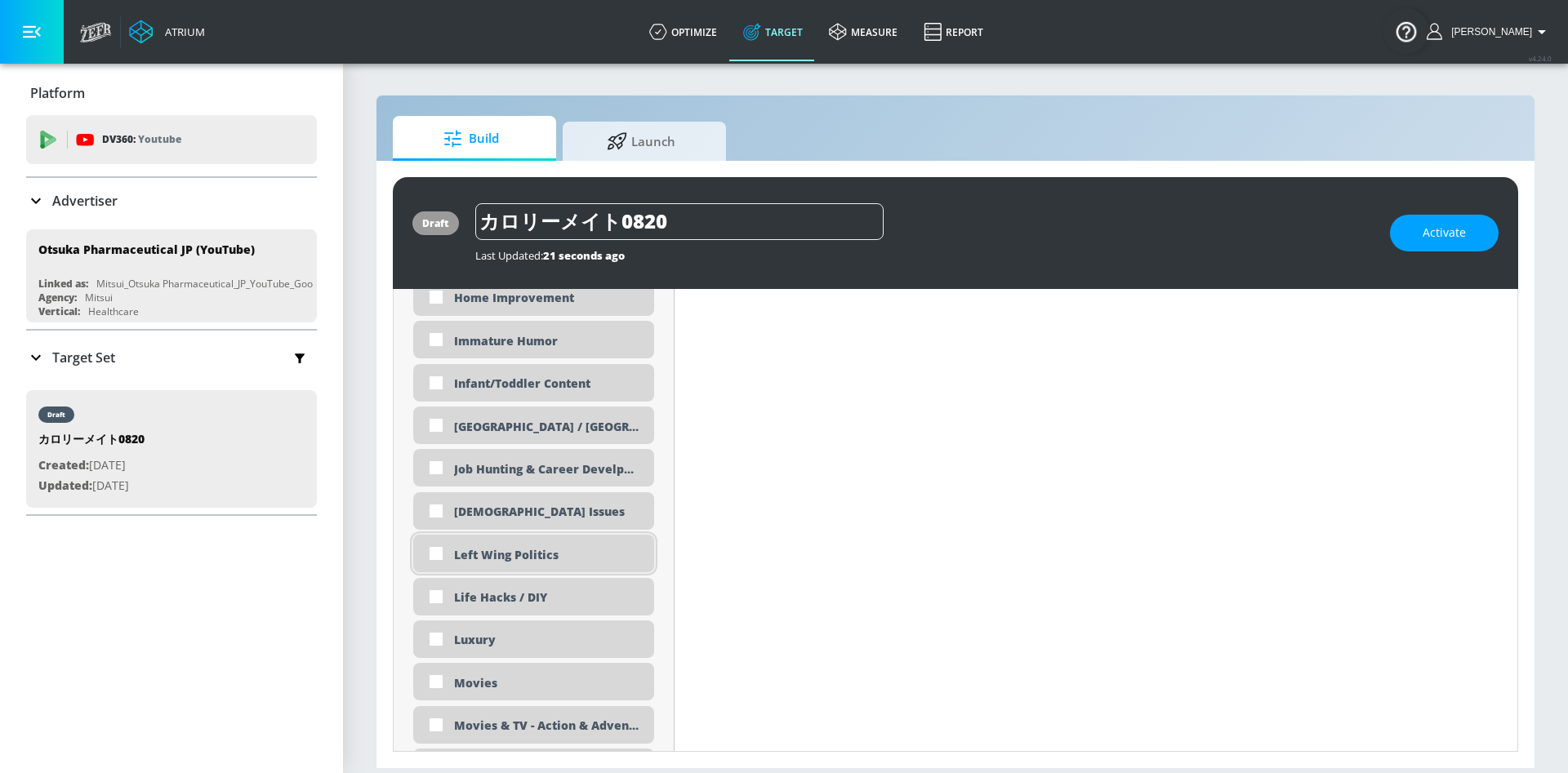
scroll to position [2572, 0]
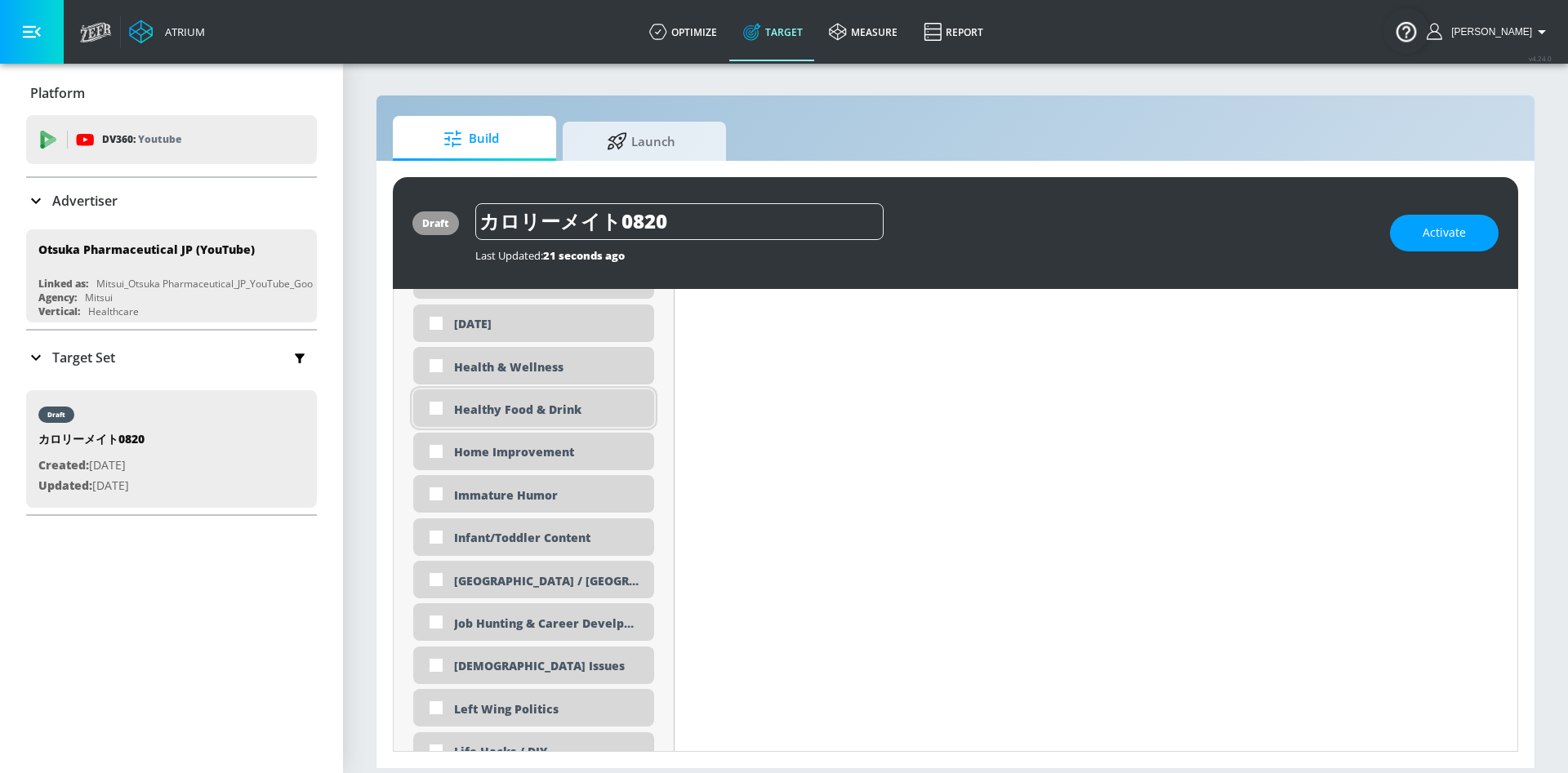
click at [522, 408] on div "Healthy Food & Drink" at bounding box center [548, 410] width 188 height 16
checkbox input "true"
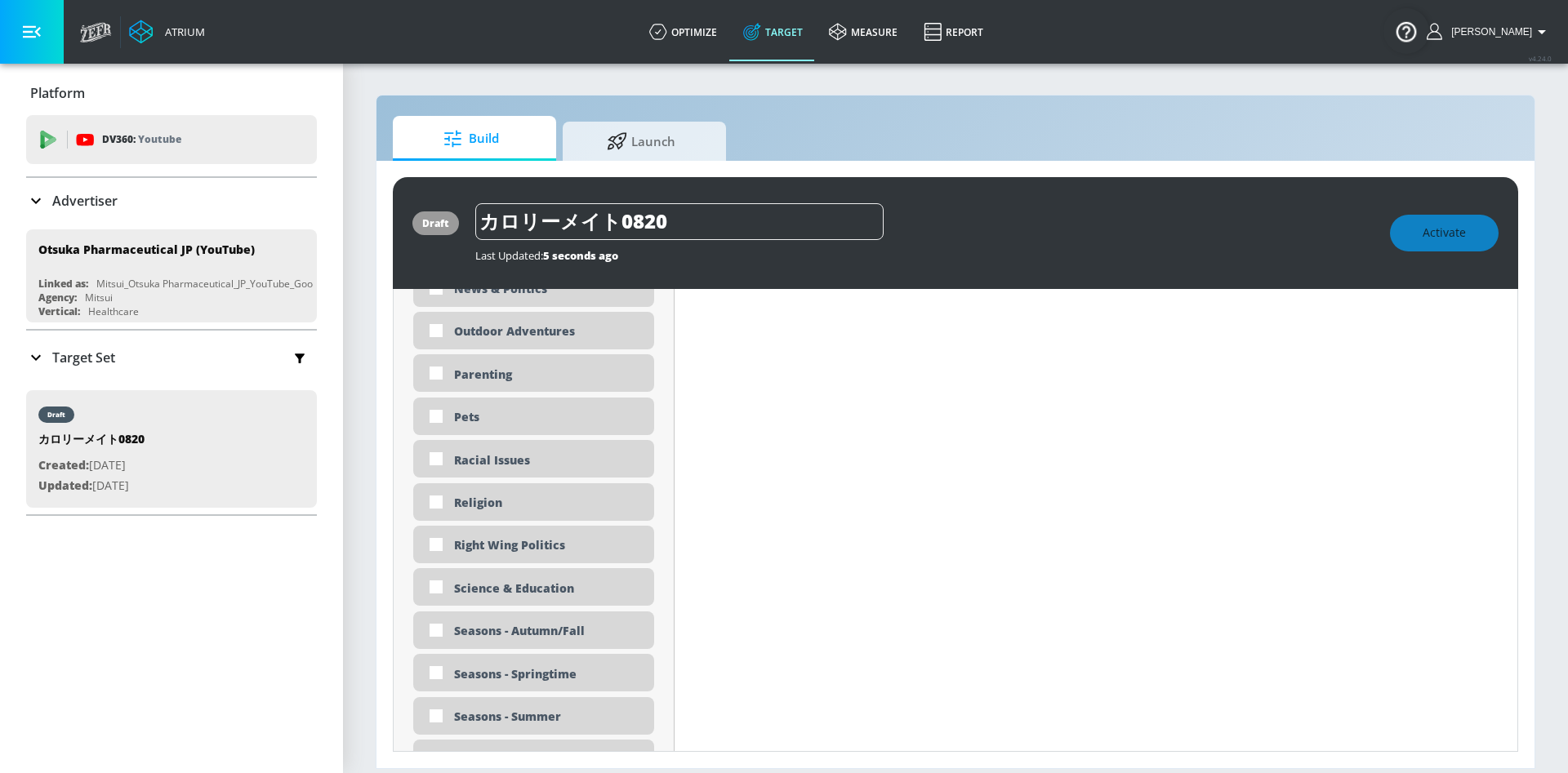
scroll to position [3783, 0]
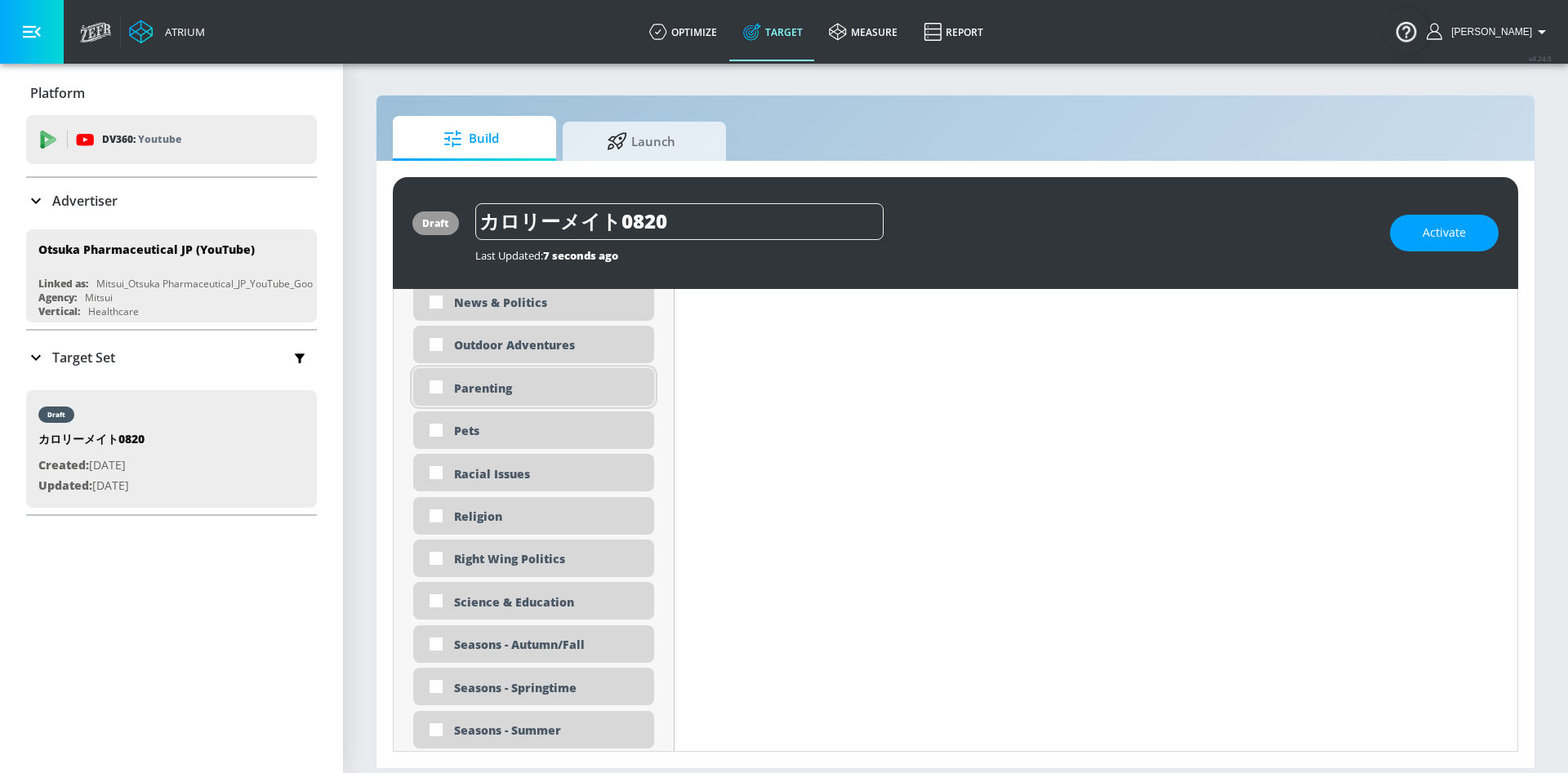
click at [527, 380] on div "Parenting" at bounding box center [548, 388] width 188 height 16
checkbox input "true"
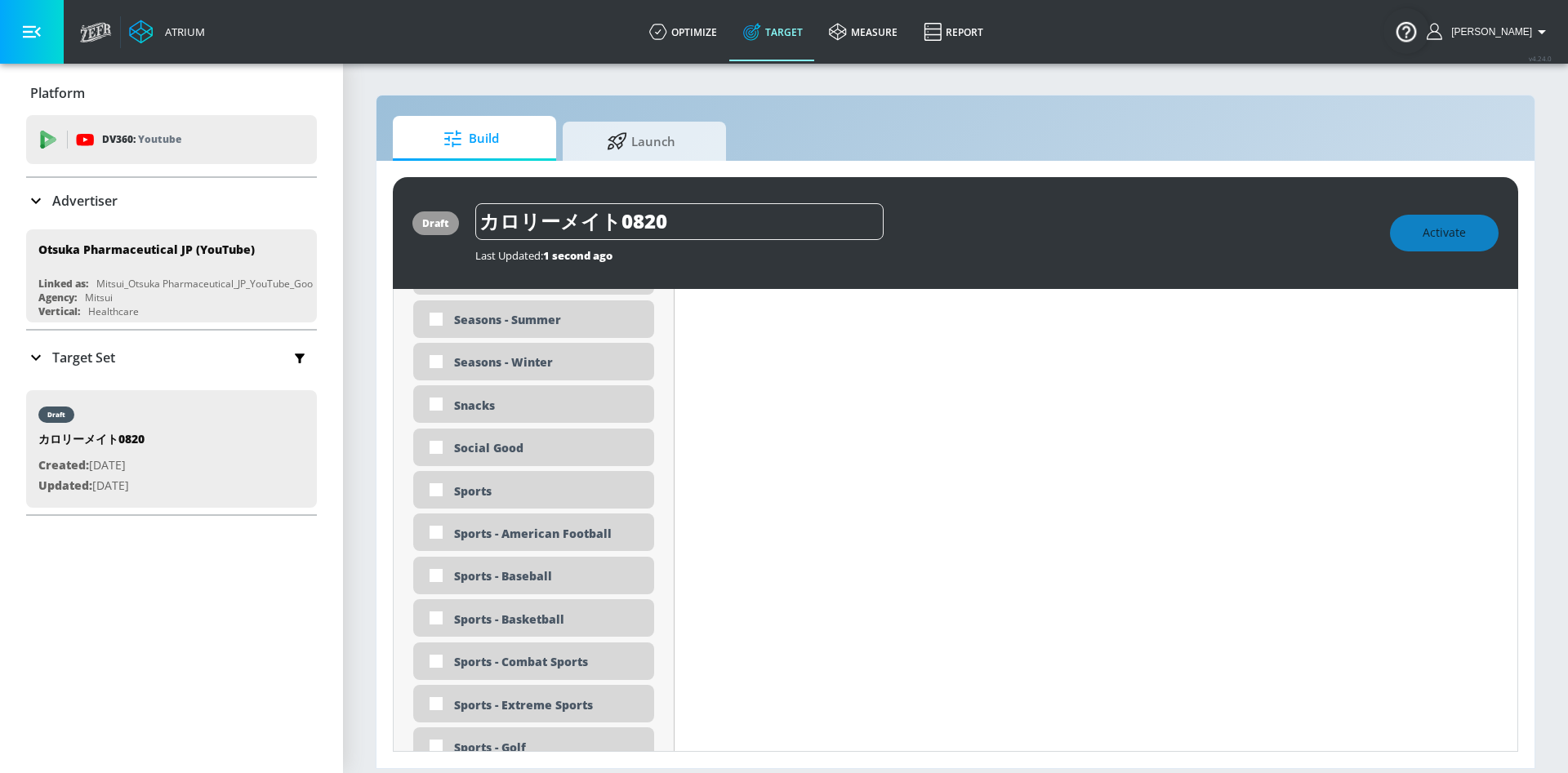
scroll to position [4150, 0]
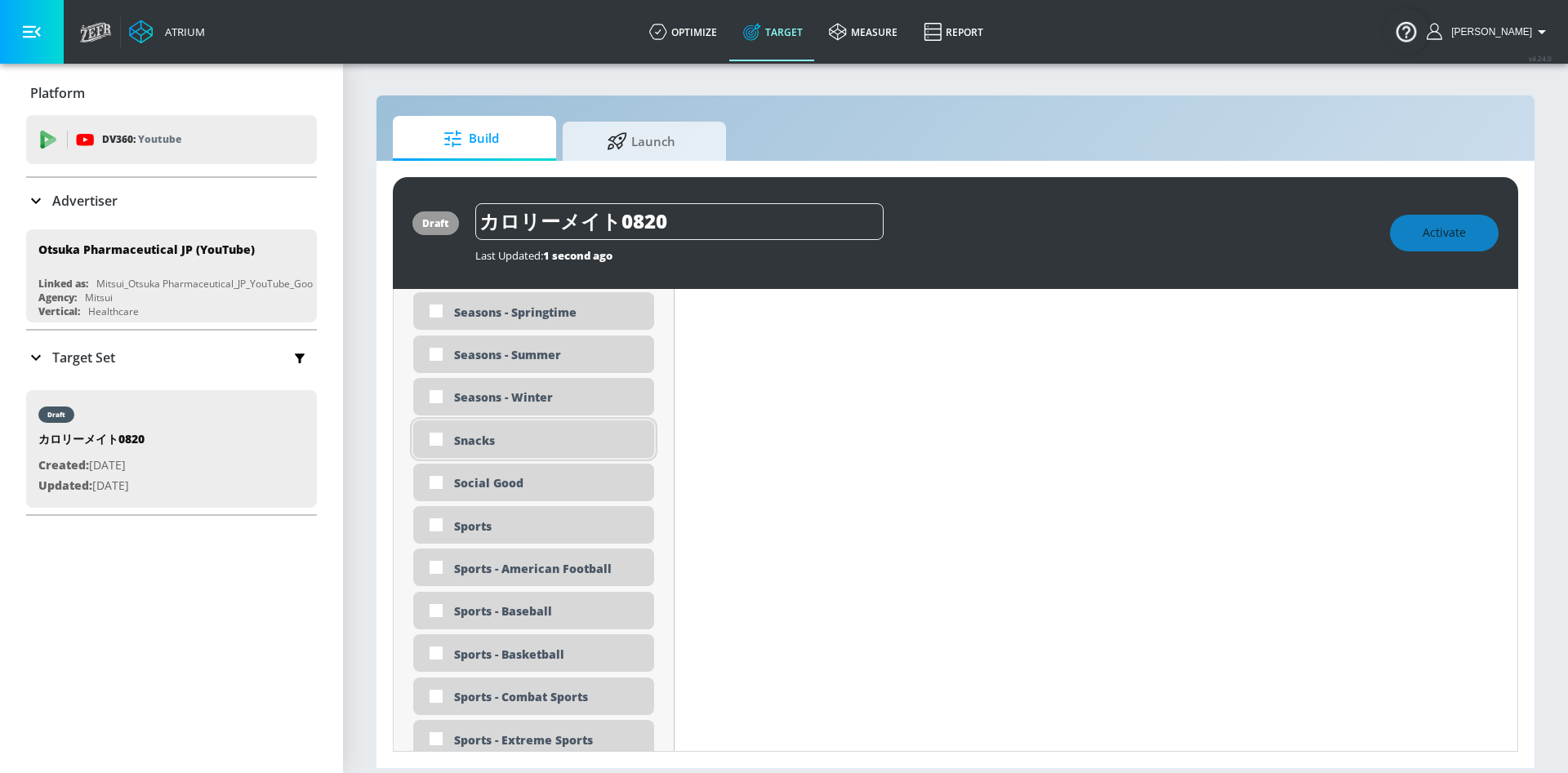
click at [507, 443] on div "Snacks" at bounding box center [548, 441] width 188 height 16
checkbox input "true"
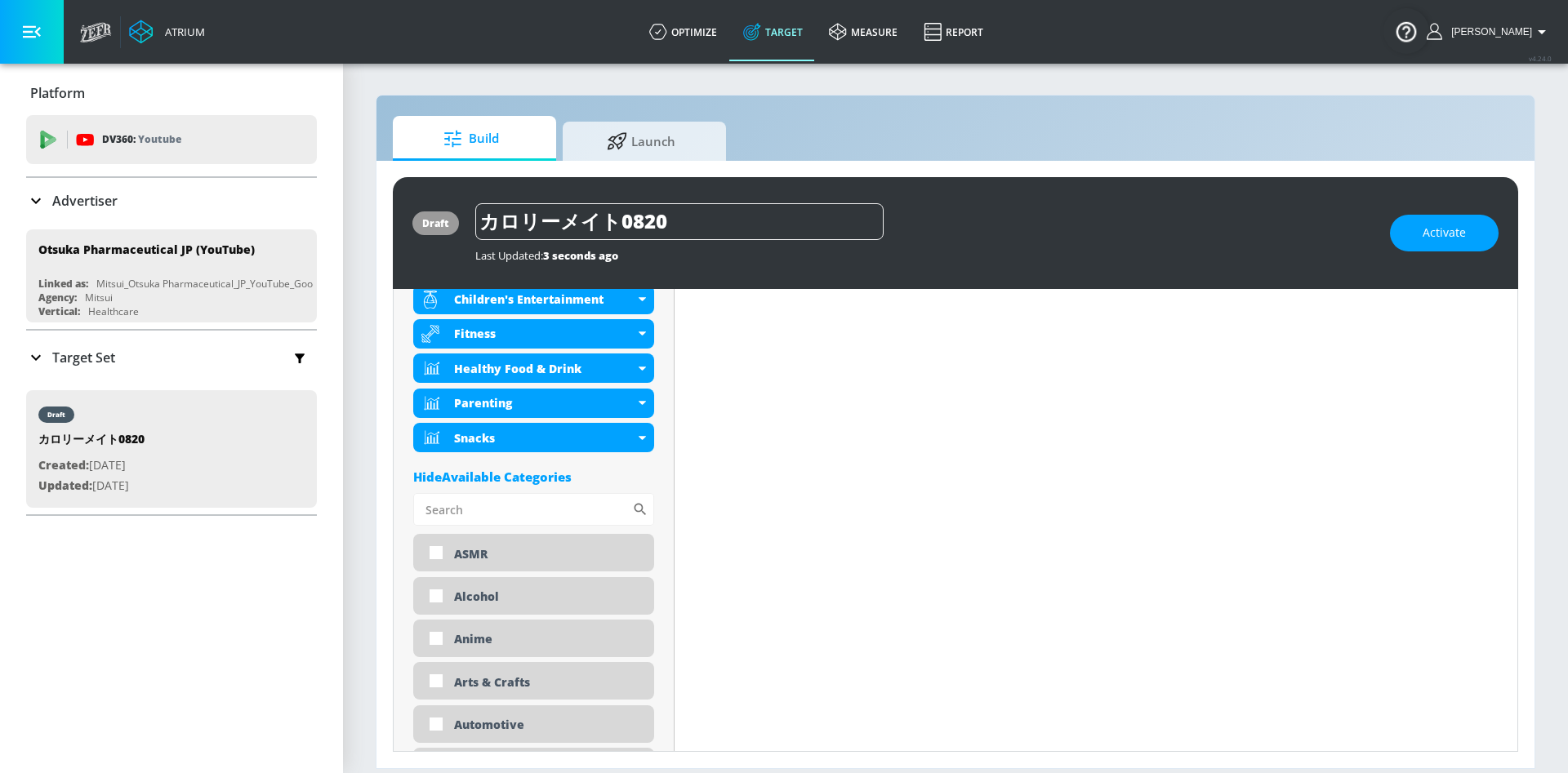
scroll to position [612, 0]
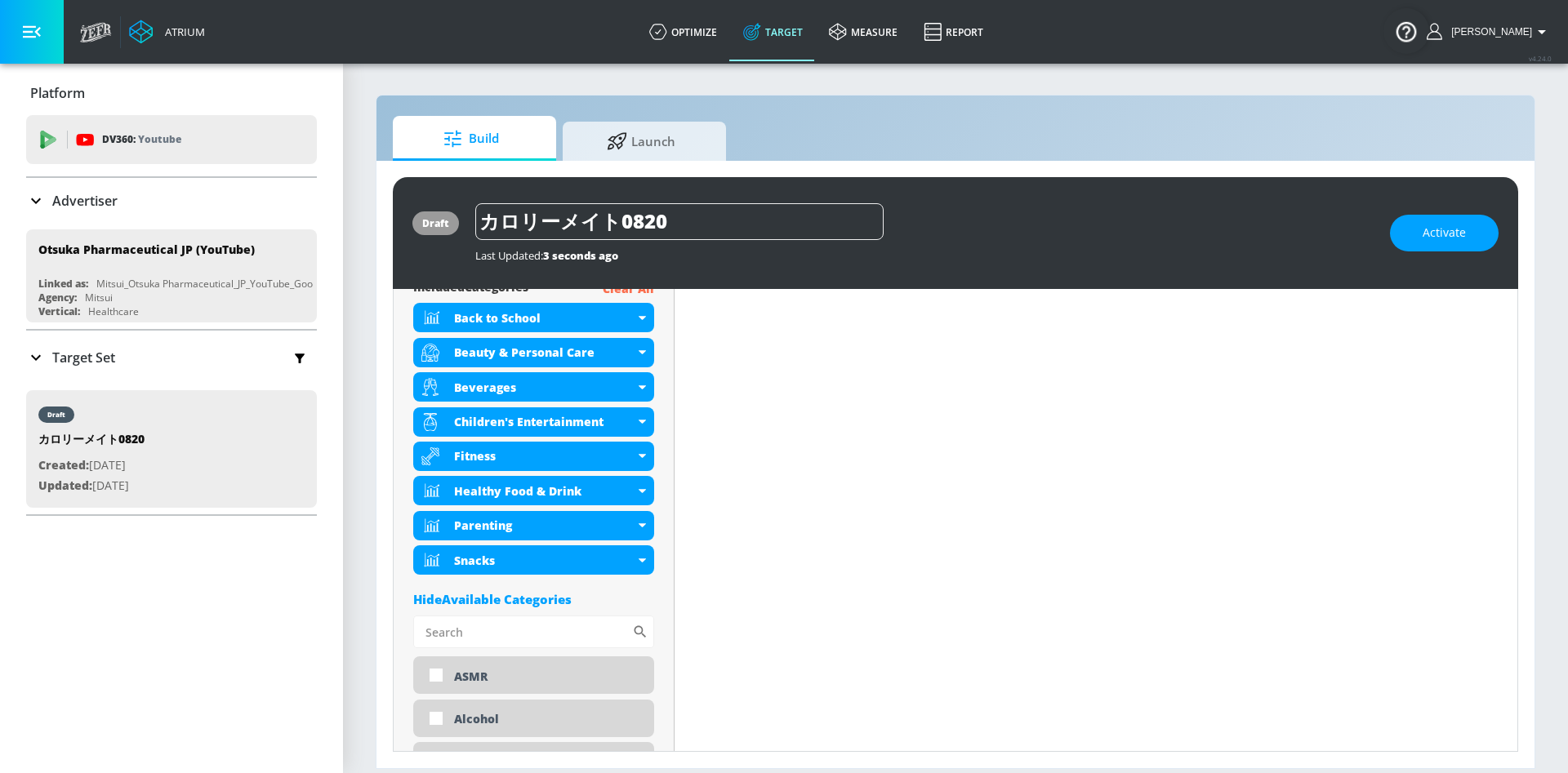
click at [111, 688] on div "Platform DV360: Youtube DV360: Youtube Advertiser Sort By A-Z asc ​ Otsuka Phar…" at bounding box center [172, 418] width 343 height 709
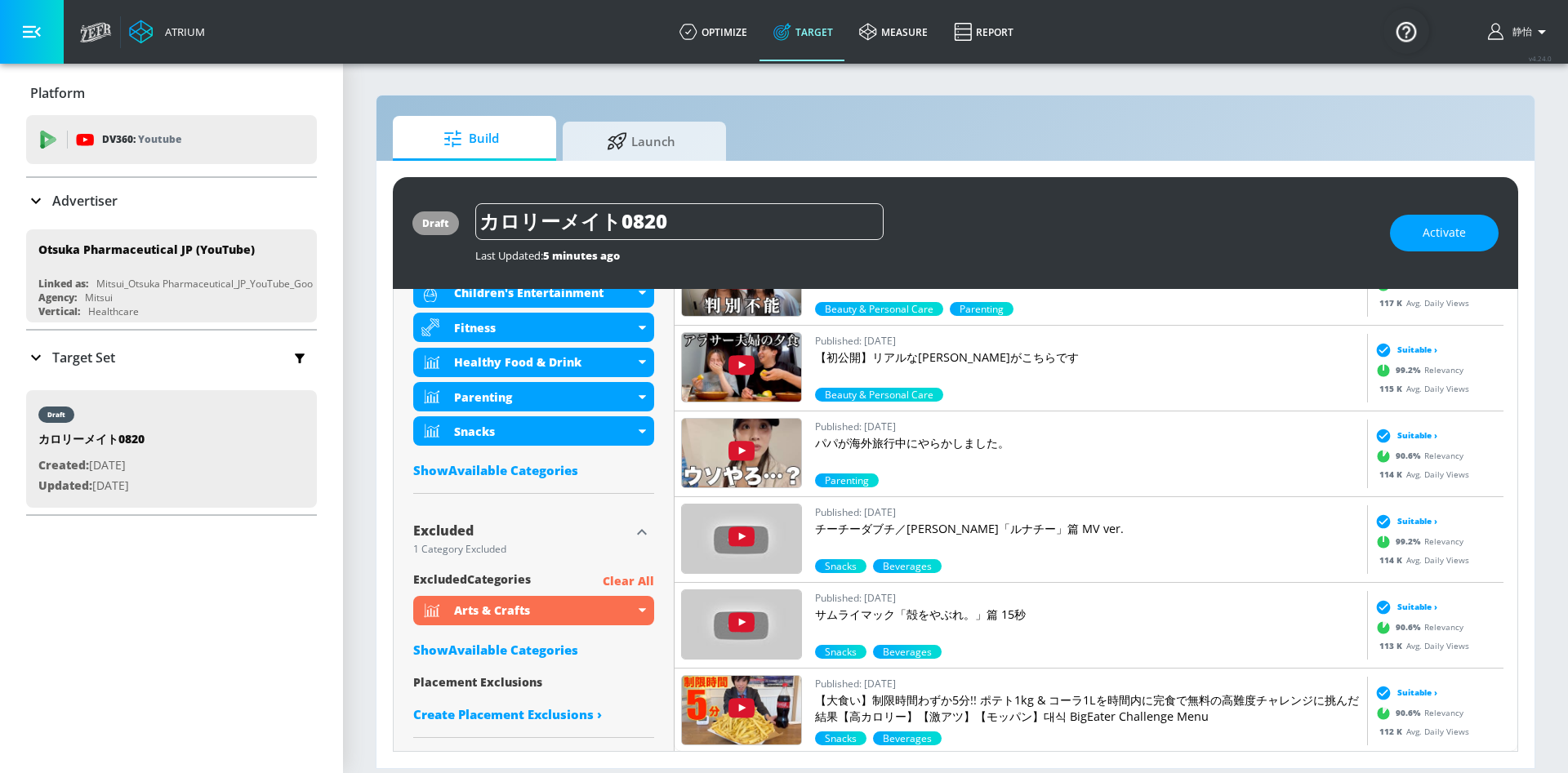
scroll to position [2817, 0]
